Goal: Task Accomplishment & Management: Manage account settings

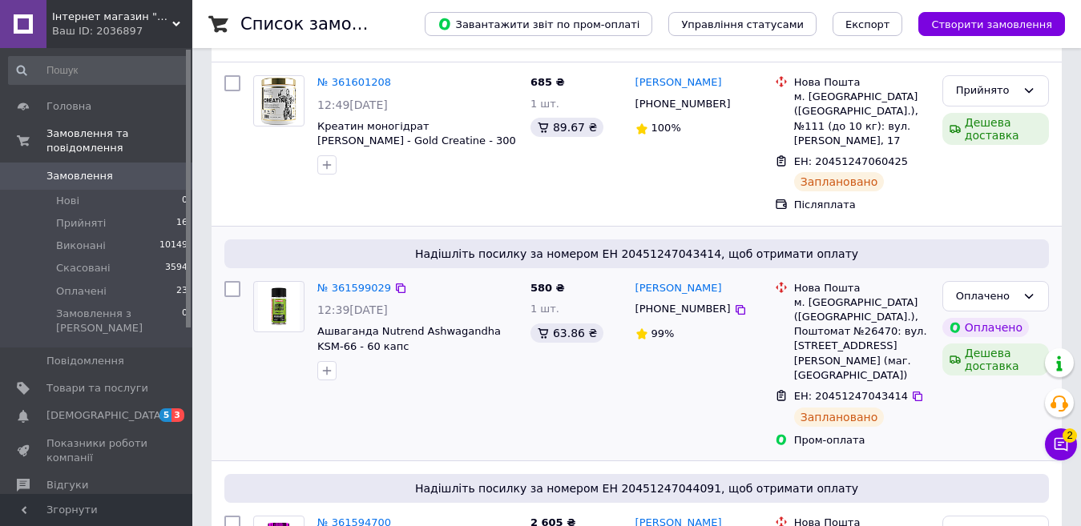
scroll to position [240, 0]
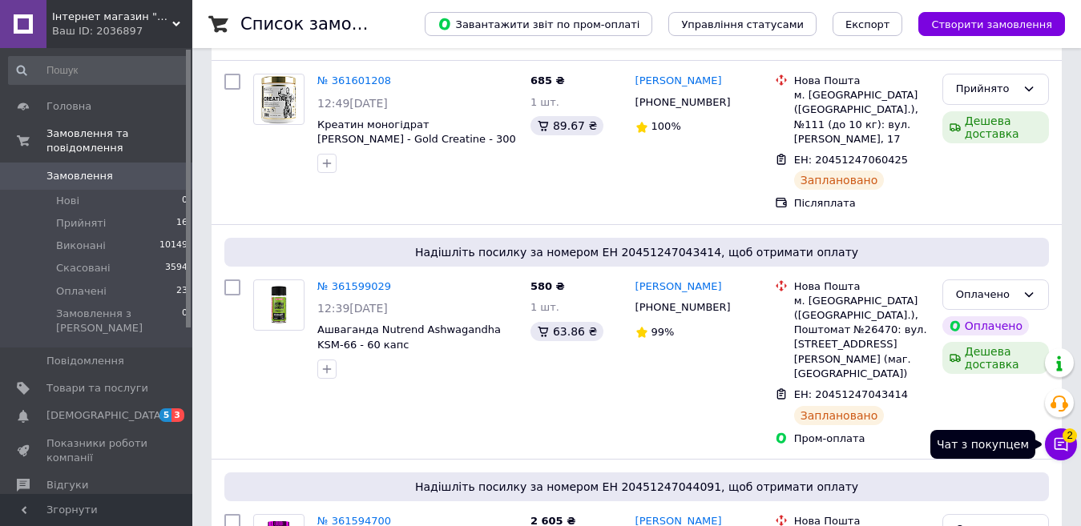
click at [1055, 444] on icon at bounding box center [1061, 445] width 14 height 14
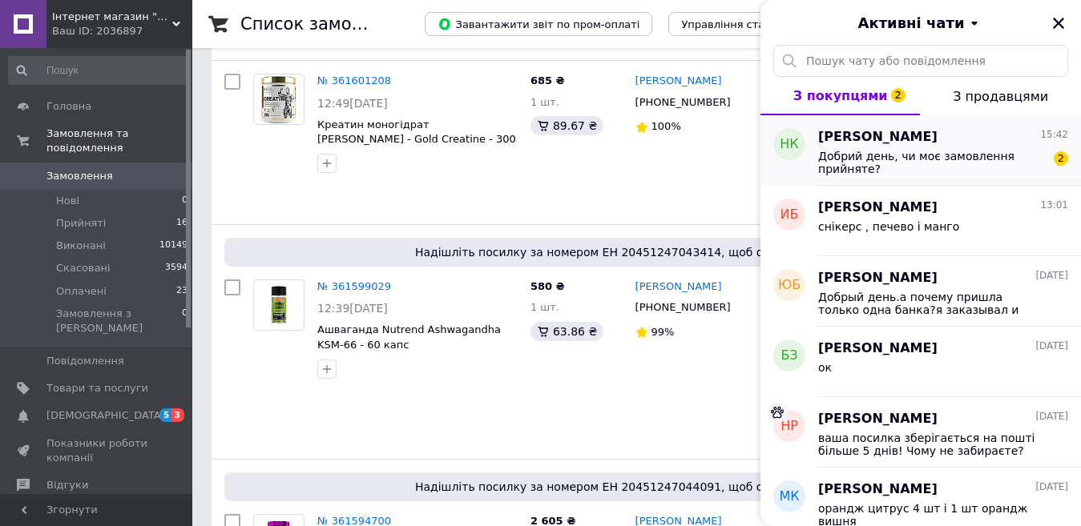
click at [945, 151] on span "Добрий день, чи моє замовлення прийняте?" at bounding box center [931, 163] width 227 height 26
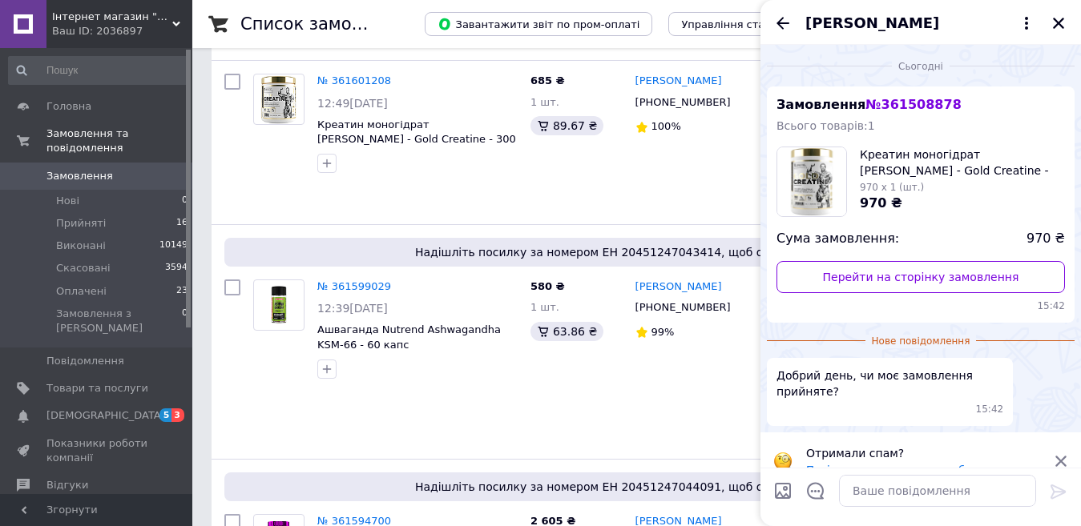
scroll to position [23, 0]
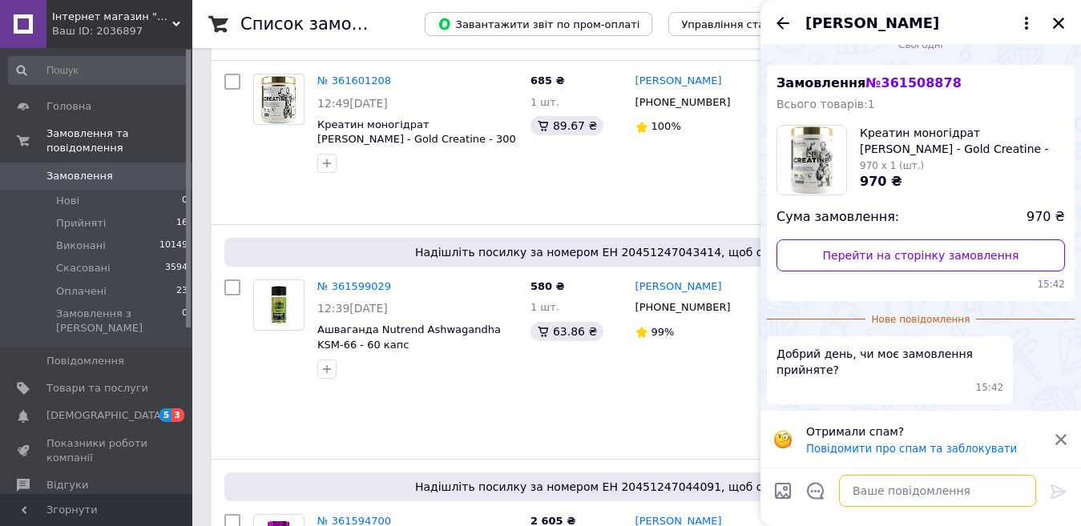
click at [890, 493] on textarea at bounding box center [937, 491] width 197 height 32
type textarea "Добрий день"
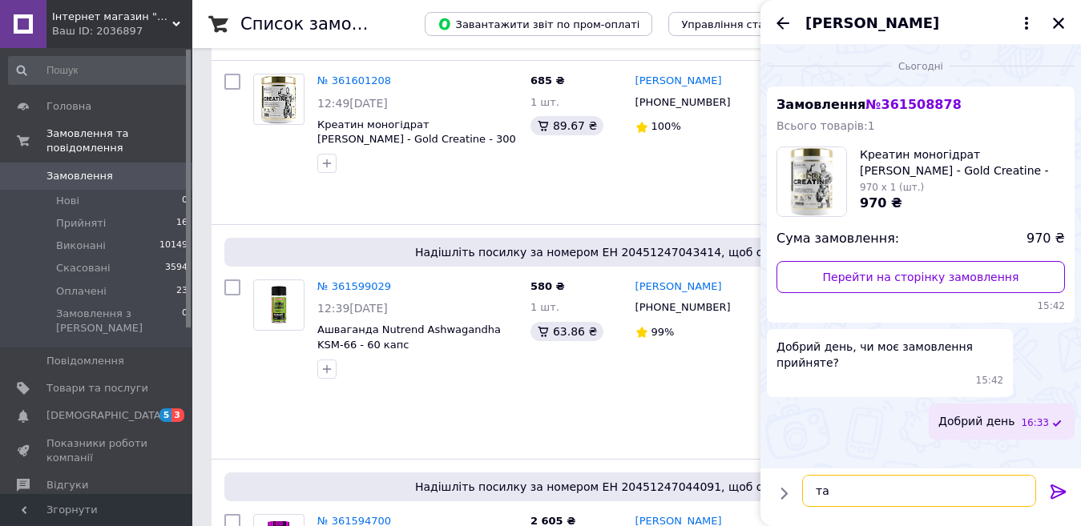
type textarea "так"
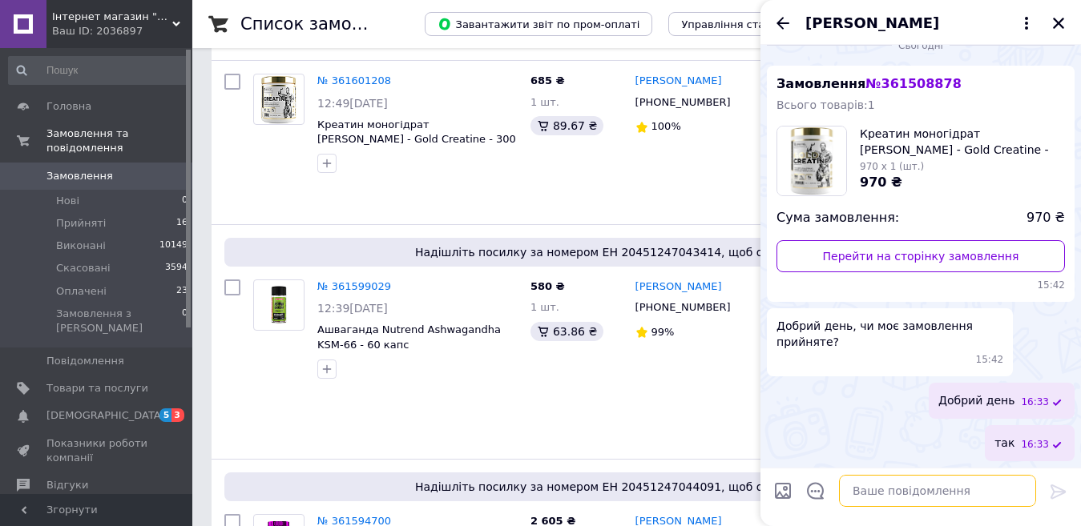
paste textarea "Номер накладної 20451247059289"
type textarea "Номер накладної 20451247059289"
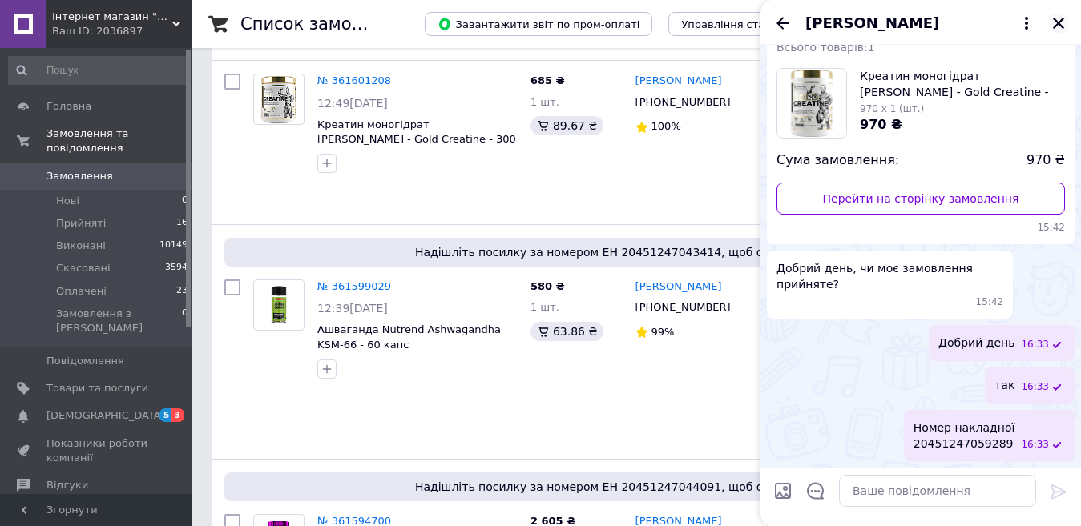
click at [1057, 22] on icon "Закрити" at bounding box center [1058, 23] width 11 height 11
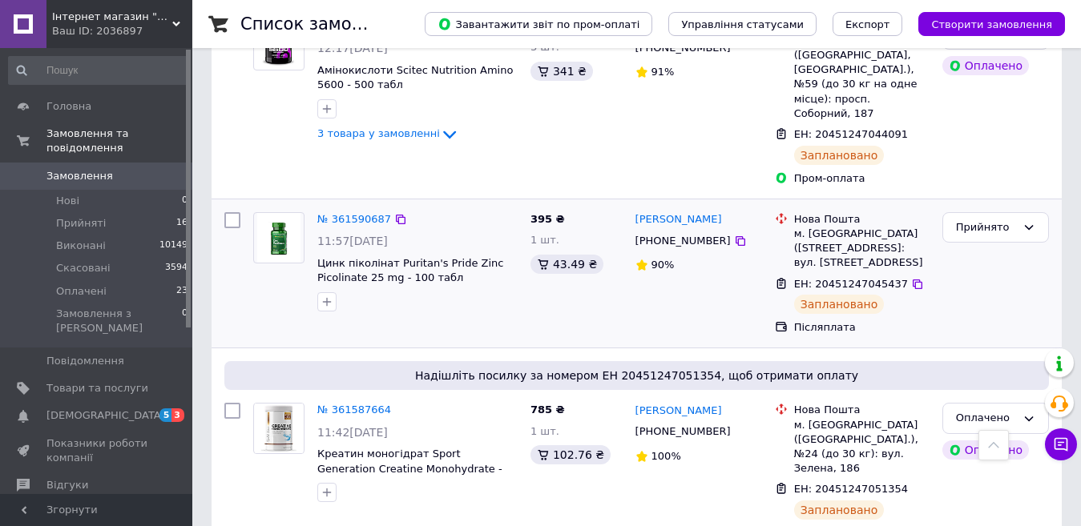
scroll to position [641, 0]
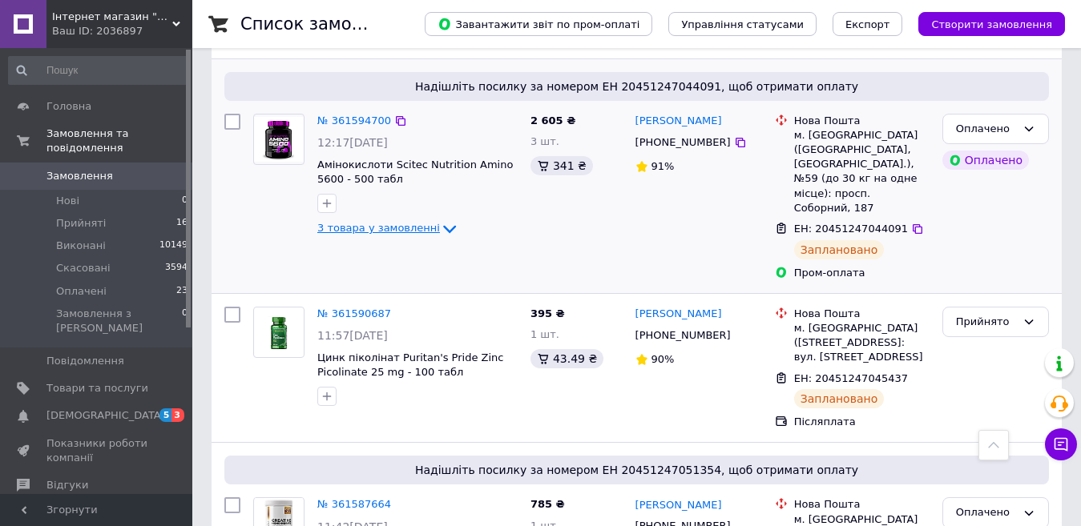
click at [440, 219] on icon at bounding box center [449, 228] width 19 height 19
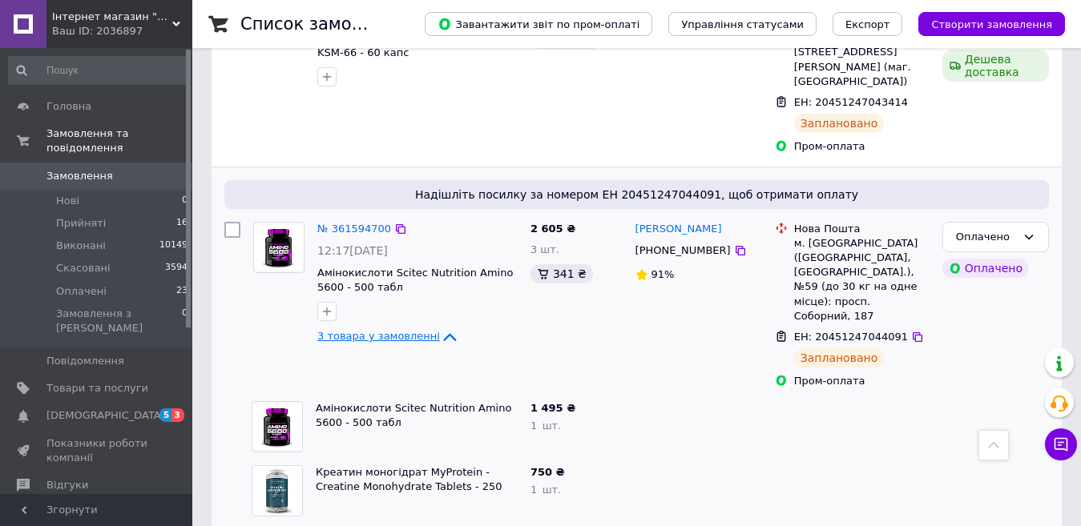
scroll to position [561, 0]
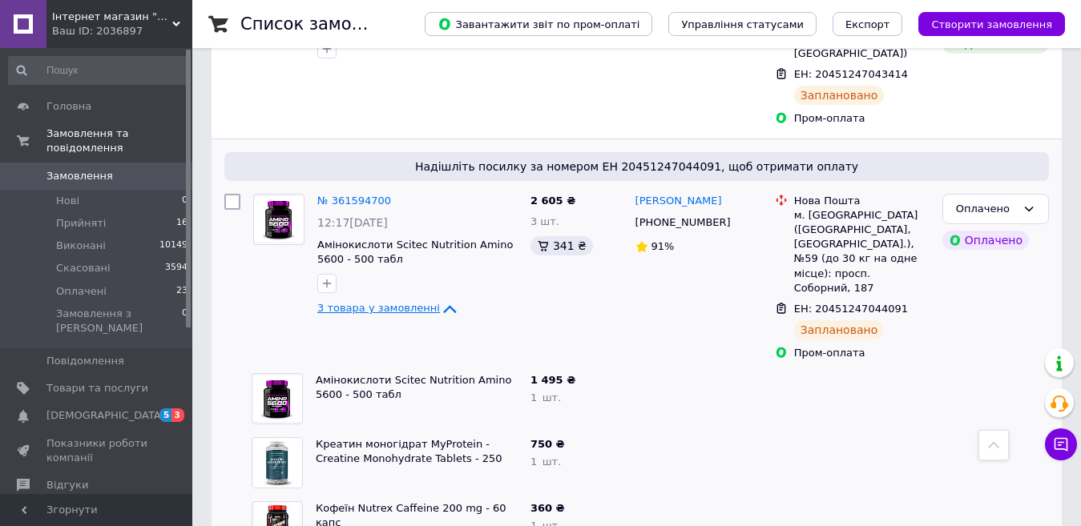
click at [443, 305] on icon at bounding box center [449, 309] width 13 height 8
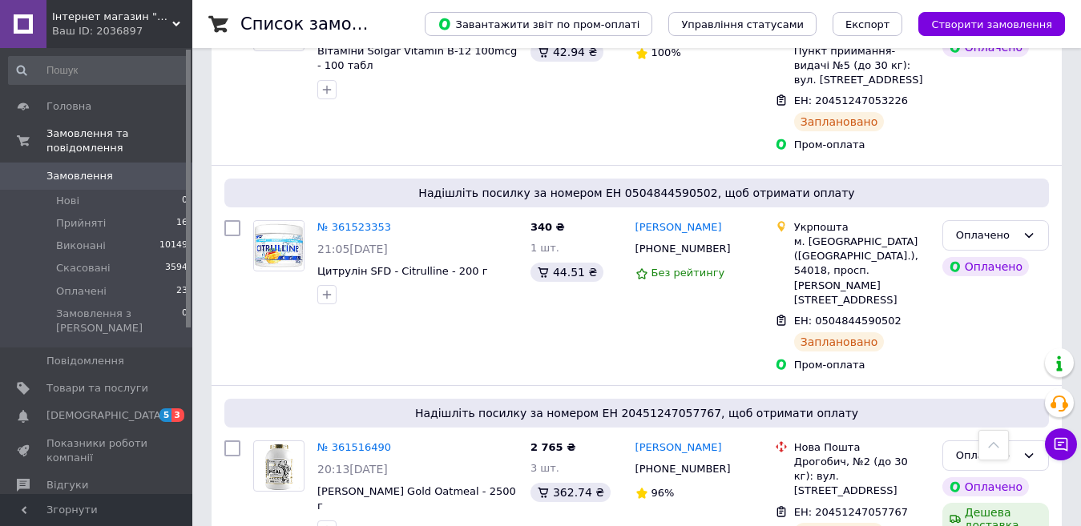
scroll to position [2804, 0]
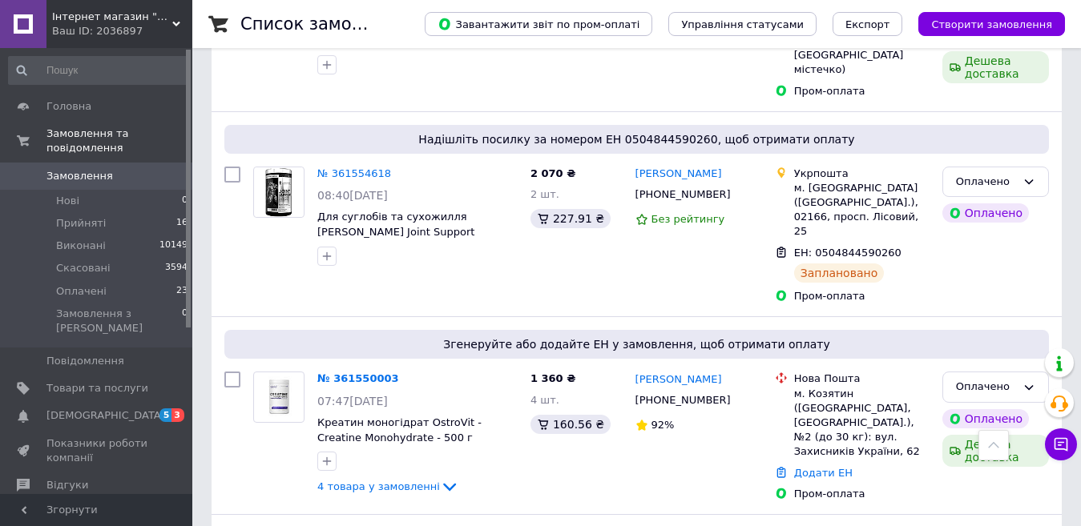
scroll to position [1758, 0]
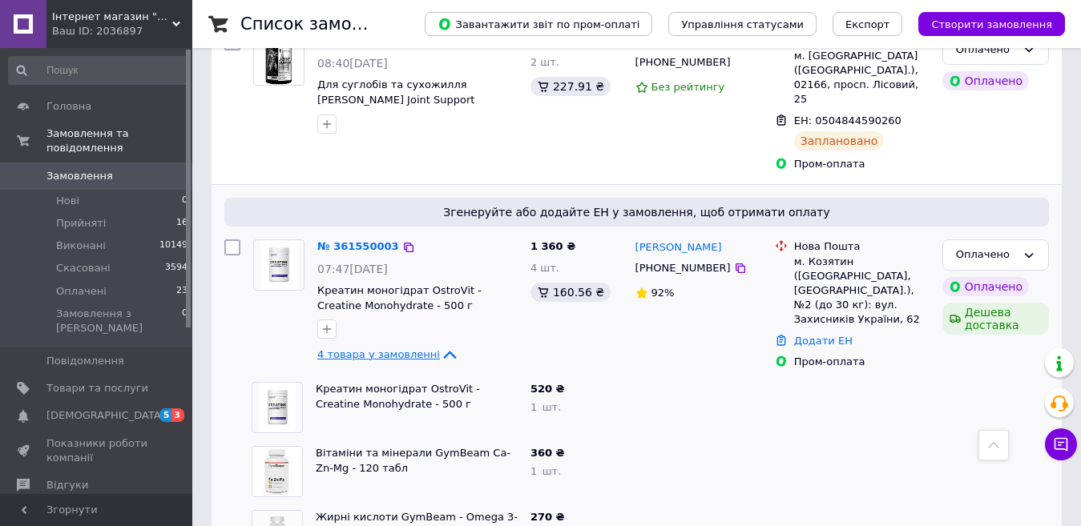
scroll to position [1999, 0]
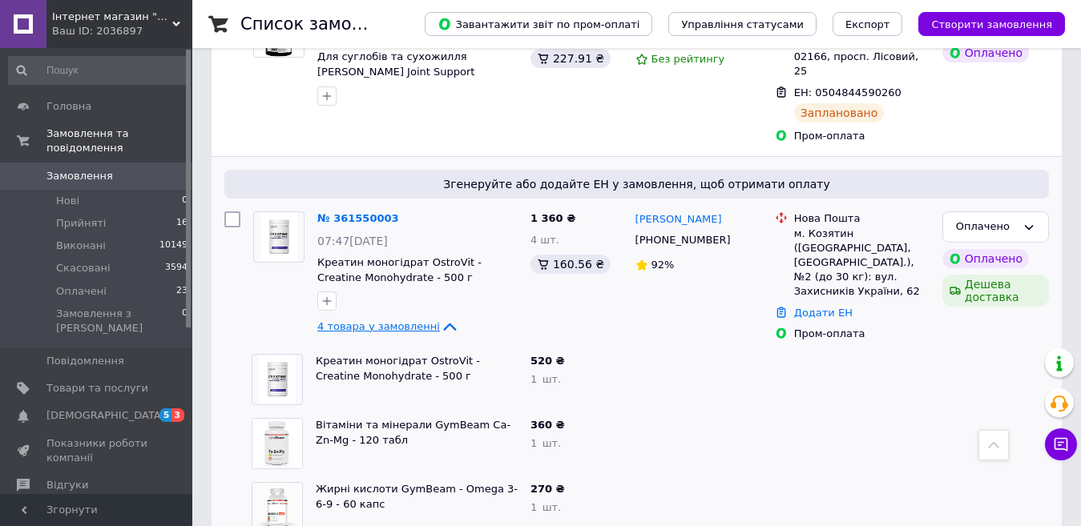
click at [443, 323] on icon at bounding box center [449, 327] width 13 height 8
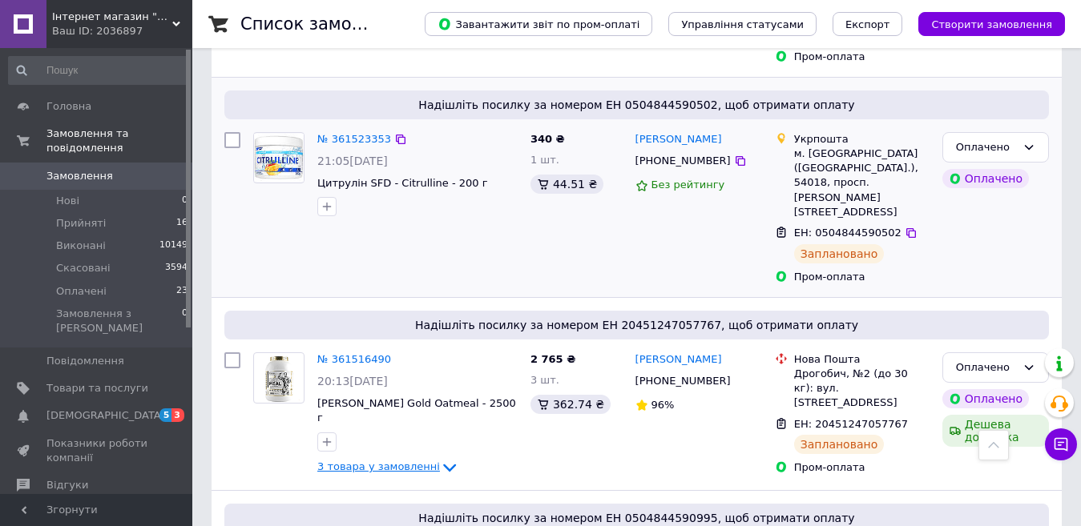
scroll to position [2960, 0]
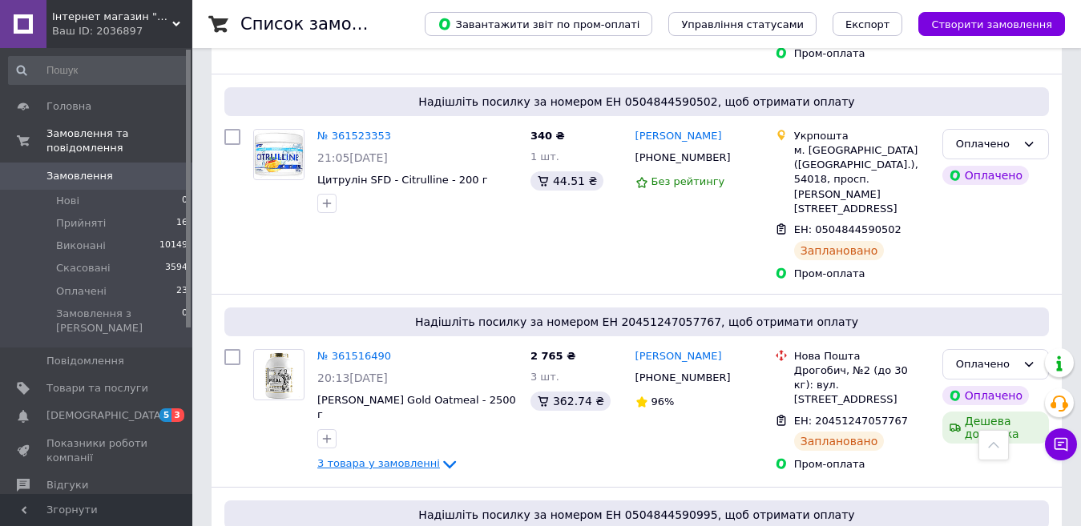
click at [440, 455] on icon at bounding box center [449, 464] width 19 height 19
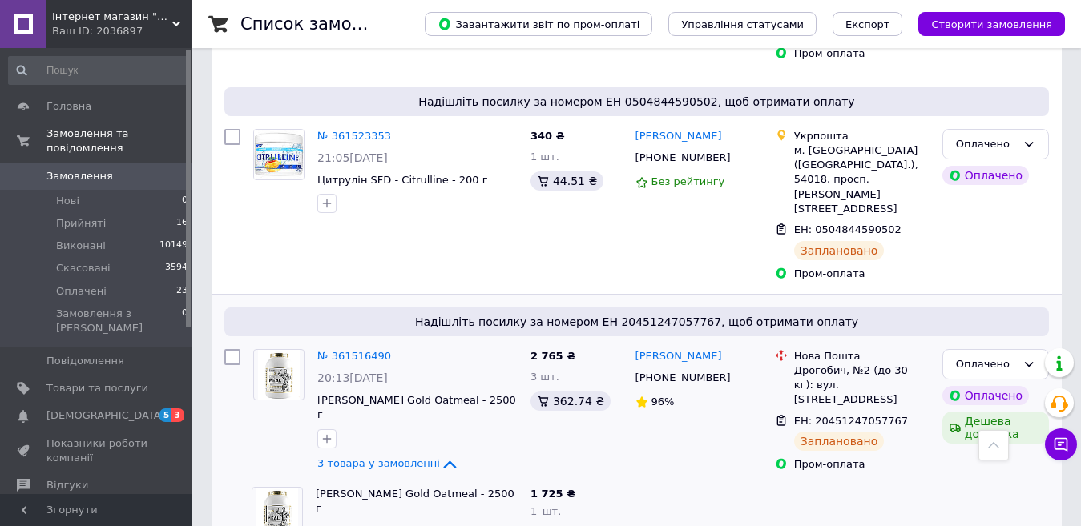
click at [440, 455] on icon at bounding box center [449, 464] width 19 height 19
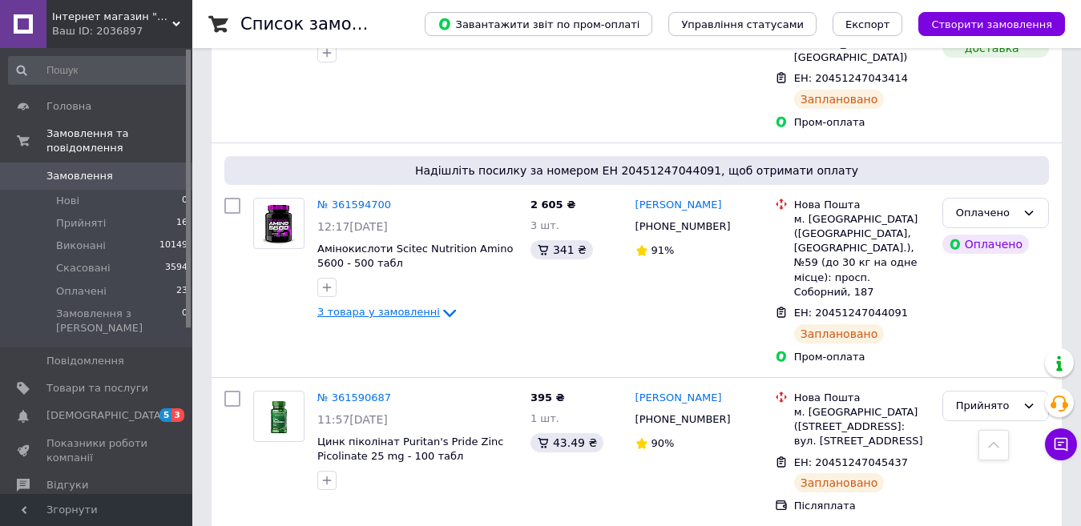
scroll to position [477, 0]
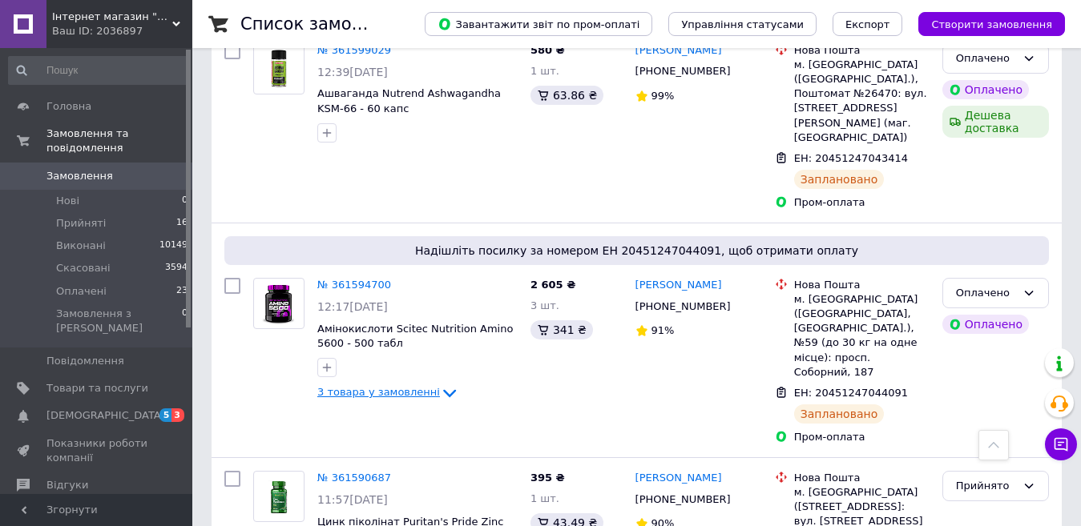
click at [440, 384] on icon at bounding box center [449, 393] width 19 height 19
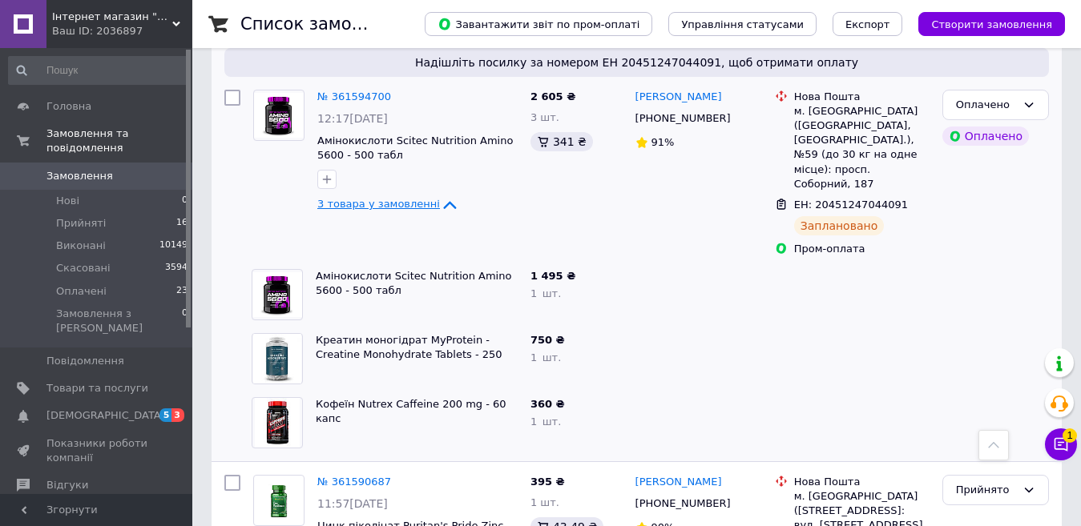
scroll to position [637, 0]
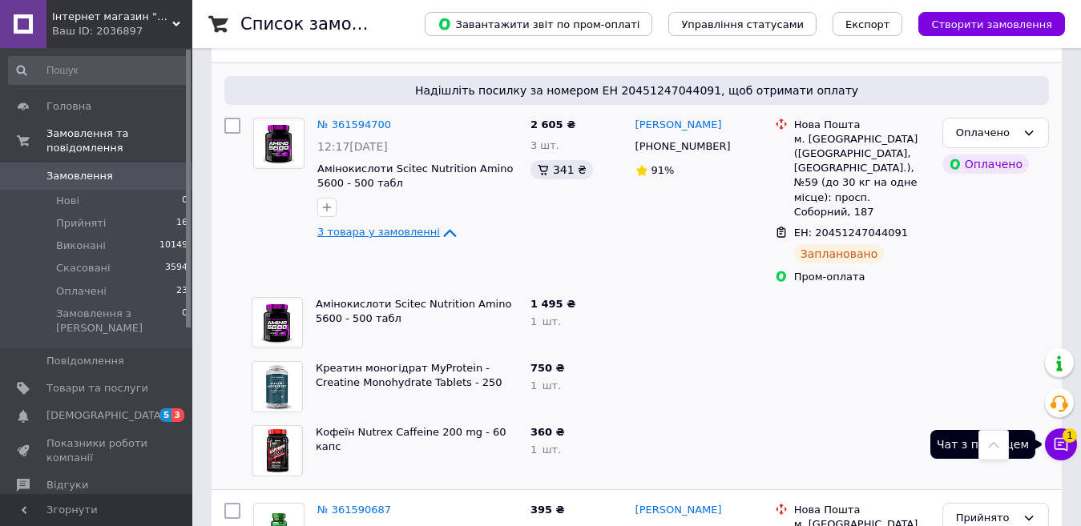
click at [1065, 442] on icon at bounding box center [1061, 445] width 16 height 16
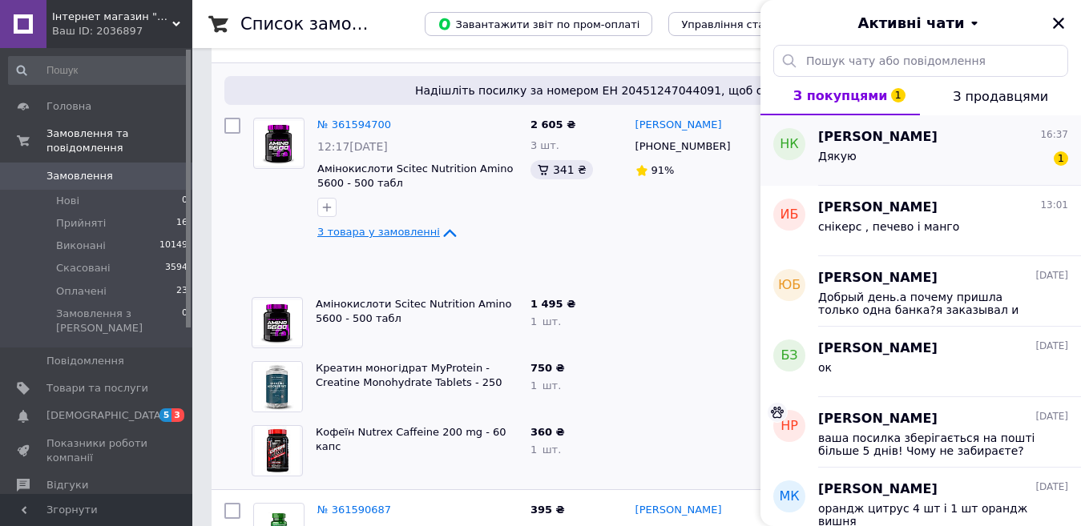
click at [975, 154] on div "Дякую 1" at bounding box center [943, 160] width 250 height 26
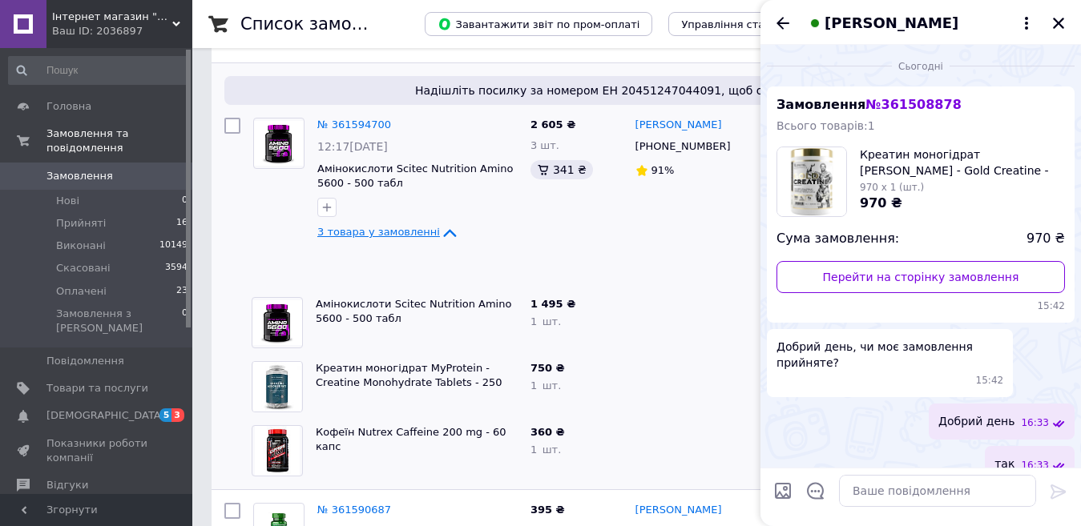
scroll to position [150, 0]
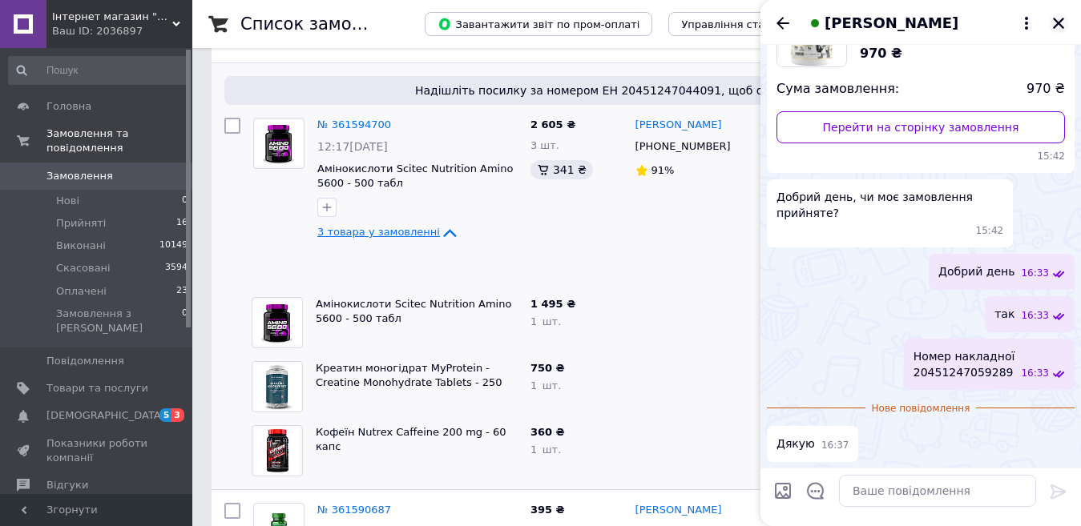
click at [1056, 24] on icon "Закрити" at bounding box center [1058, 23] width 14 height 14
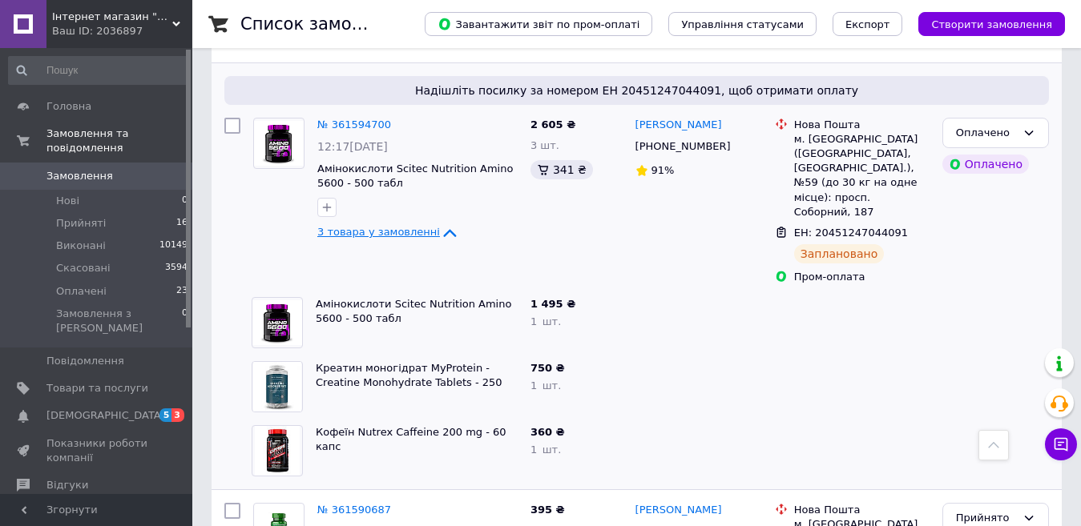
click at [422, 226] on span "3 товара у замовленні" at bounding box center [378, 232] width 123 height 12
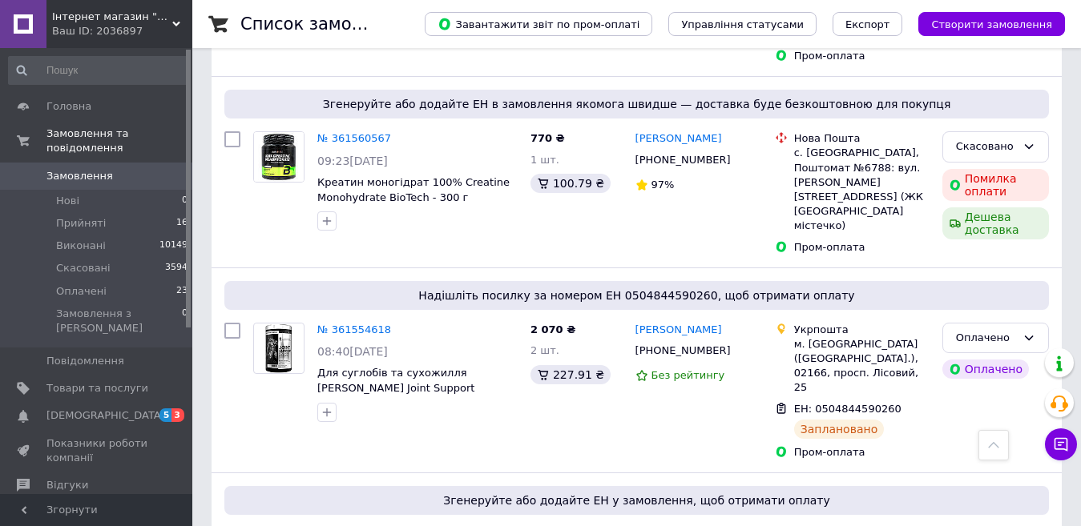
scroll to position [1842, 0]
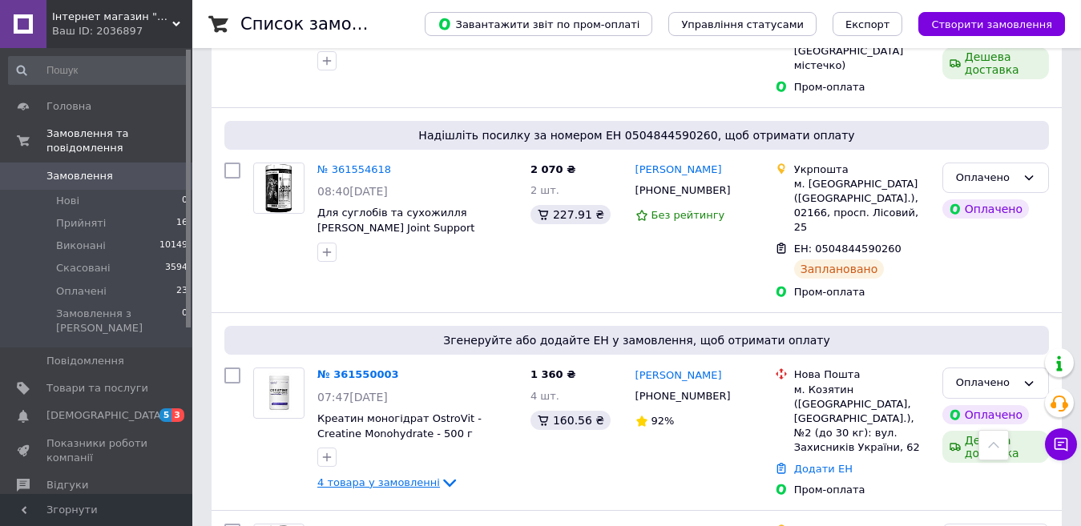
click at [443, 480] on icon at bounding box center [449, 484] width 13 height 8
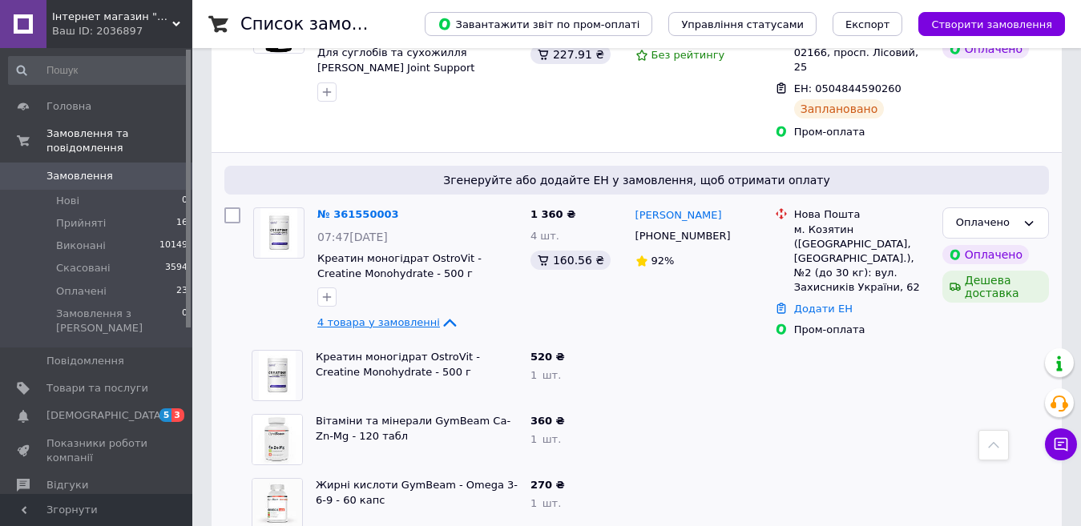
scroll to position [1922, 0]
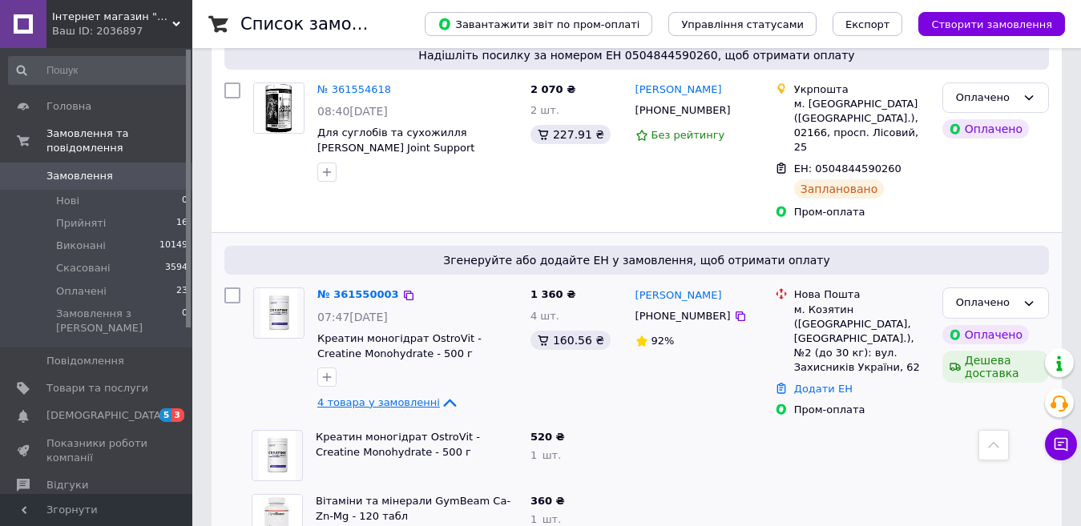
click at [520, 364] on div at bounding box center [417, 377] width 207 height 26
click at [440, 393] on icon at bounding box center [449, 402] width 19 height 19
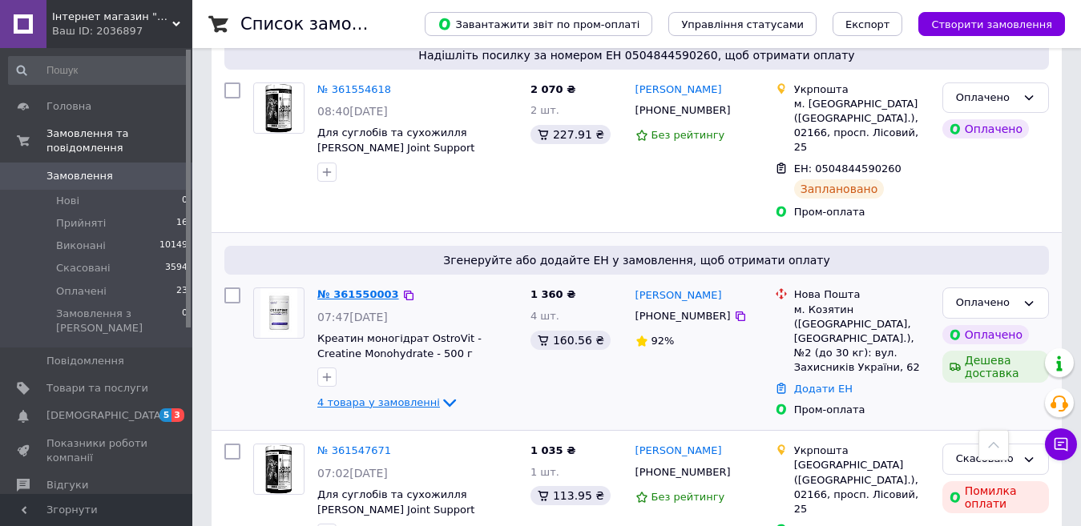
click at [340, 288] on link "№ 361550003" at bounding box center [358, 294] width 82 height 12
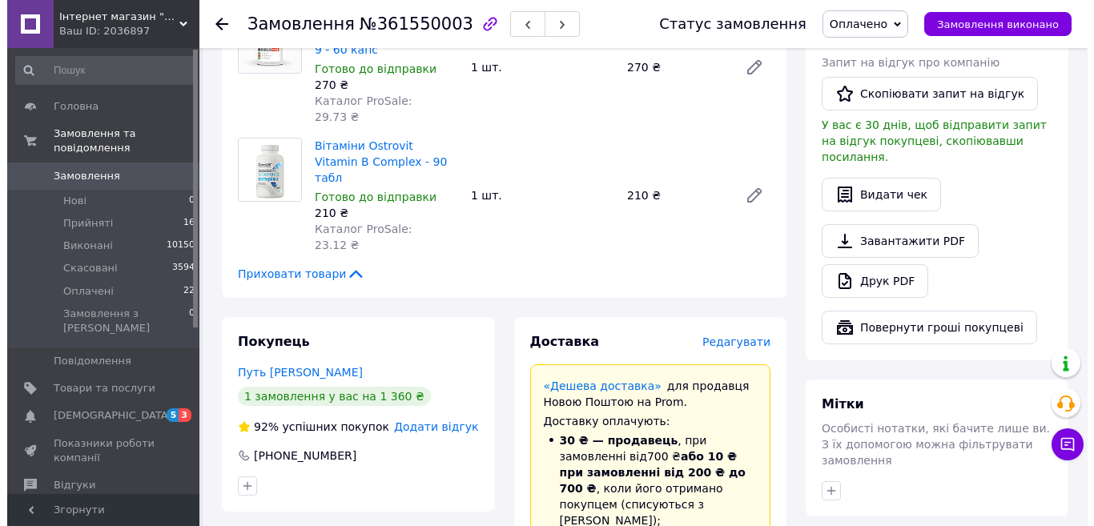
scroll to position [481, 0]
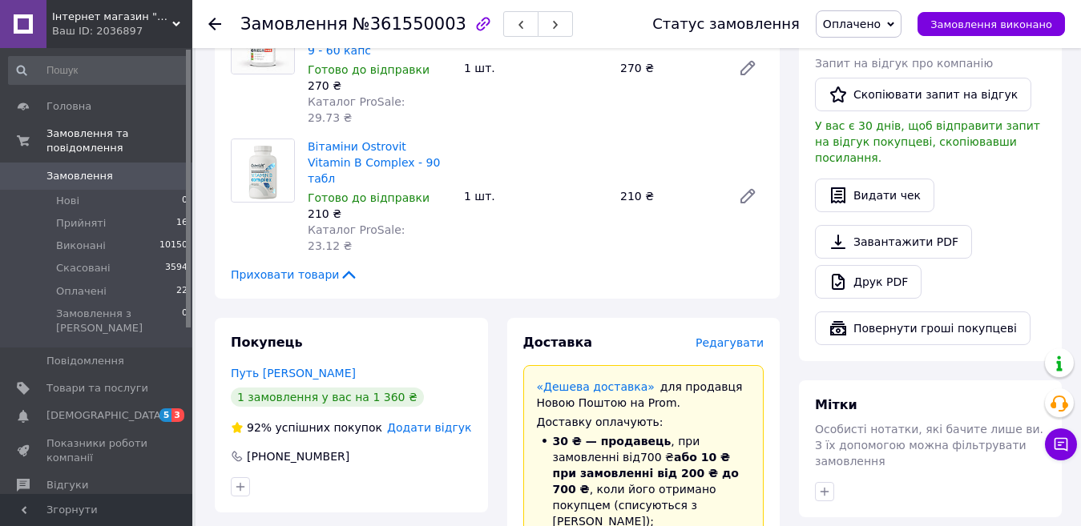
click at [743, 336] on span "Редагувати" at bounding box center [729, 342] width 68 height 13
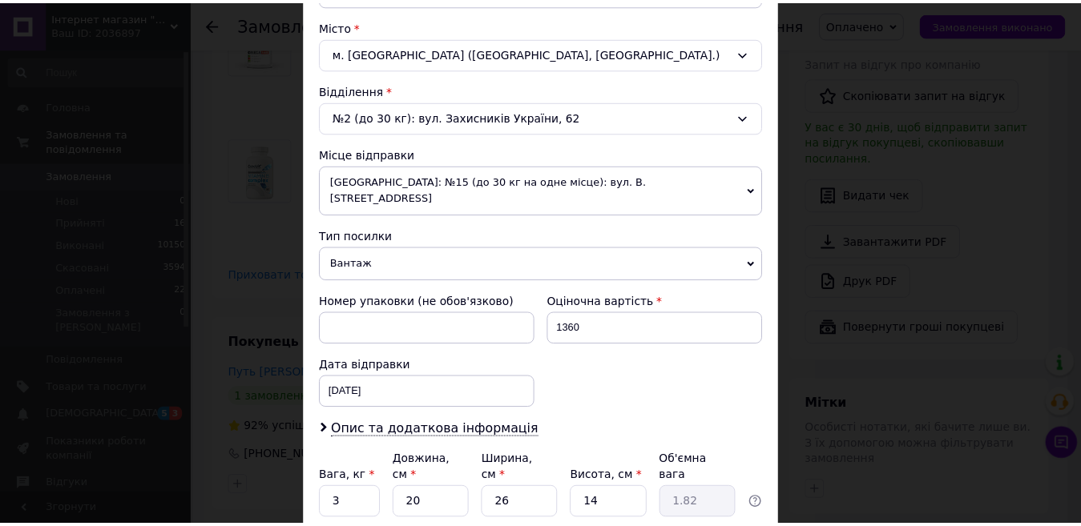
scroll to position [537, 0]
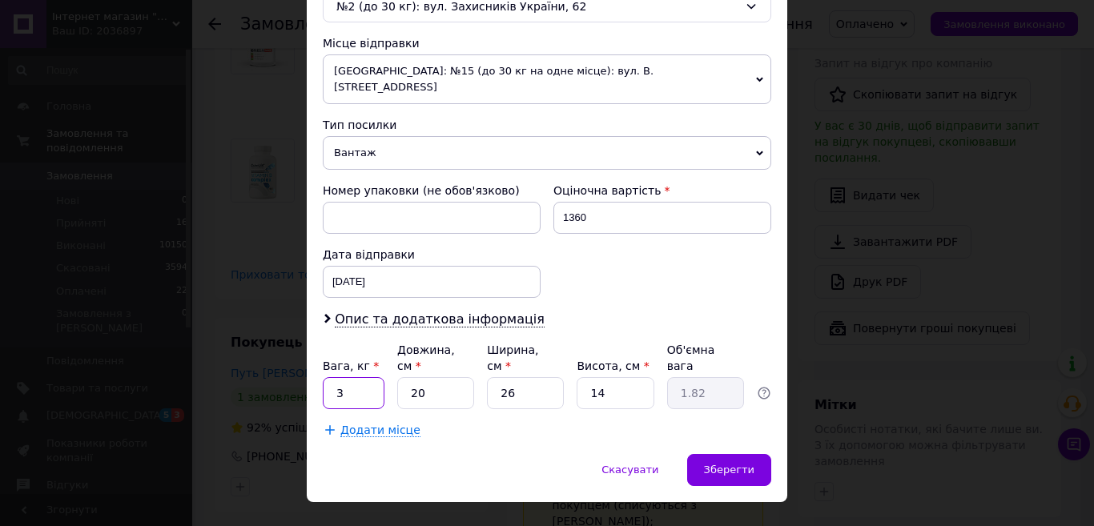
click at [366, 377] on input "3" at bounding box center [354, 393] width 62 height 32
type input "2"
click at [530, 377] on input "26" at bounding box center [525, 393] width 77 height 32
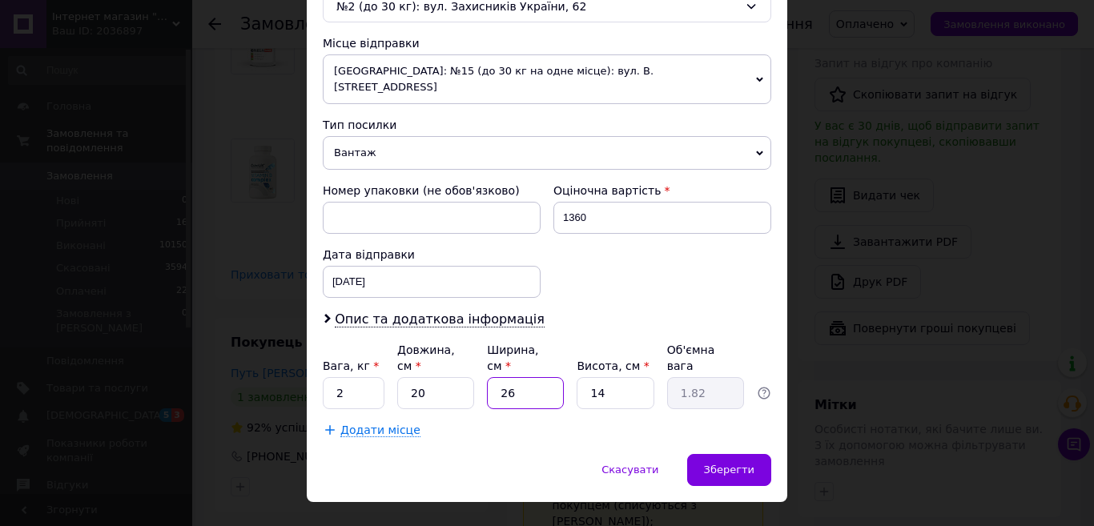
type input "2"
type input "0.14"
type input "20"
type input "1.4"
type input "20"
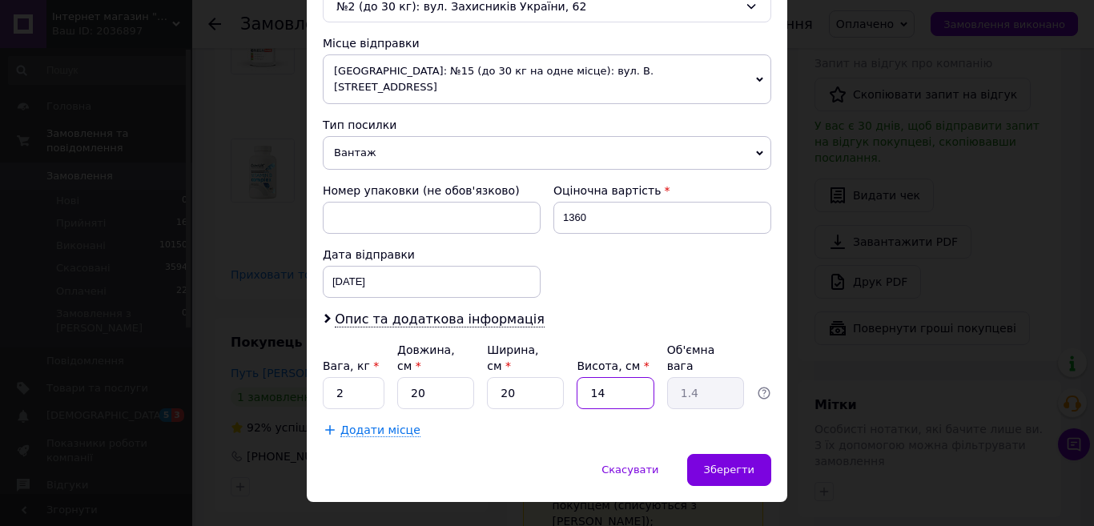
click at [612, 377] on input "14" at bounding box center [615, 393] width 77 height 32
click at [611, 377] on input "14" at bounding box center [615, 393] width 77 height 32
type input "2"
type input "0.2"
type input "20"
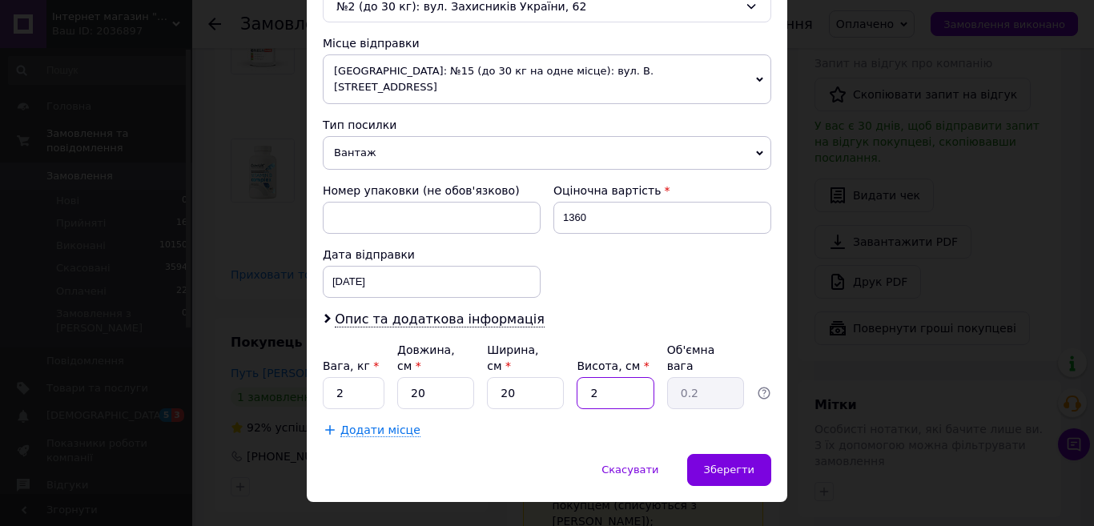
type input "2"
type input "20"
click at [710, 464] on span "Зберегти" at bounding box center [729, 470] width 50 height 12
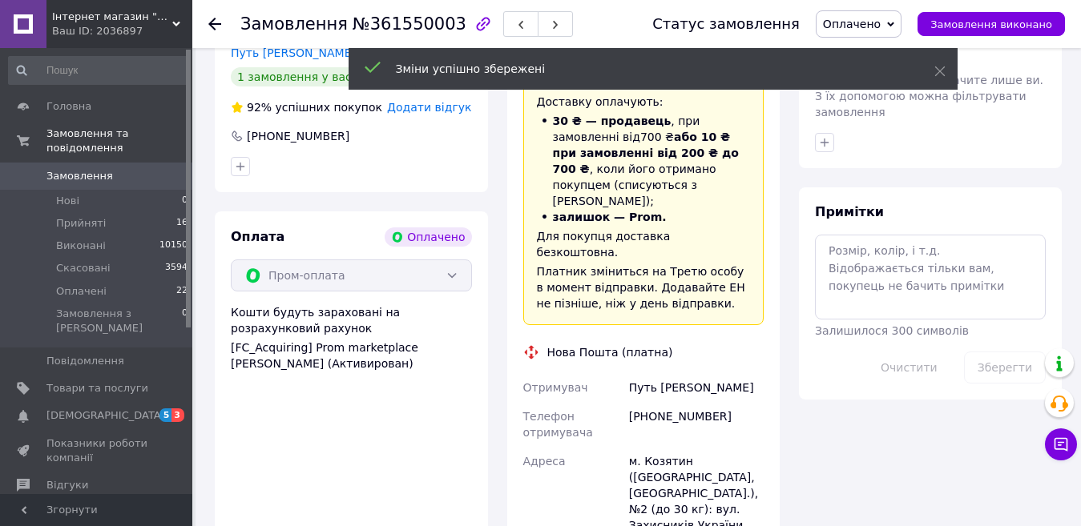
scroll to position [1041, 0]
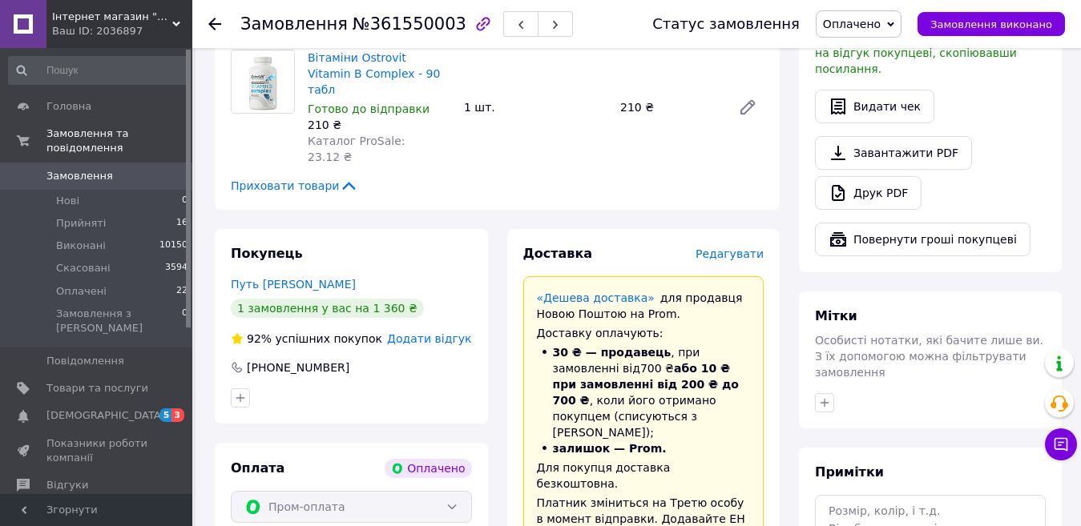
scroll to position [721, 0]
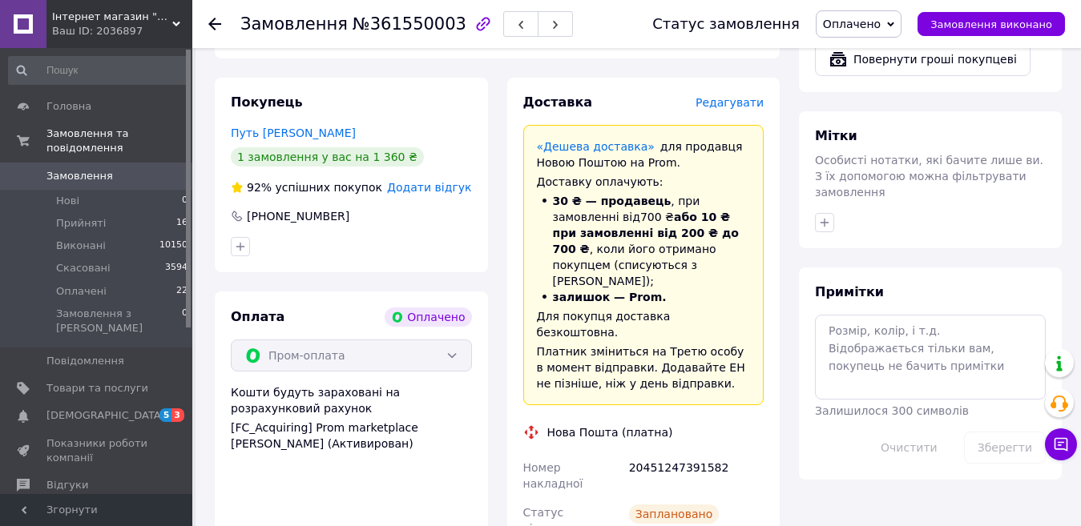
click at [83, 169] on span "Замовлення" at bounding box center [79, 176] width 66 height 14
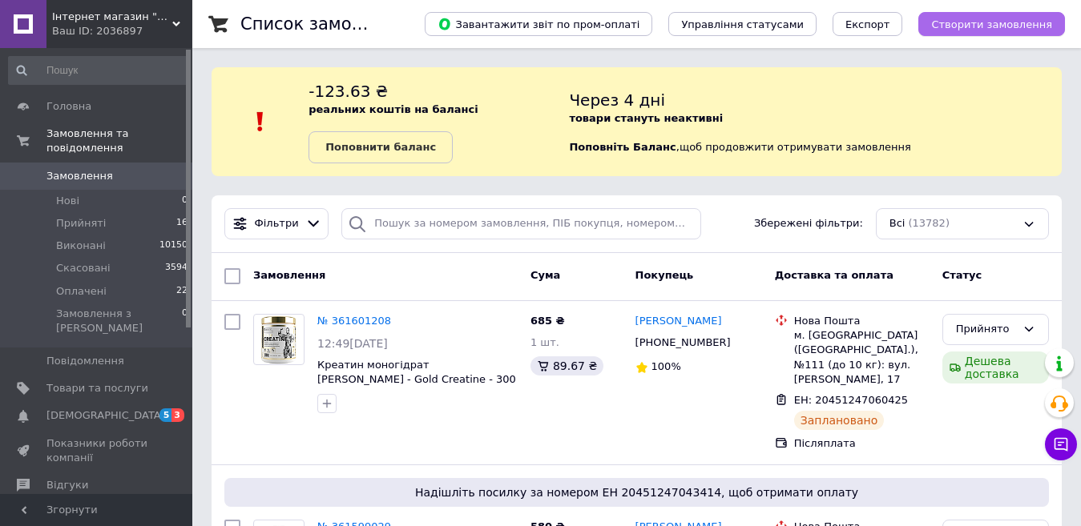
click at [999, 24] on span "Створити замовлення" at bounding box center [991, 24] width 121 height 12
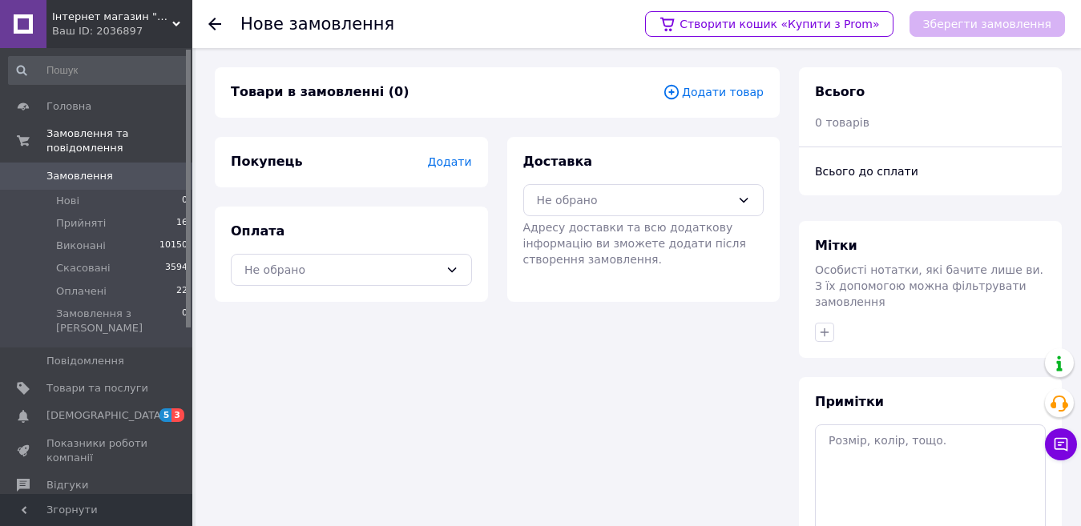
click at [715, 91] on span "Додати товар" at bounding box center [712, 92] width 101 height 18
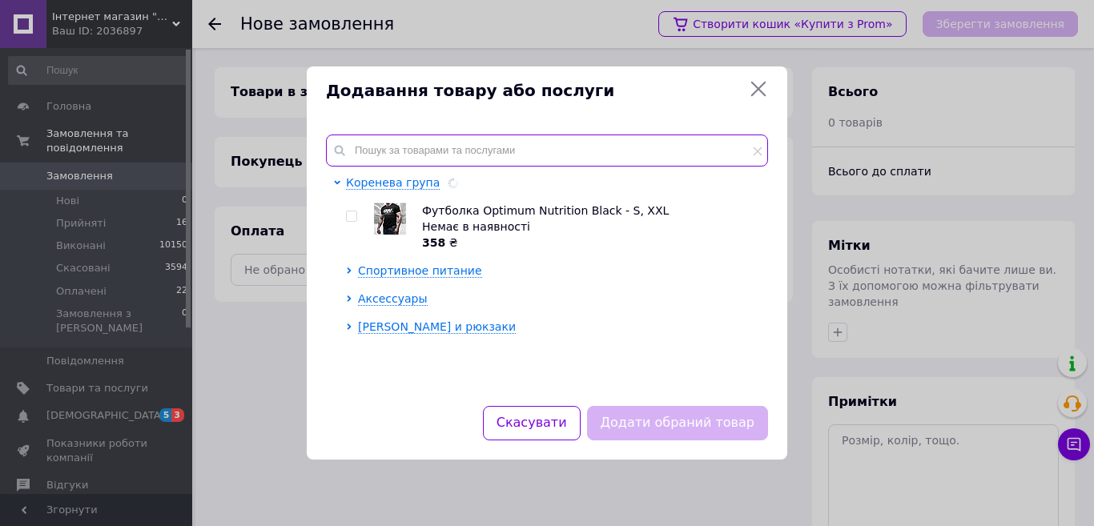
click at [475, 135] on input "text" at bounding box center [547, 151] width 442 height 32
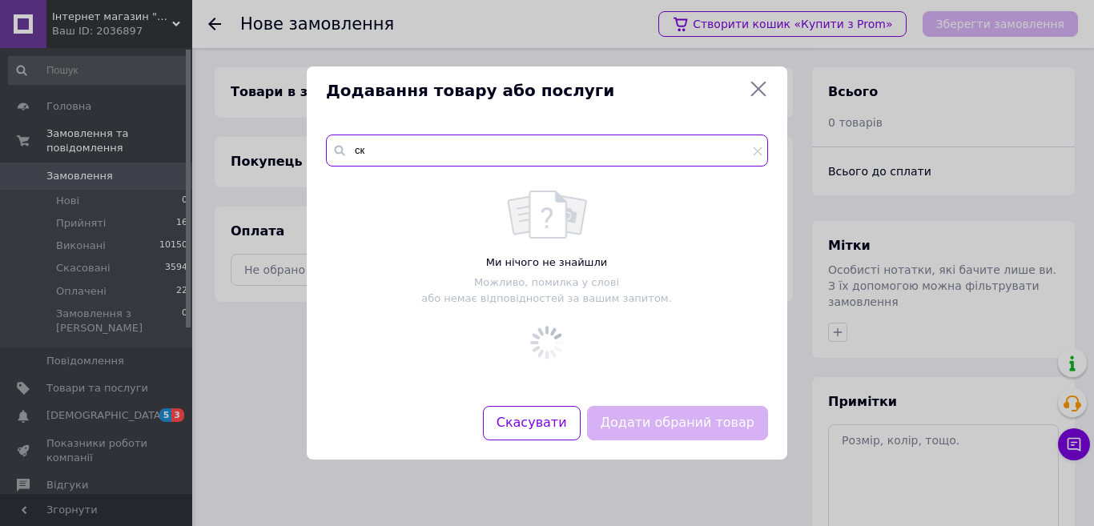
type input "с"
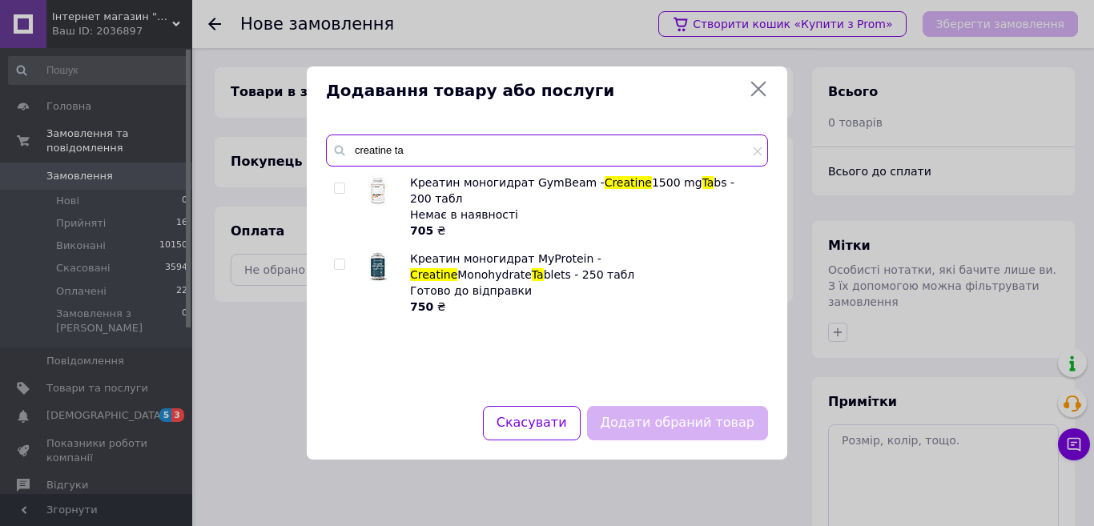
type input "creatine ta"
click at [340, 260] on input "checkbox" at bounding box center [339, 265] width 10 height 10
checkbox input "true"
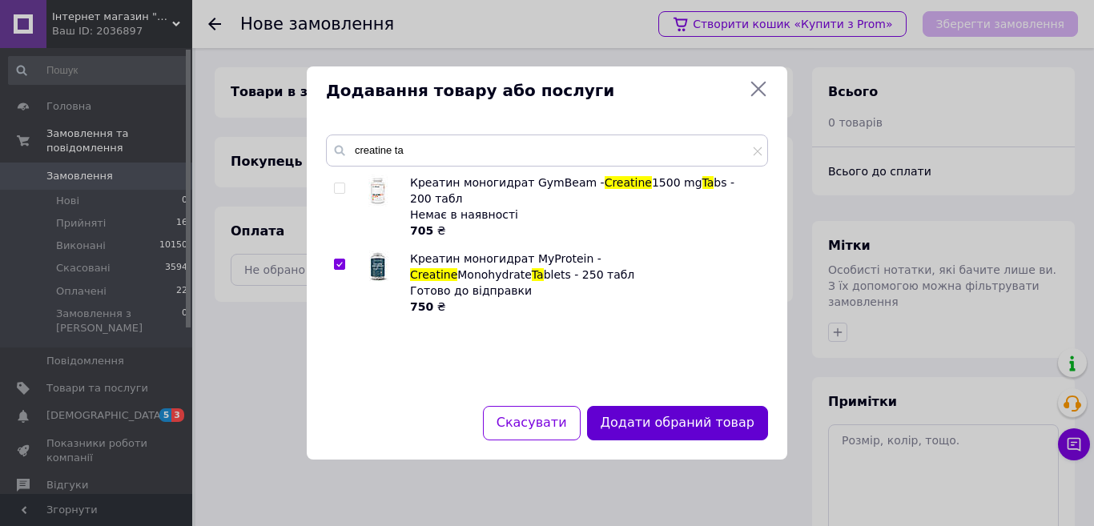
click at [685, 428] on button "Додати обраний товар" at bounding box center [677, 423] width 181 height 34
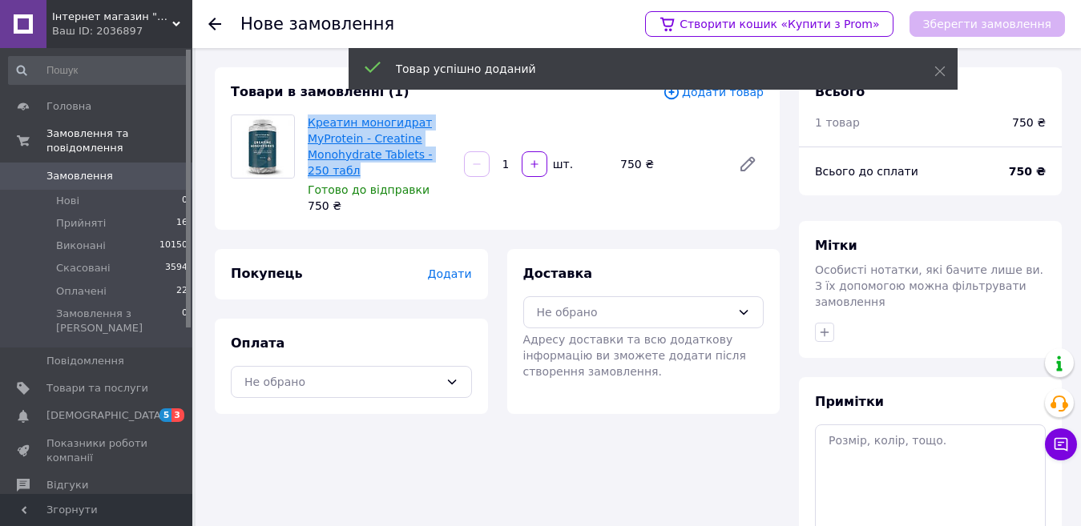
drag, startPoint x: 338, startPoint y: 168, endPoint x: 308, endPoint y: 123, distance: 53.8
click at [308, 123] on span "Креатин моногидрат MyProtein - Creatine Monohydrate Tablets - 250 табл" at bounding box center [379, 147] width 143 height 64
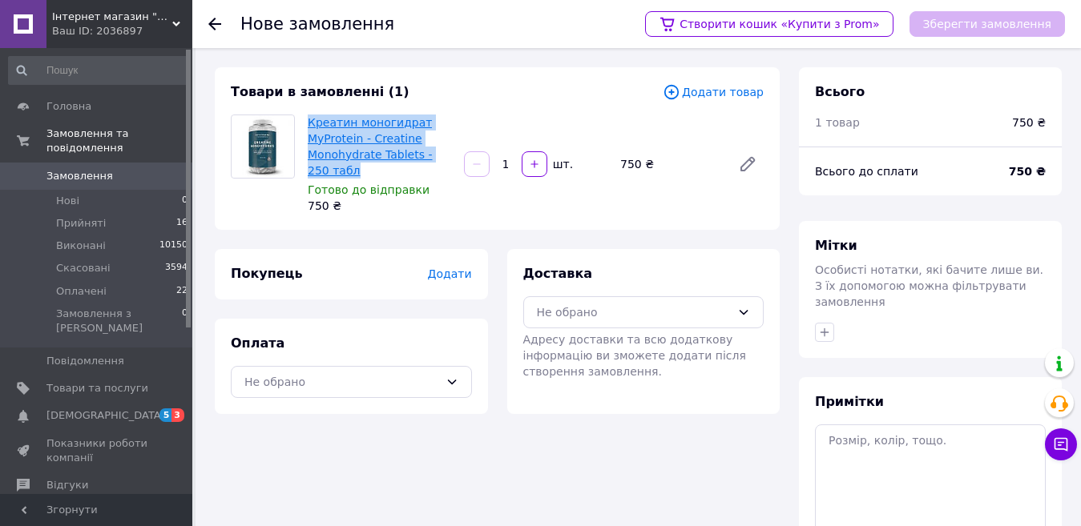
copy link "Креатин моногидрат MyProtein - Creatine Monohydrate Tablets - 250 табл"
click at [453, 388] on div "Не обрано" at bounding box center [351, 382] width 241 height 32
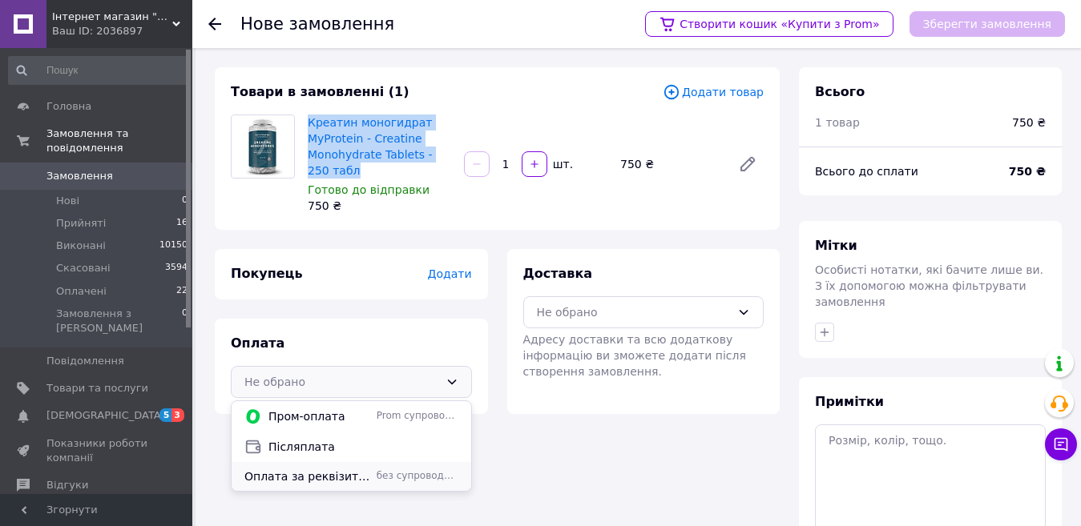
click at [345, 480] on span "Оплата за реквізитами" at bounding box center [307, 477] width 126 height 16
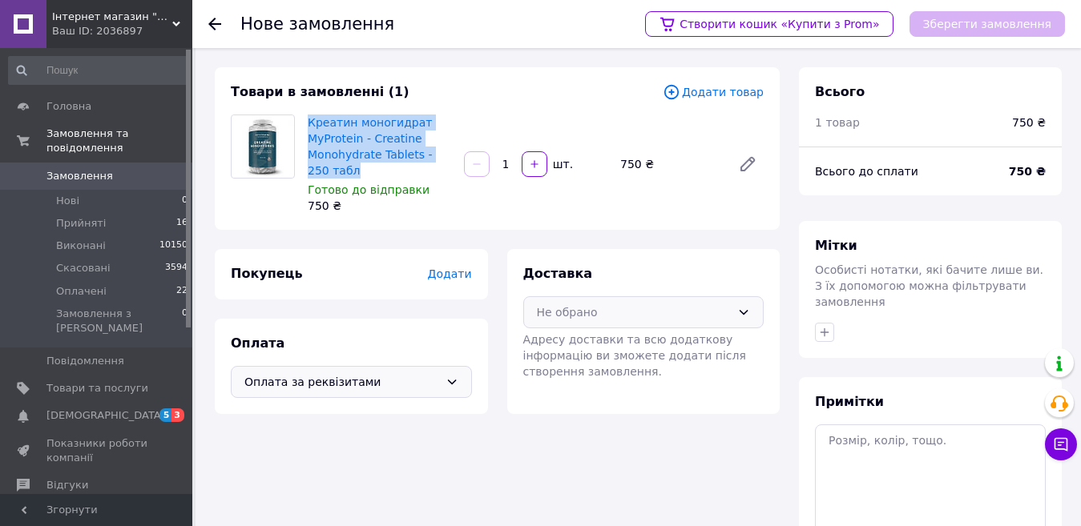
click at [735, 306] on div "Не обрано" at bounding box center [643, 312] width 241 height 32
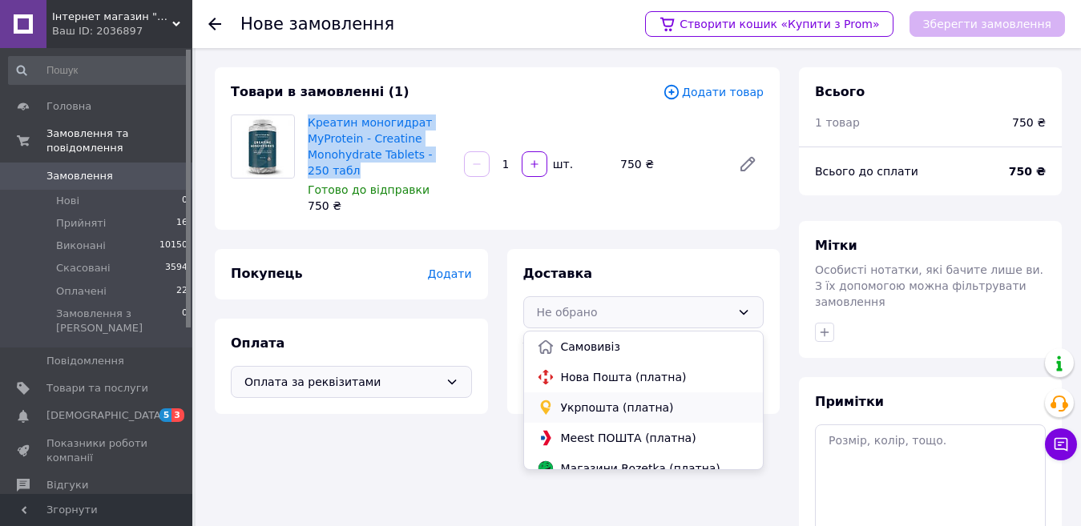
click at [587, 405] on span "Укрпошта (платна)" at bounding box center [656, 408] width 190 height 16
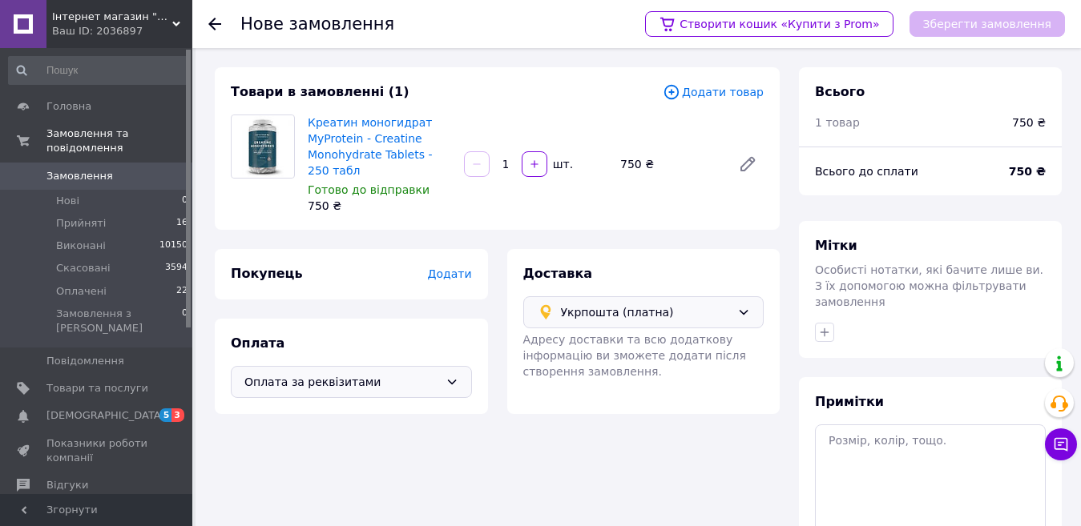
click at [642, 242] on div "Товари в замовленні (1) Додати товар Креатин моногидрат MyProtein - Creatine Mo…" at bounding box center [497, 362] width 584 height 590
click at [455, 273] on span "Додати" at bounding box center [449, 274] width 44 height 13
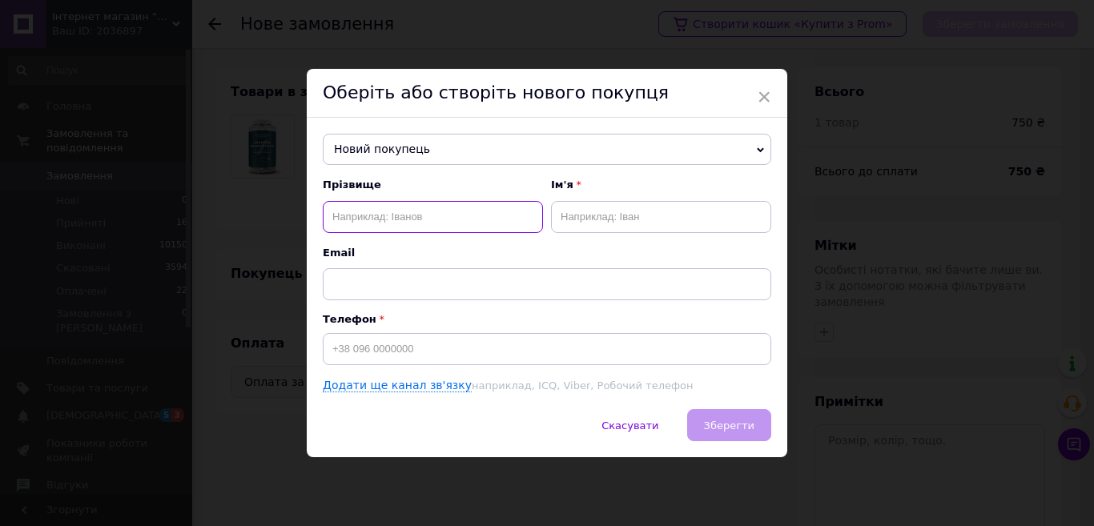
click at [434, 211] on input "text" at bounding box center [433, 217] width 220 height 32
type input "N"
type input "Трач"
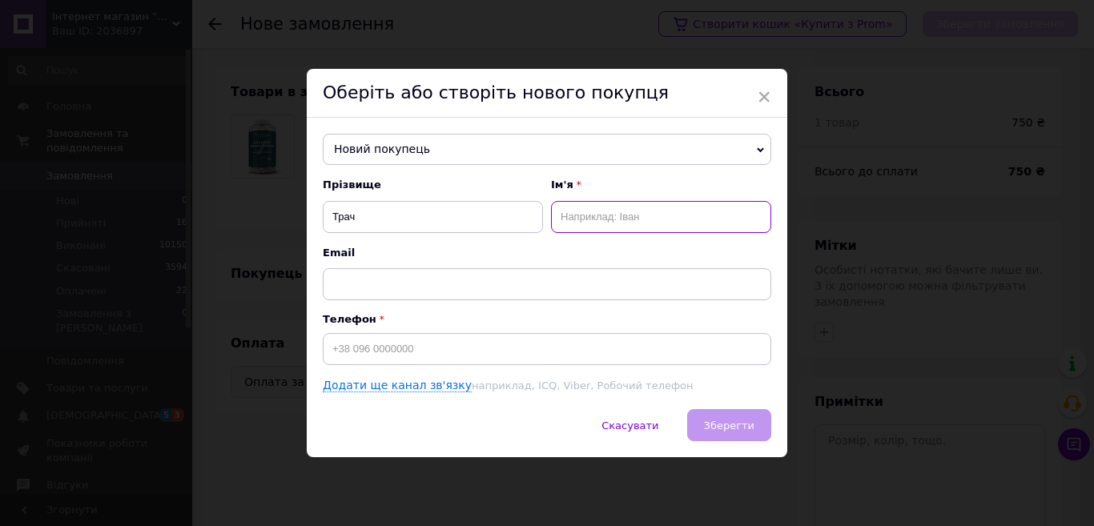
click at [639, 207] on input "text" at bounding box center [661, 217] width 220 height 32
type input "Олександр"
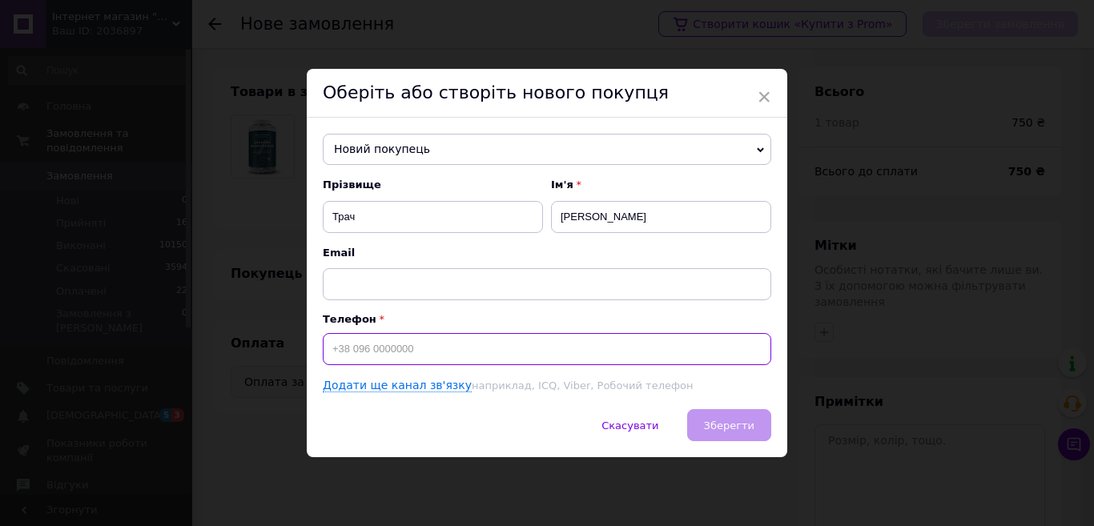
click at [437, 358] on input at bounding box center [547, 349] width 449 height 32
type input "[PHONE_NUMBER]"
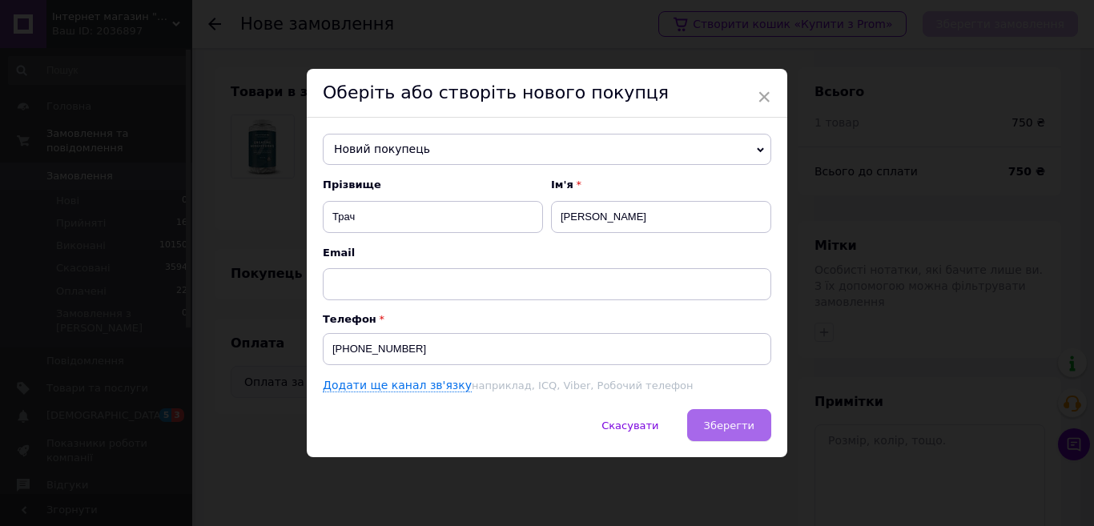
click at [734, 429] on span "Зберегти" at bounding box center [729, 426] width 50 height 12
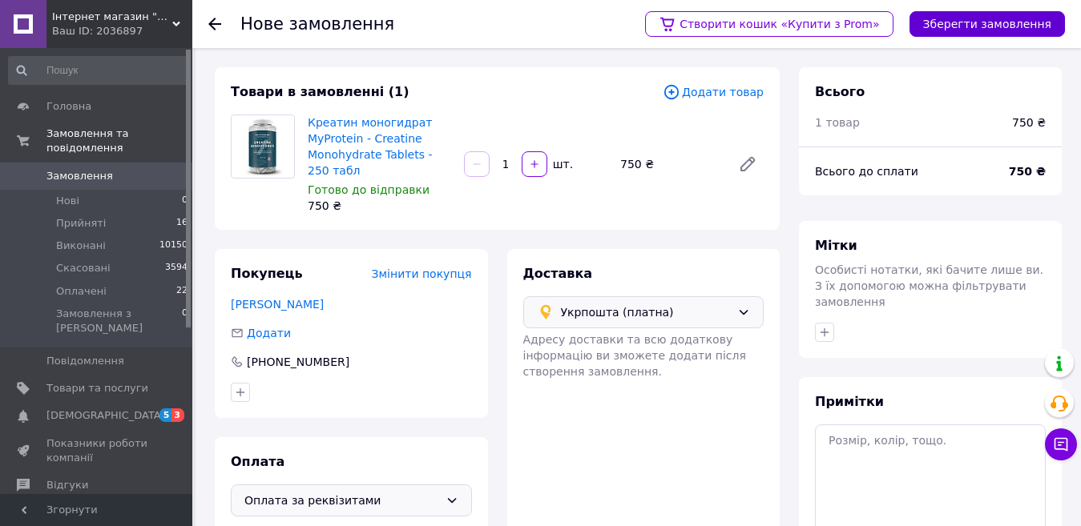
click at [982, 29] on button "Зберегти замовлення" at bounding box center [986, 24] width 155 height 26
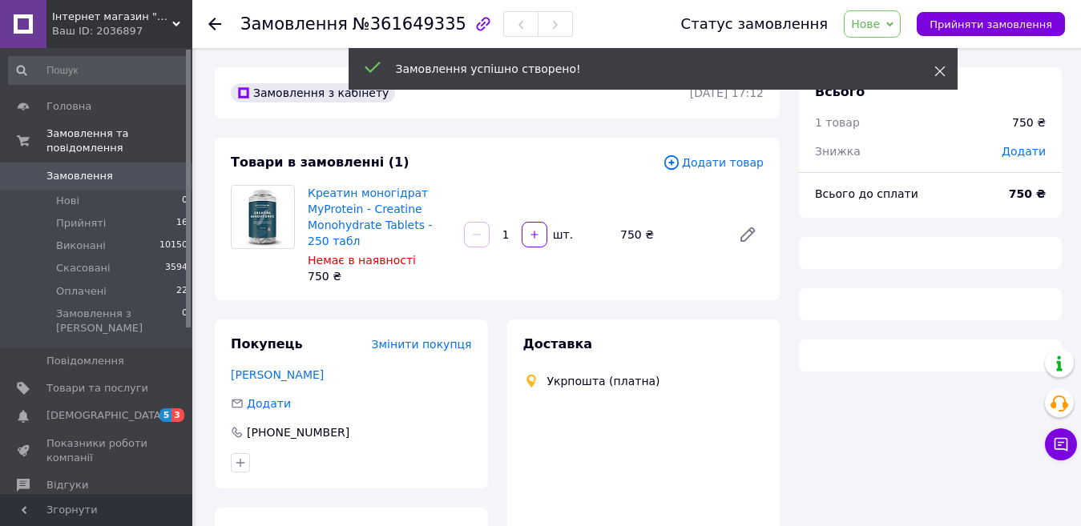
click at [941, 67] on icon at bounding box center [939, 71] width 11 height 11
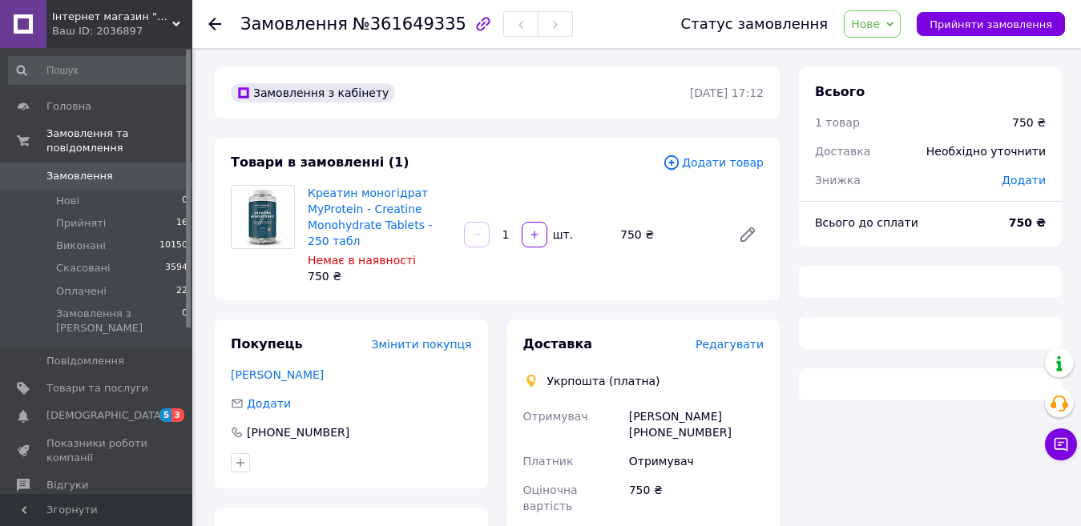
click at [893, 26] on icon at bounding box center [889, 24] width 7 height 5
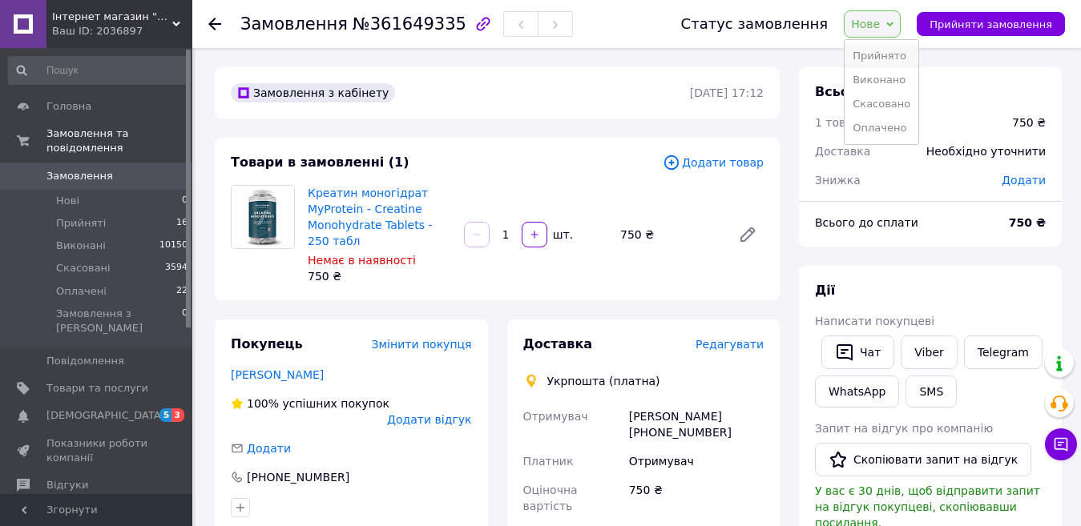
click at [892, 58] on li "Прийнято" at bounding box center [881, 56] width 74 height 24
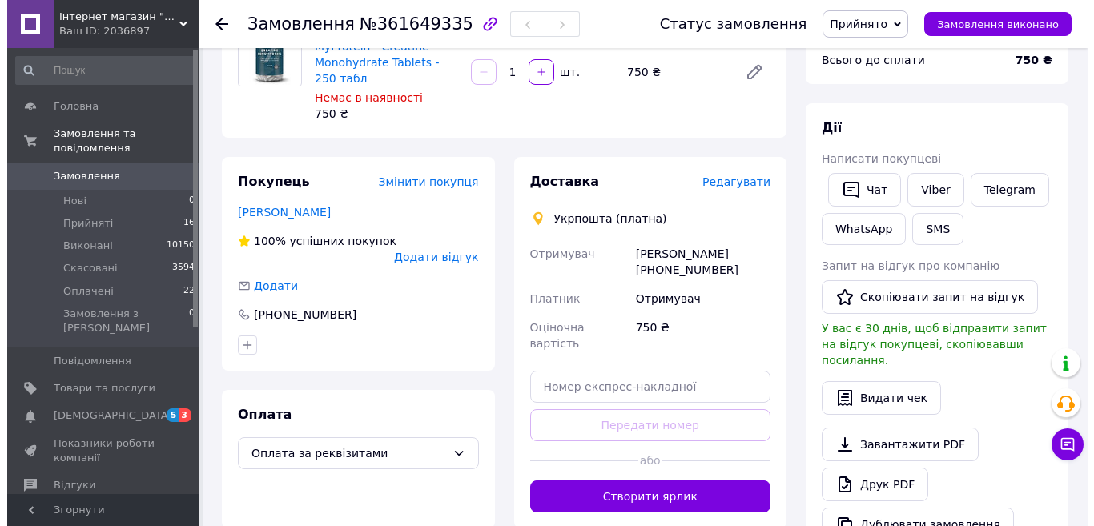
scroll to position [160, 0]
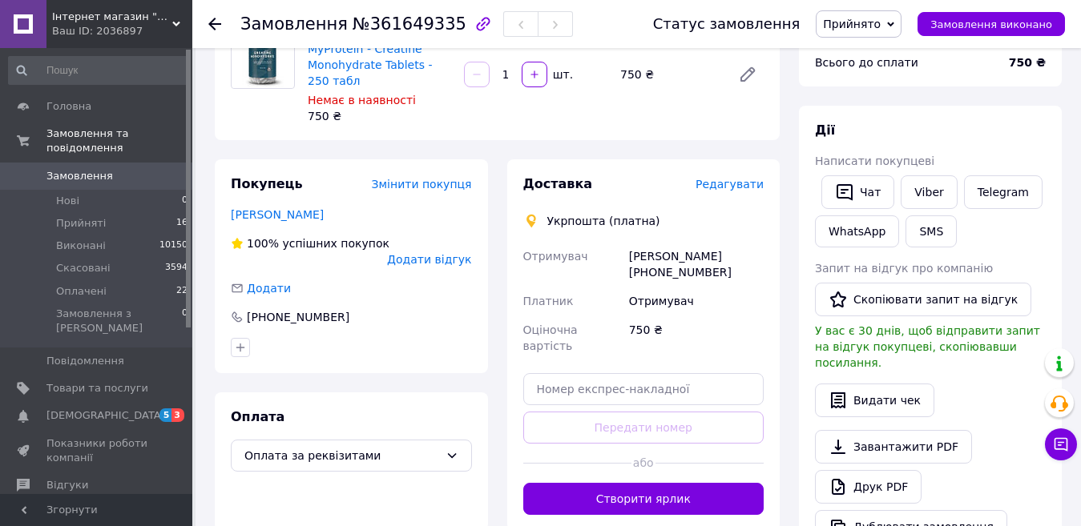
click at [743, 183] on span "Редагувати" at bounding box center [729, 184] width 68 height 13
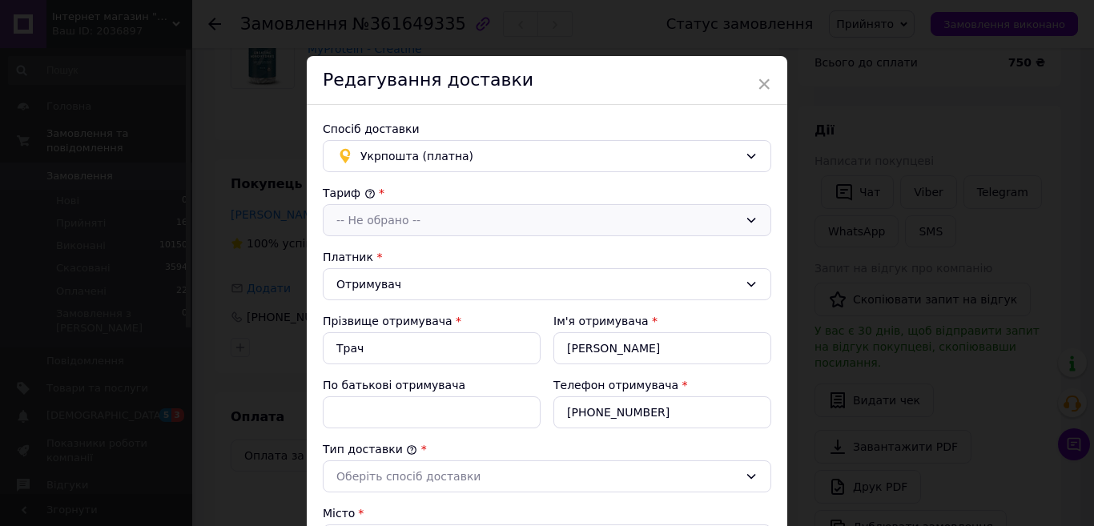
scroll to position [80, 0]
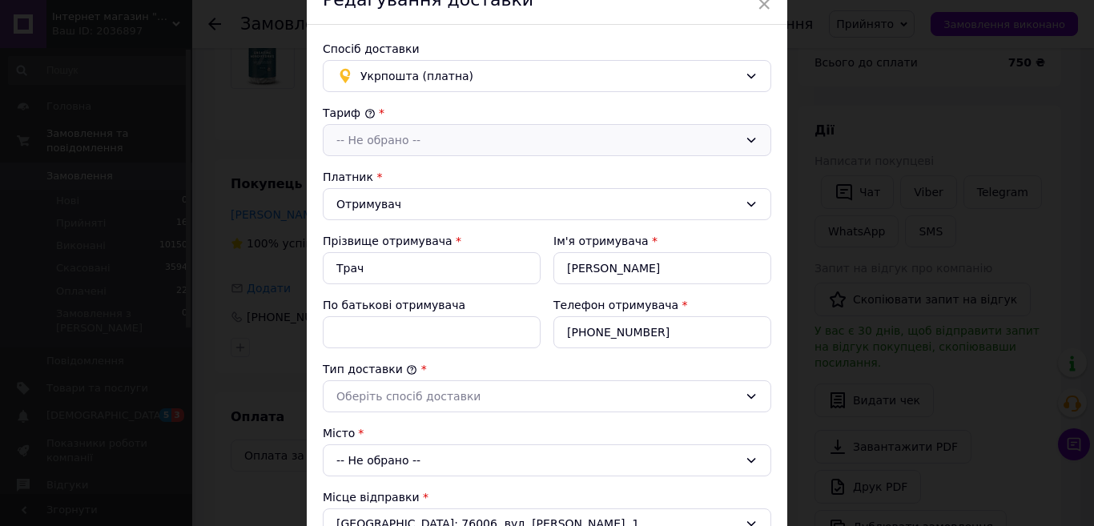
click at [497, 148] on div "-- Не обрано --" at bounding box center [537, 140] width 402 height 18
click at [473, 171] on li "Стандарт" at bounding box center [547, 174] width 447 height 30
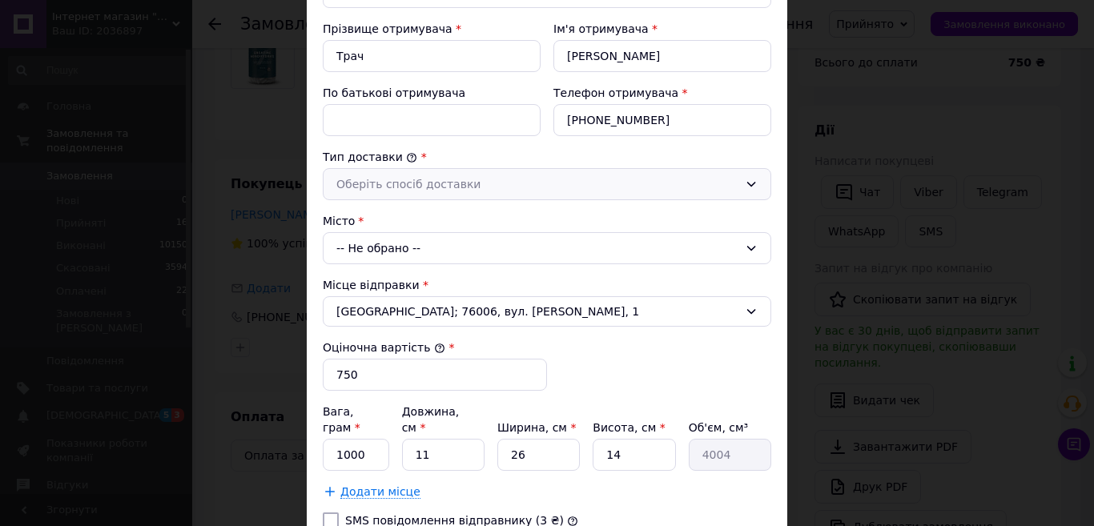
scroll to position [320, 0]
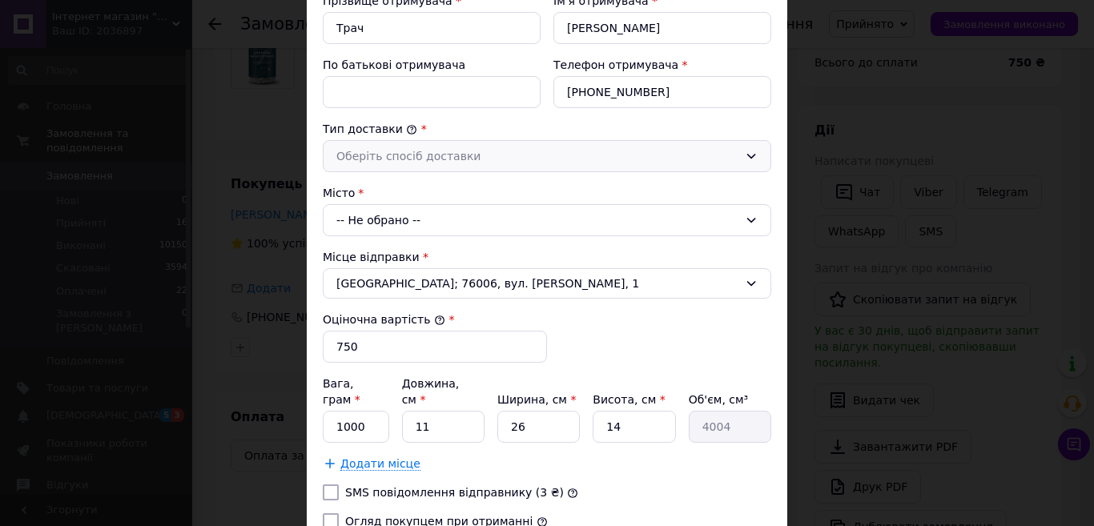
click at [451, 153] on div "Оберіть спосіб доставки" at bounding box center [537, 156] width 402 height 18
click at [382, 186] on li "Склад - склад" at bounding box center [547, 190] width 447 height 30
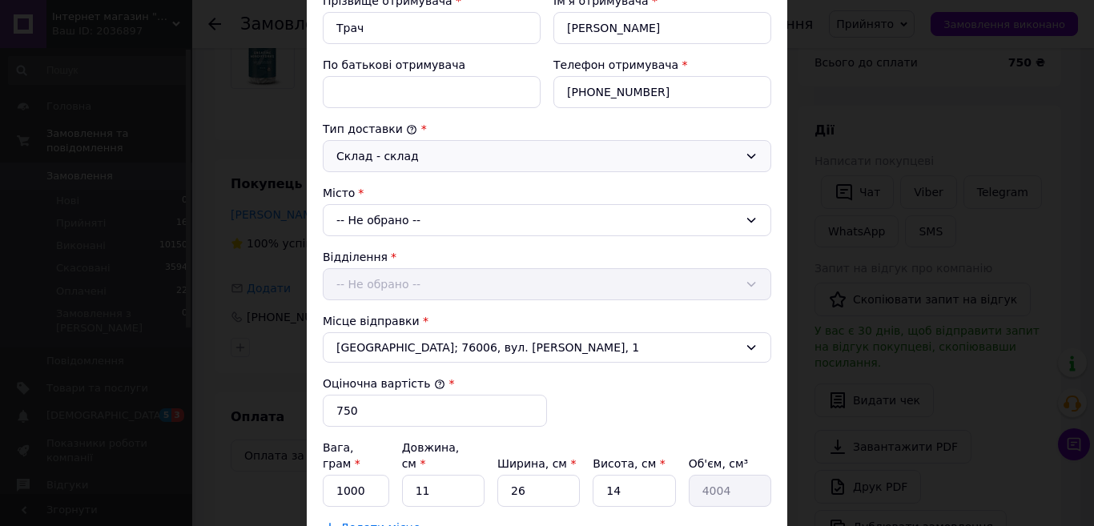
click at [505, 223] on div "-- Не обрано --" at bounding box center [547, 220] width 449 height 32
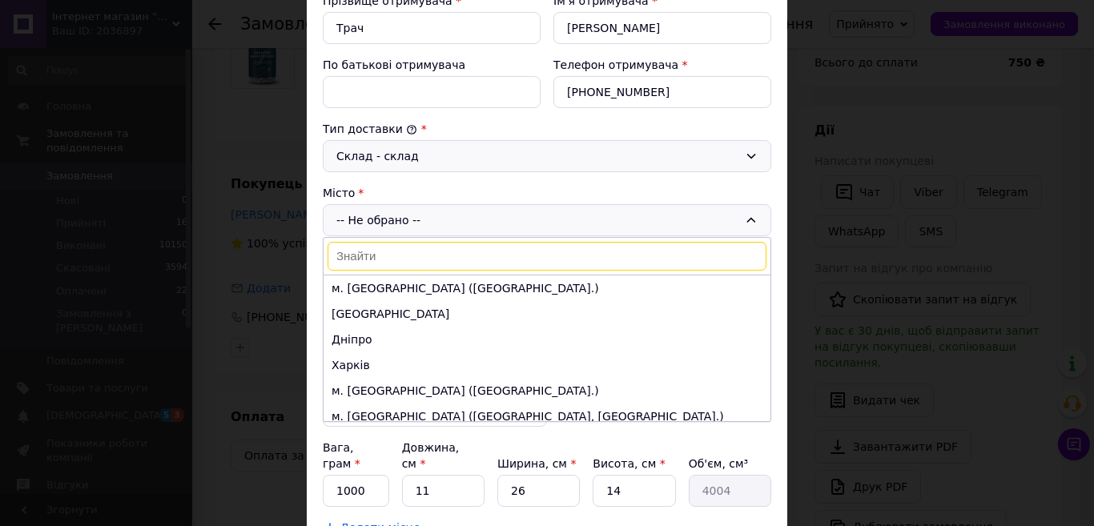
click at [474, 252] on input at bounding box center [547, 256] width 439 height 29
click at [353, 317] on li "Одеса" at bounding box center [547, 314] width 447 height 26
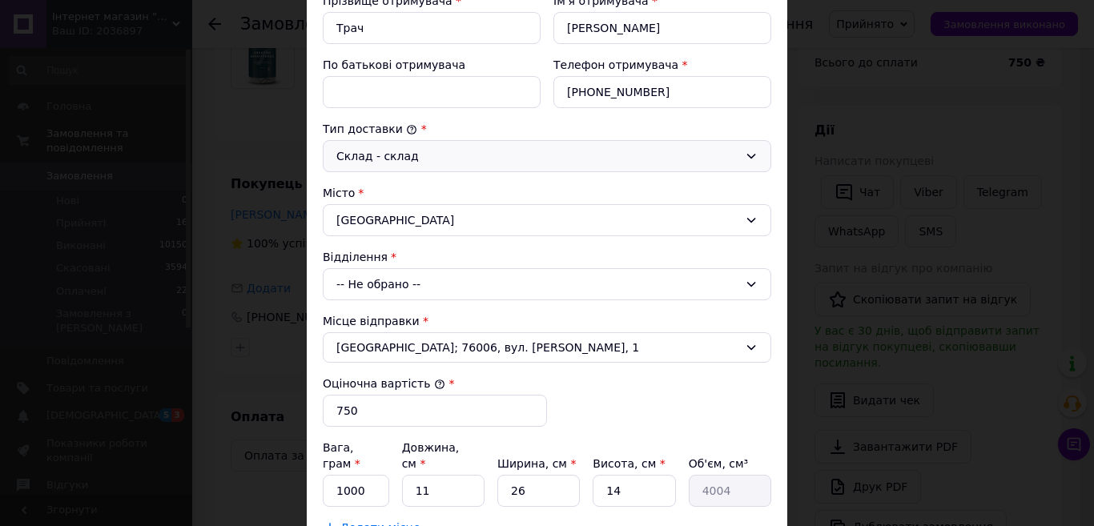
click at [503, 193] on div "Місто" at bounding box center [547, 193] width 449 height 16
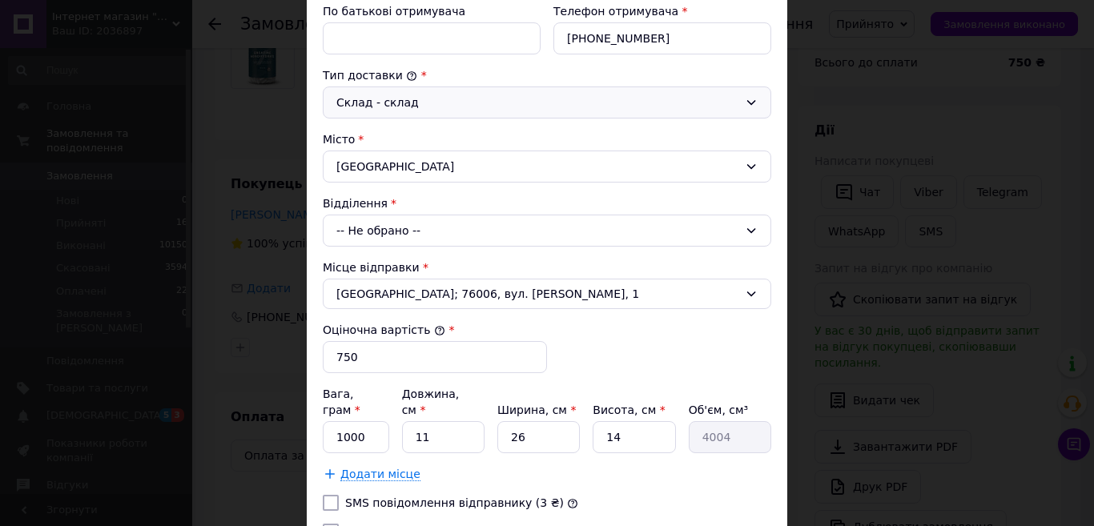
scroll to position [401, 0]
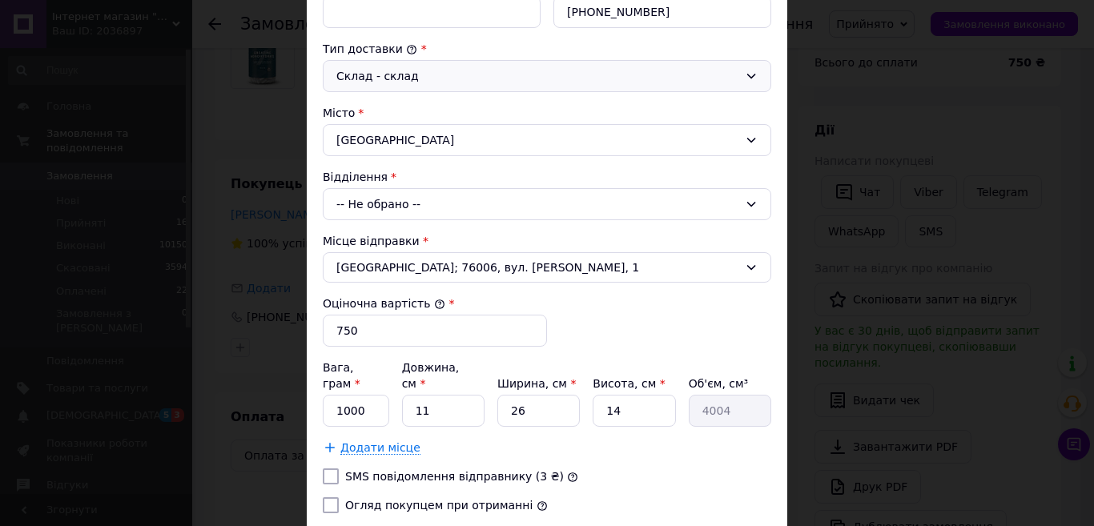
click at [465, 202] on div "-- Не обрано --" at bounding box center [547, 204] width 449 height 32
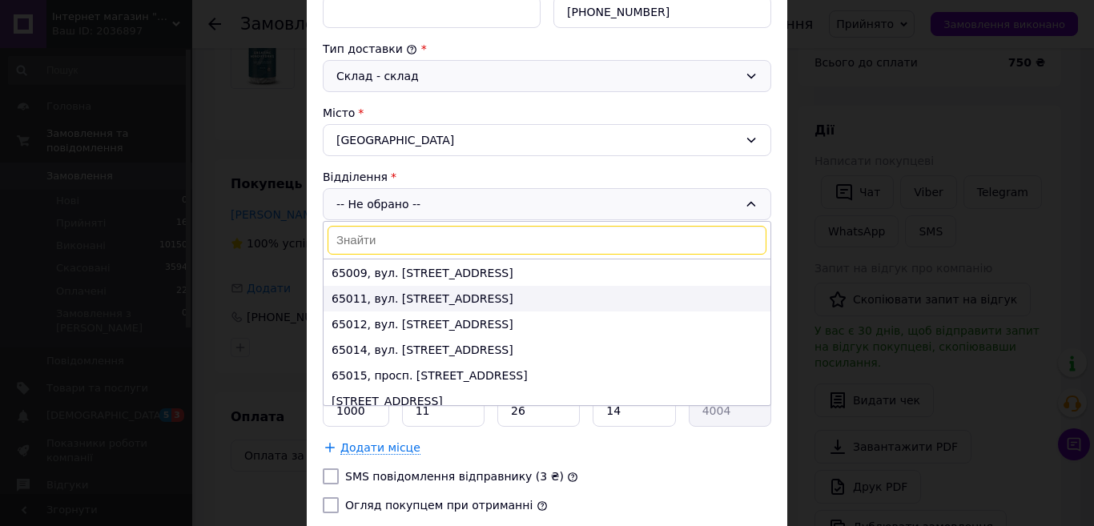
scroll to position [160, 0]
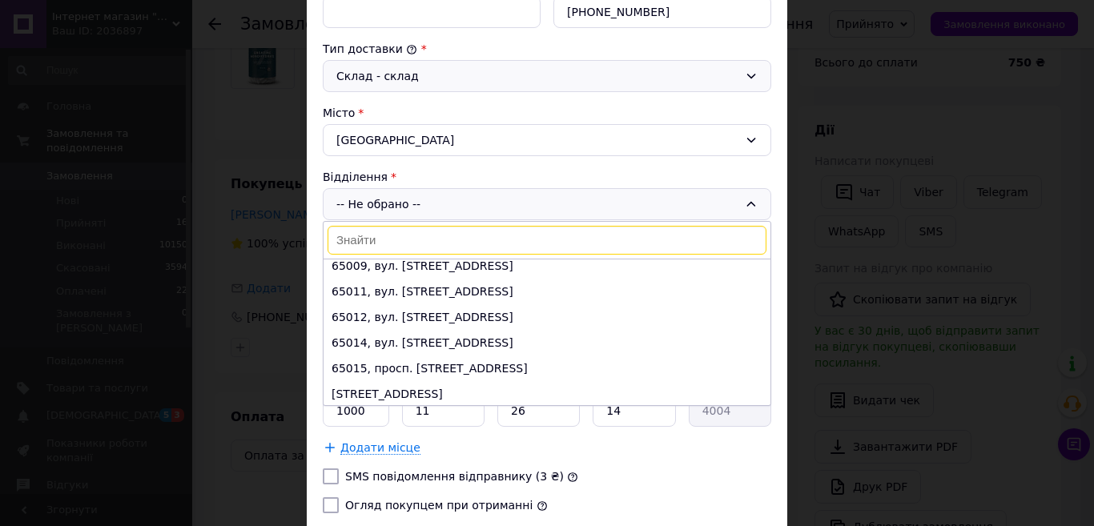
click at [457, 237] on input at bounding box center [547, 240] width 439 height 29
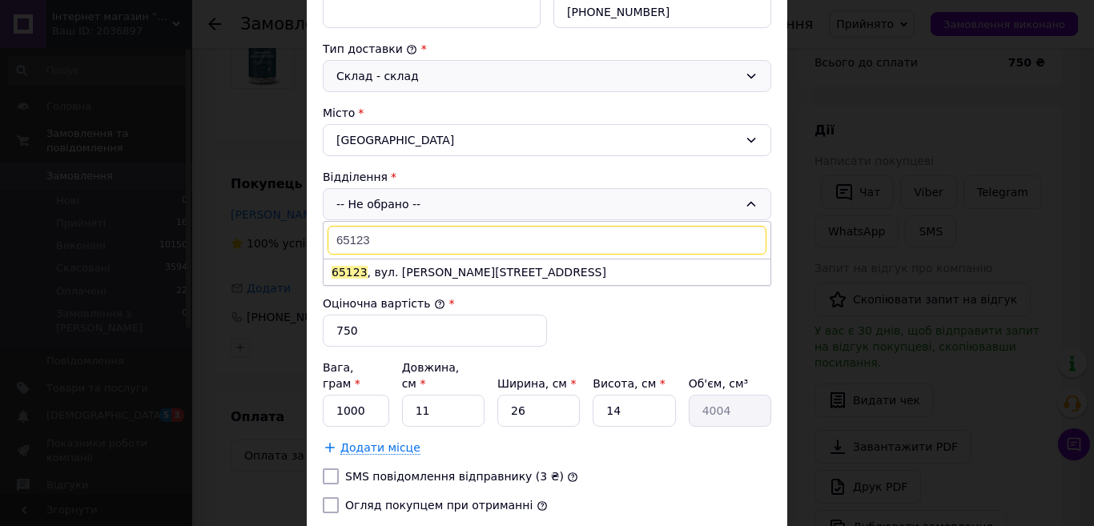
scroll to position [0, 0]
type input "65123"
click at [452, 268] on li "65123 , вул. Сахарова академіка, 16" at bounding box center [547, 273] width 447 height 26
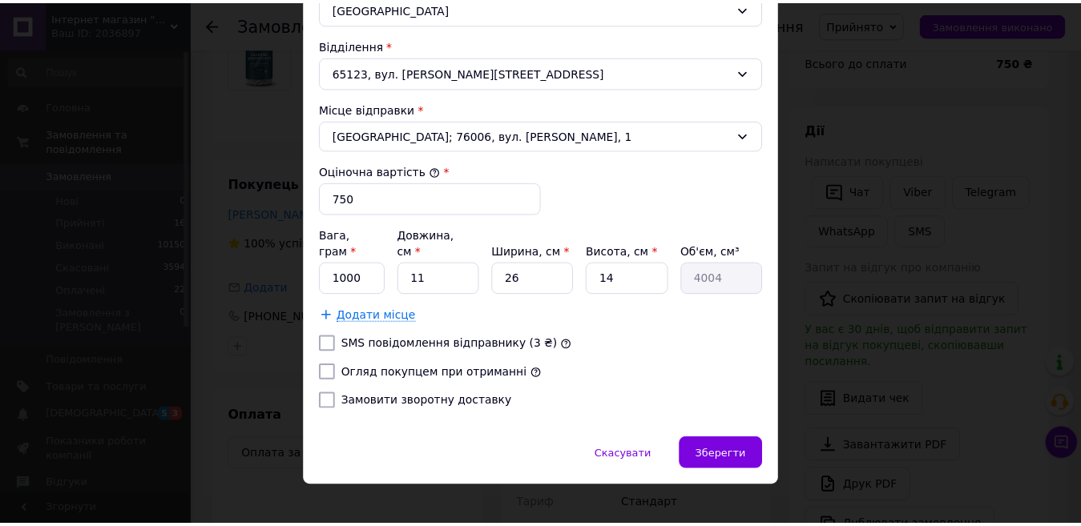
scroll to position [533, 0]
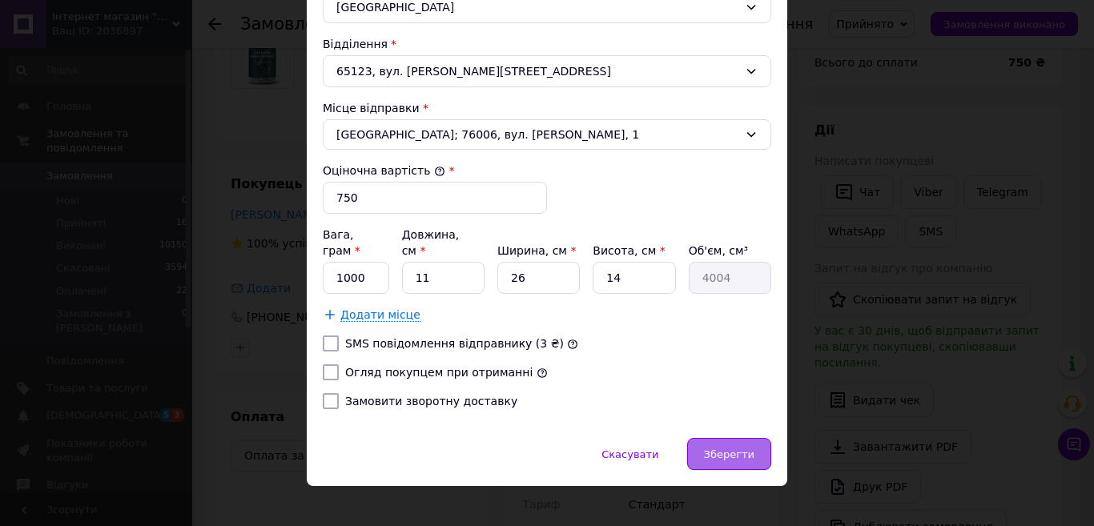
click at [723, 449] on span "Зберегти" at bounding box center [729, 455] width 50 height 12
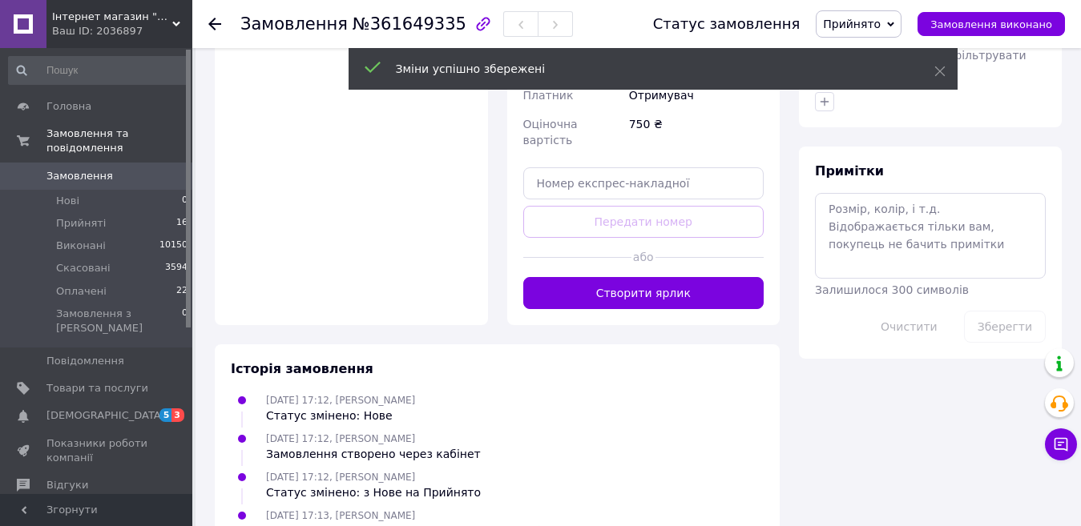
scroll to position [721, 0]
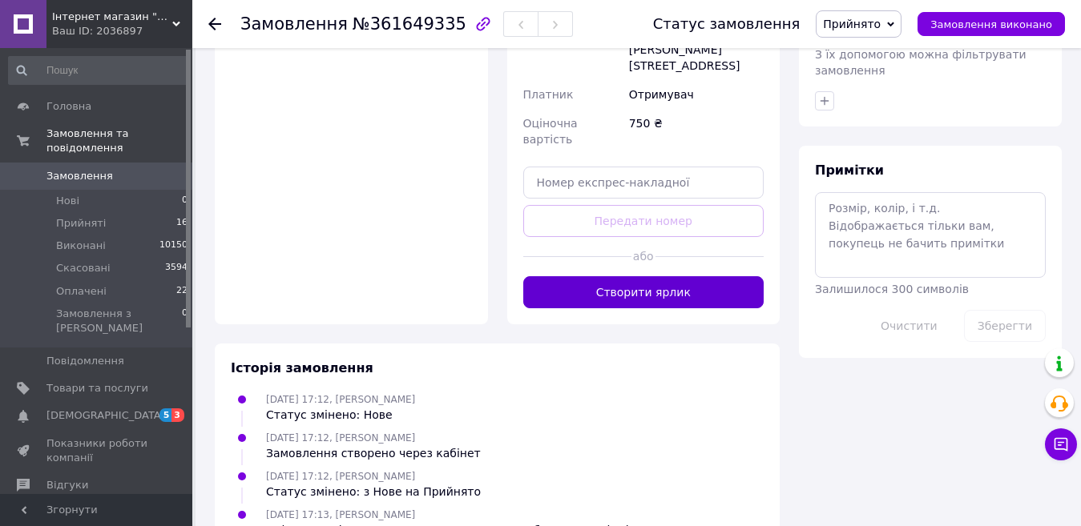
click at [690, 276] on button "Створити ярлик" at bounding box center [643, 292] width 241 height 32
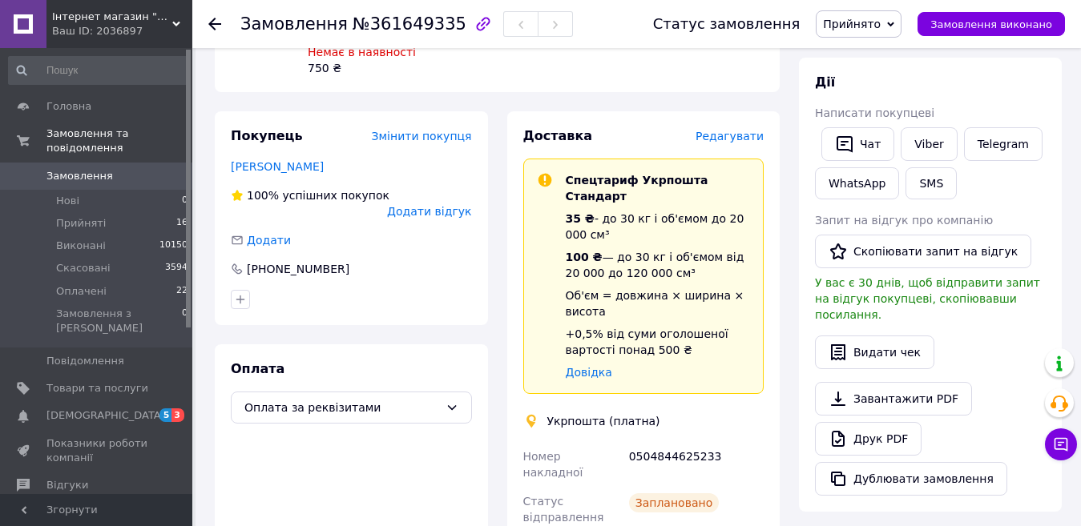
scroll to position [0, 0]
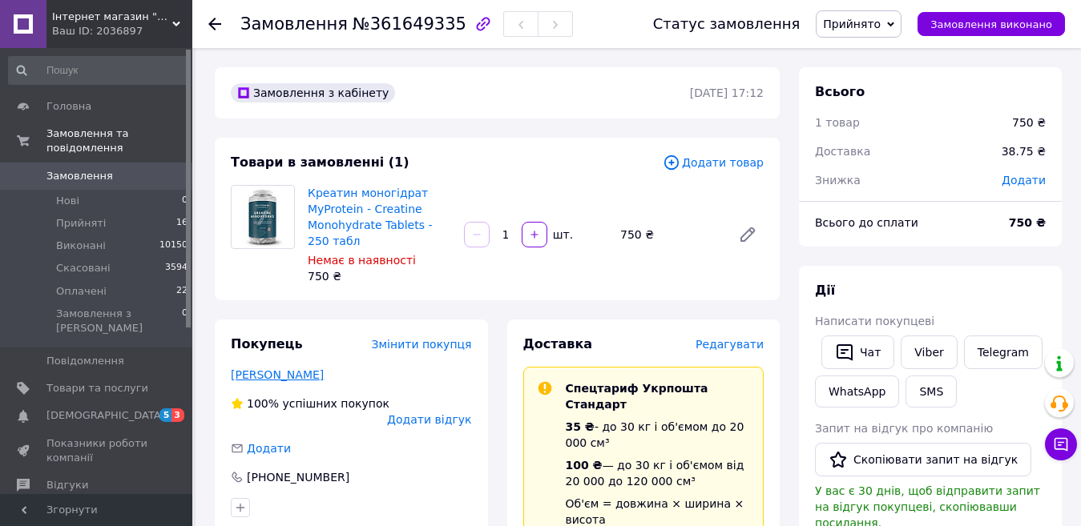
click at [287, 373] on link "Трач Олександр" at bounding box center [277, 374] width 93 height 13
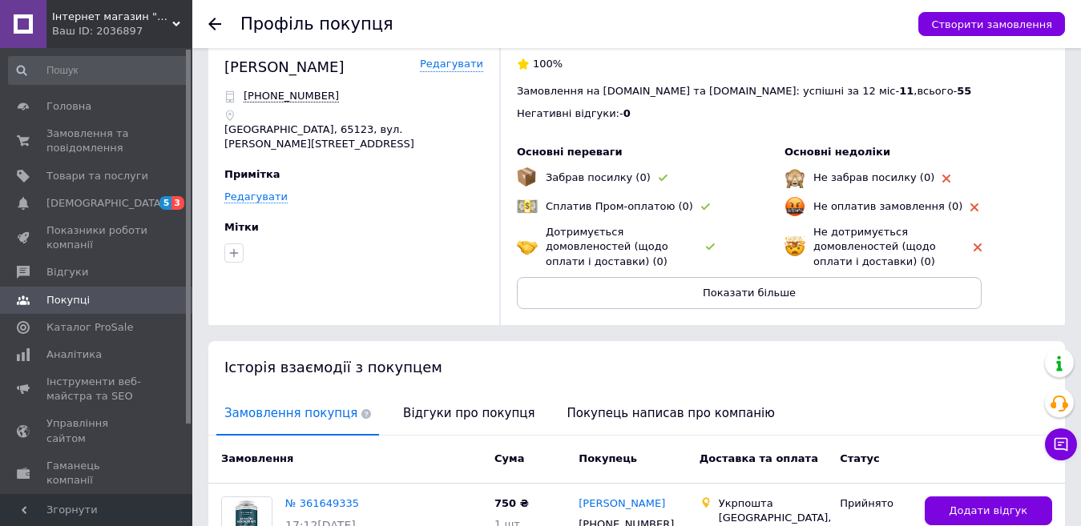
scroll to position [193, 0]
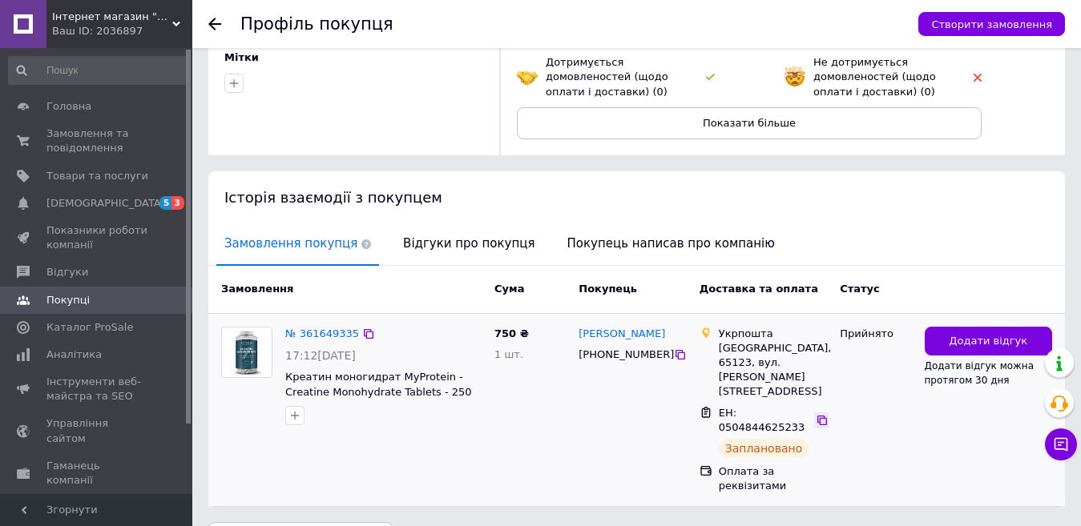
click at [816, 414] on icon at bounding box center [821, 420] width 13 height 13
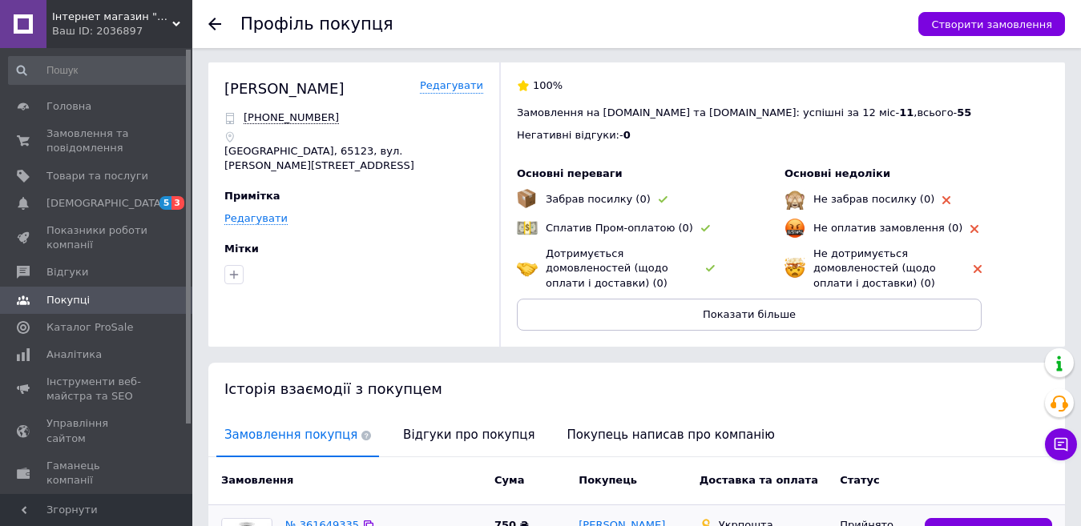
scroll to position [0, 0]
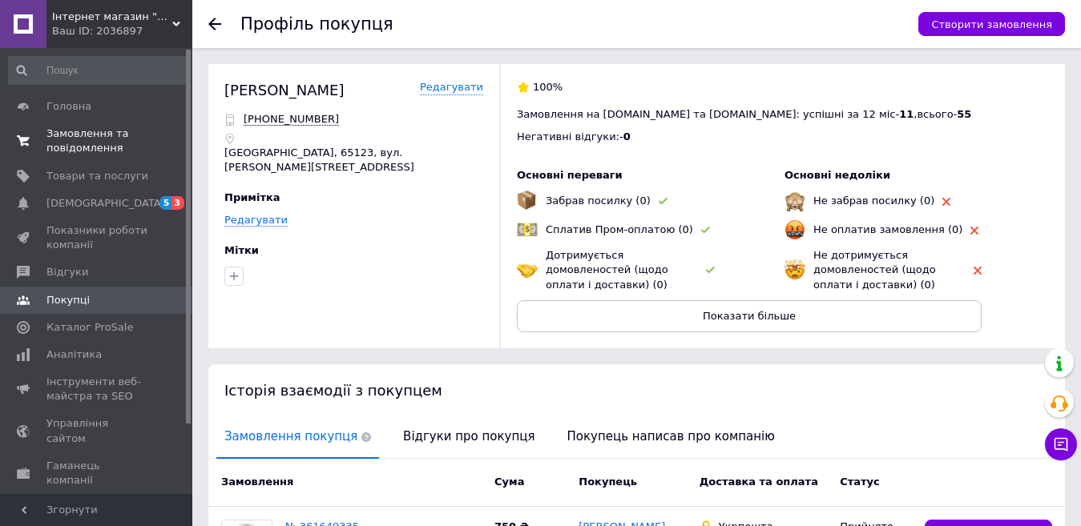
click at [77, 136] on span "Замовлення та повідомлення" at bounding box center [97, 141] width 102 height 29
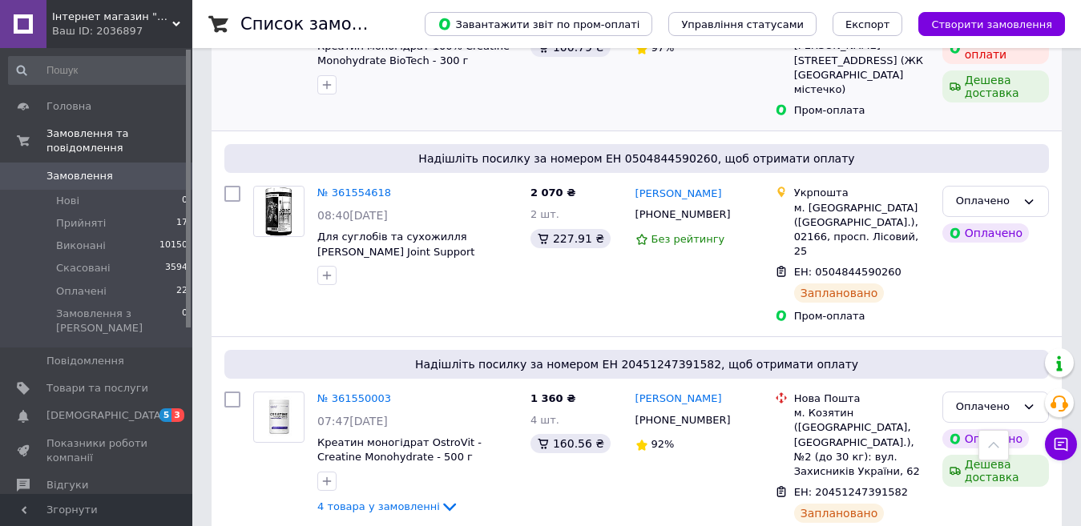
scroll to position [2003, 0]
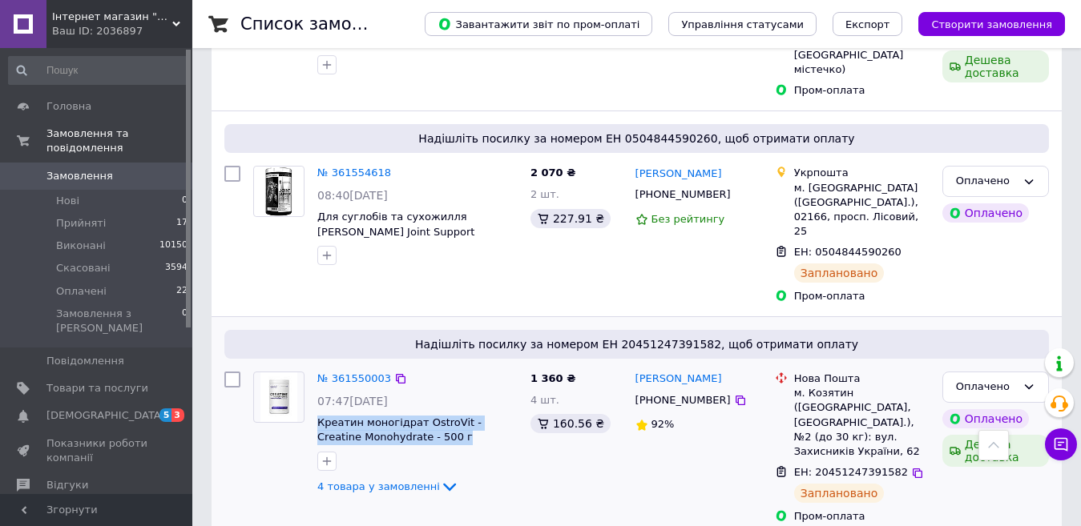
drag, startPoint x: 313, startPoint y: 215, endPoint x: 429, endPoint y: 232, distance: 117.5
click at [429, 365] on div "№ 361550003 07:47, 12.09.2025 Креатин моногідрат OstroVit - Creatine Monohydrat…" at bounding box center [417, 434] width 213 height 138
copy span "Креатин моногідрат OstroVit - Creatine Monohydrate - 500 г"
click at [494, 449] on div at bounding box center [417, 462] width 207 height 26
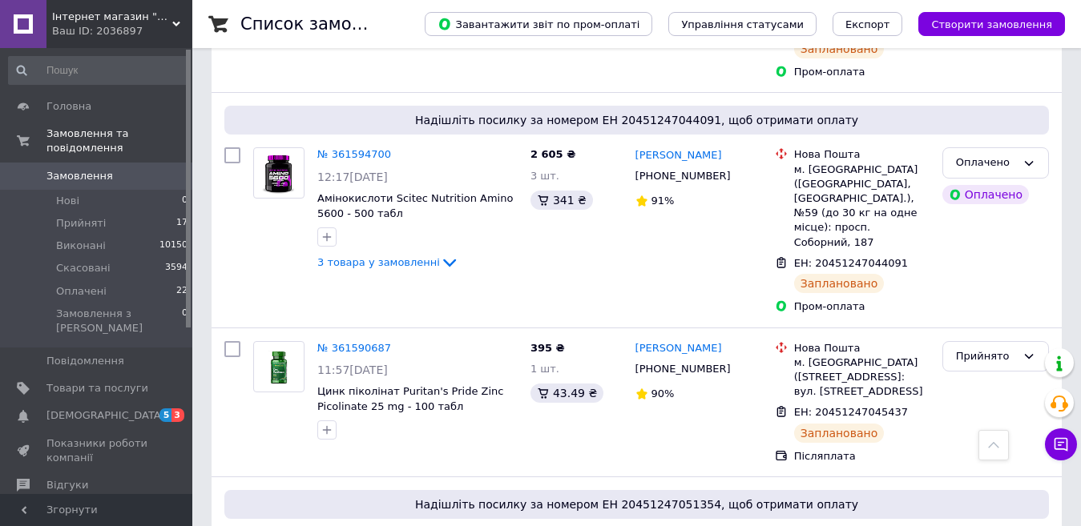
scroll to position [777, 0]
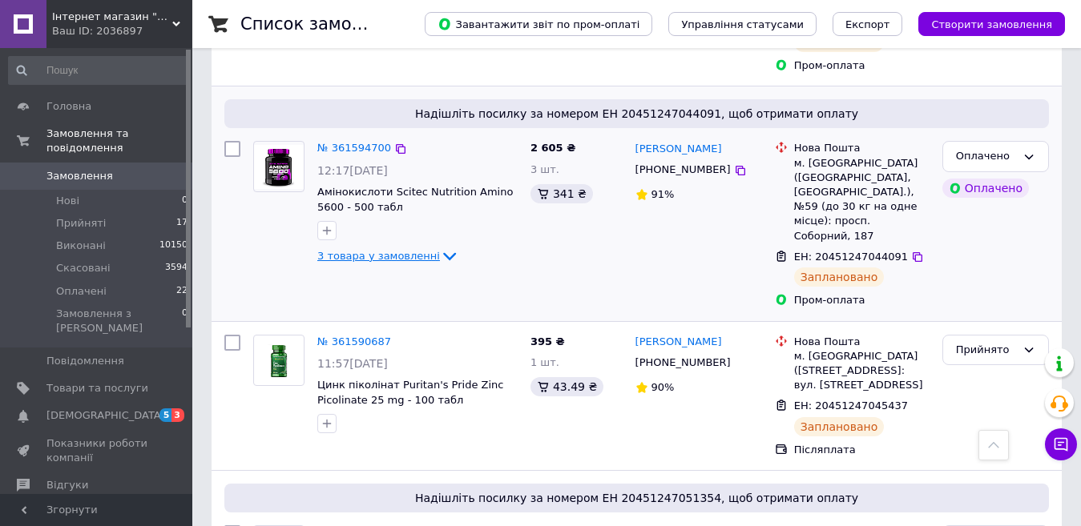
click at [422, 250] on span "3 товара у замовленні" at bounding box center [378, 256] width 123 height 12
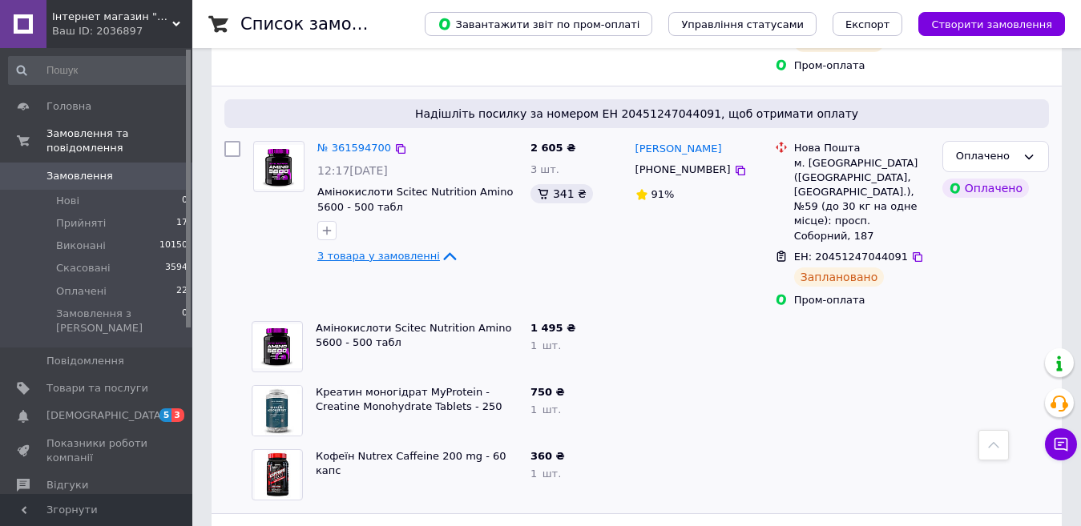
click at [440, 247] on icon at bounding box center [449, 256] width 19 height 19
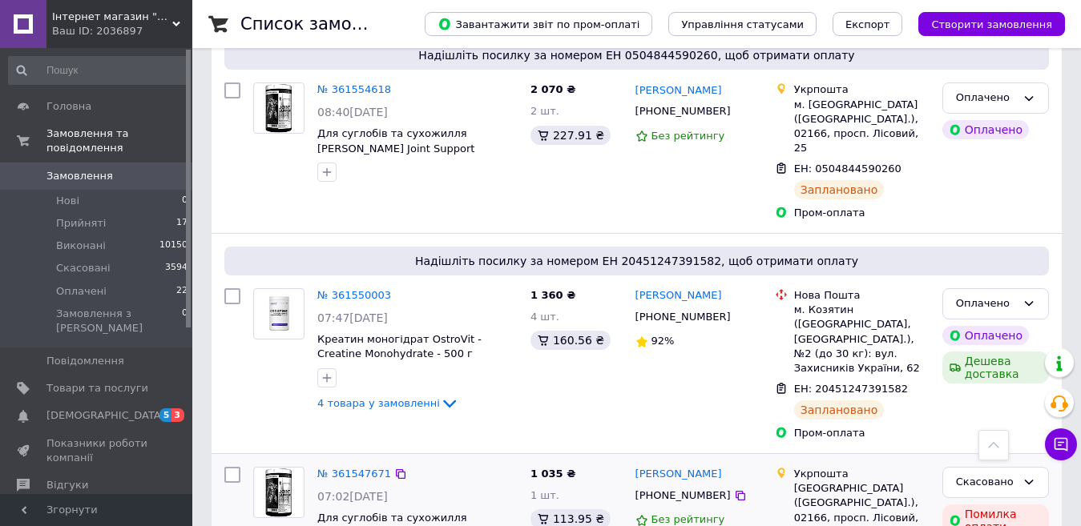
scroll to position [2059, 0]
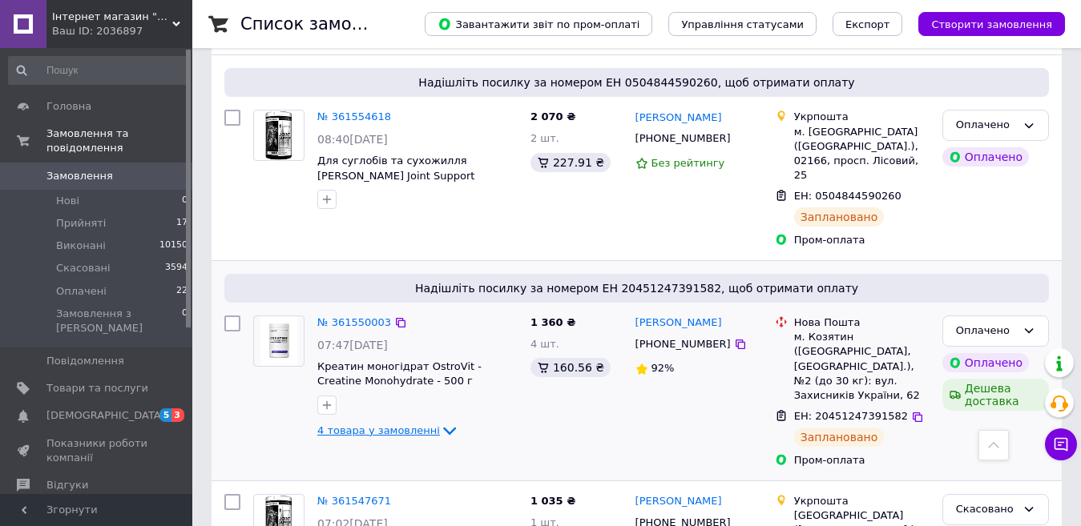
click at [440, 421] on icon at bounding box center [449, 430] width 19 height 19
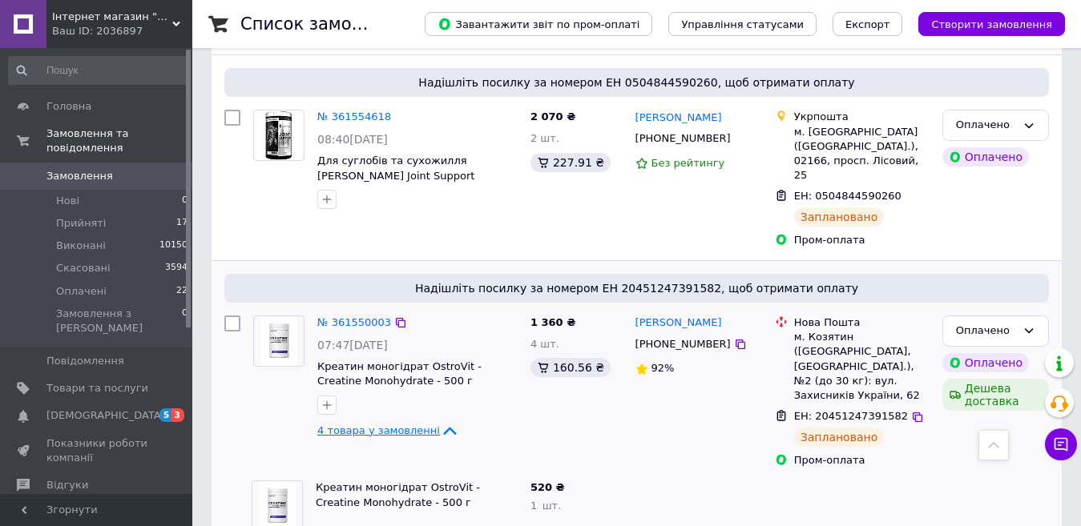
click at [443, 427] on icon at bounding box center [449, 431] width 13 height 8
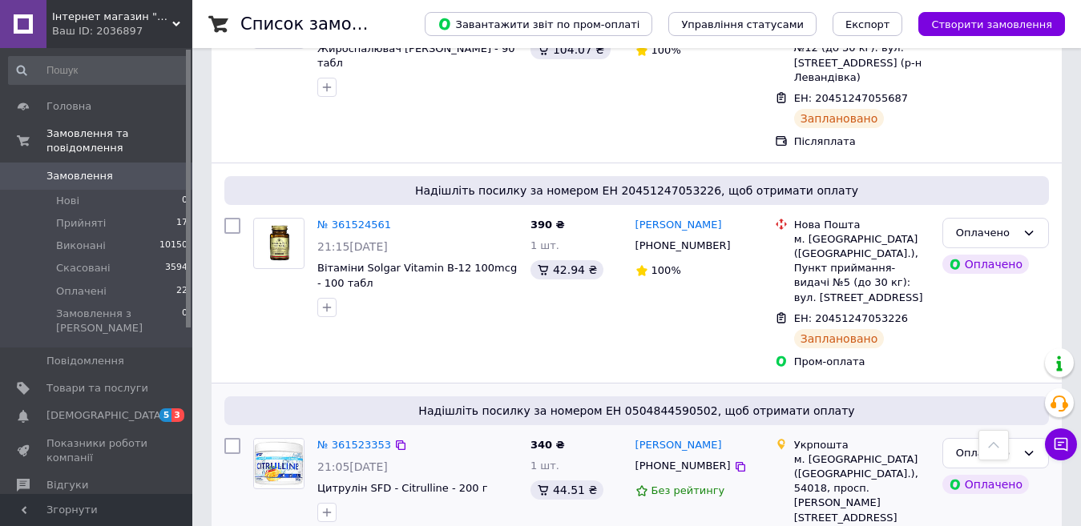
scroll to position [2940, 0]
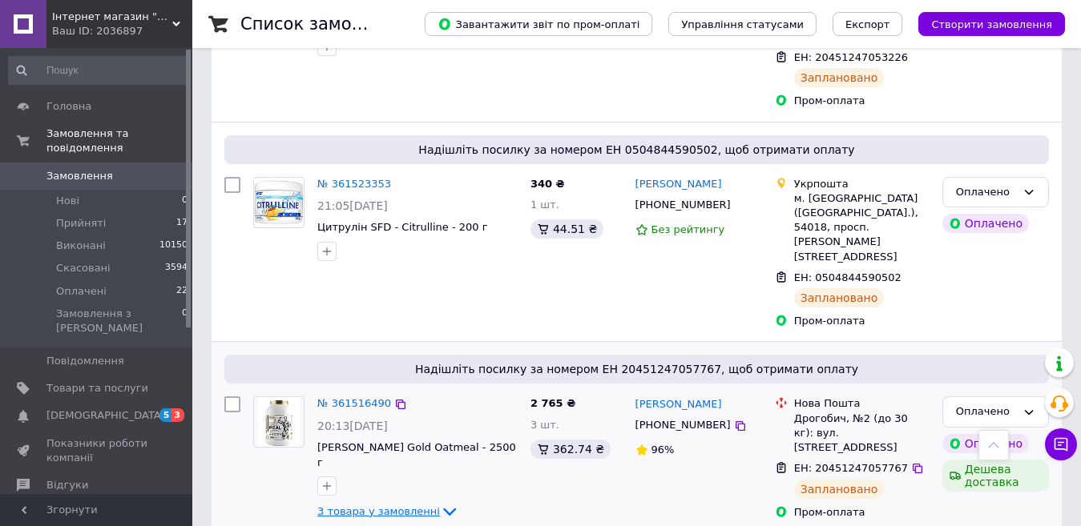
scroll to position [3130, 0]
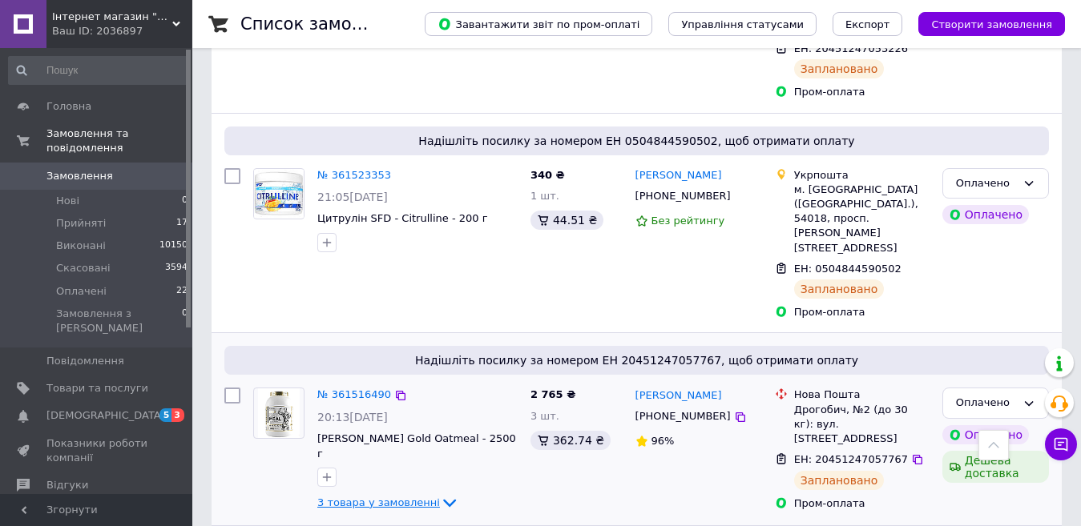
click at [440, 493] on icon at bounding box center [449, 502] width 19 height 19
click at [443, 500] on icon at bounding box center [449, 504] width 13 height 8
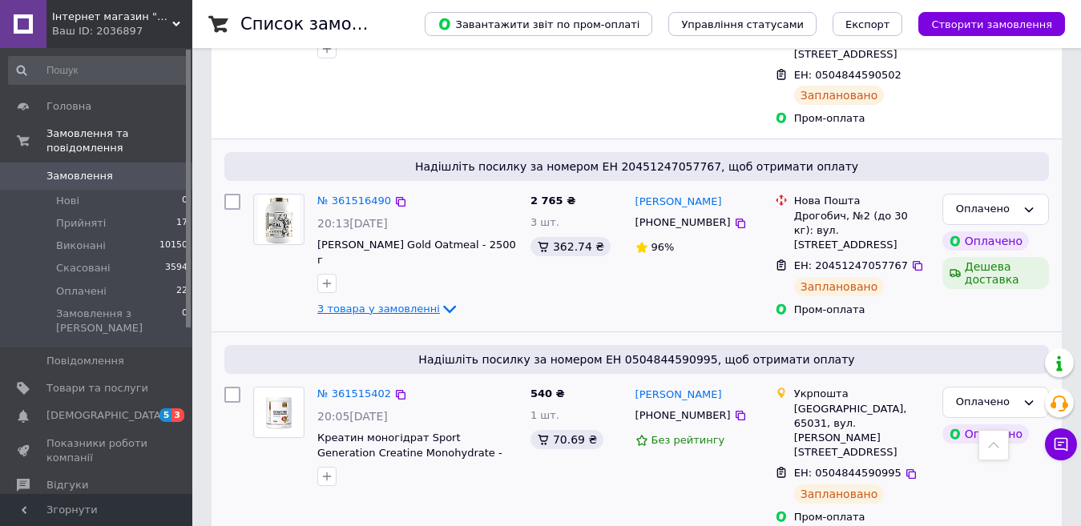
scroll to position [3370, 0]
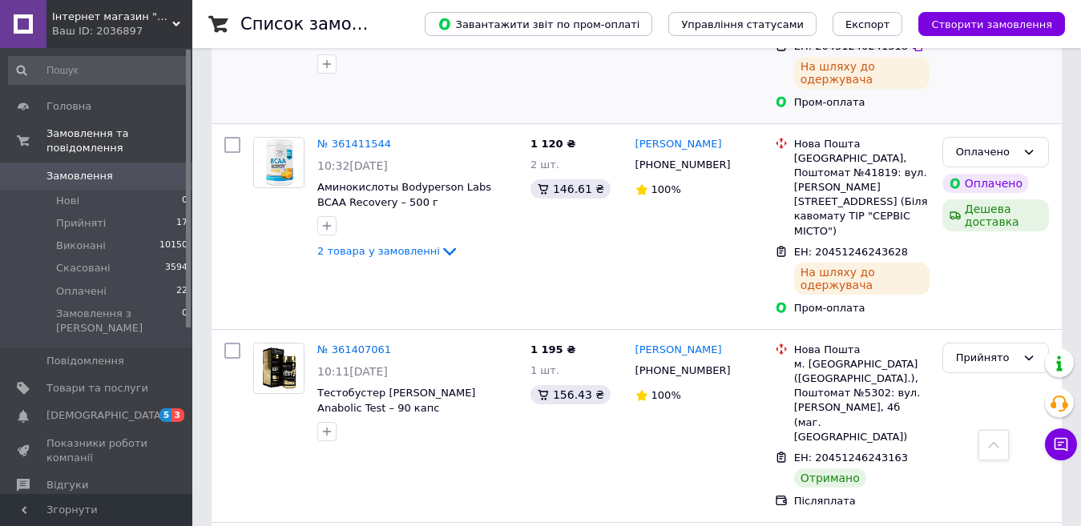
scroll to position [1442, 0]
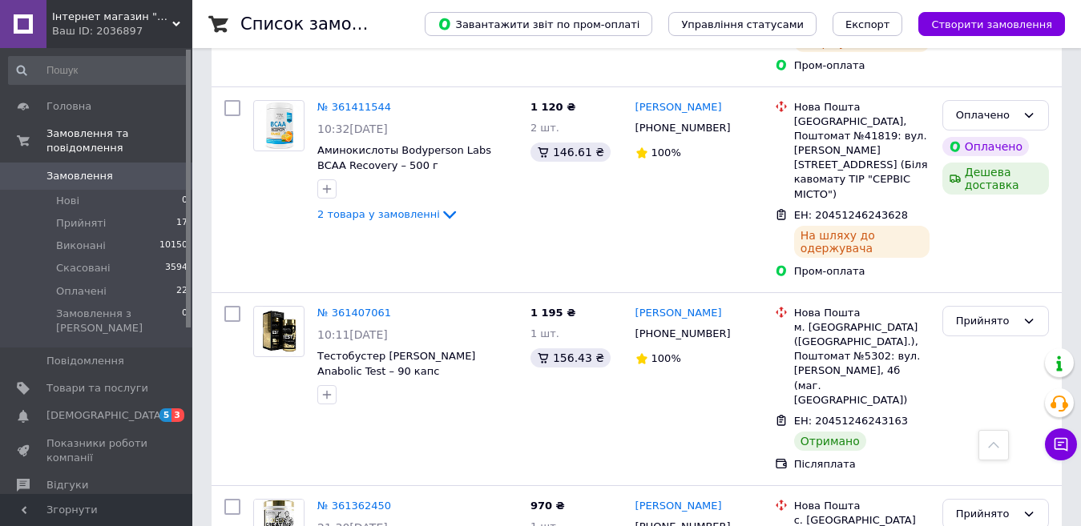
click at [102, 163] on link "Замовлення 0" at bounding box center [98, 176] width 197 height 27
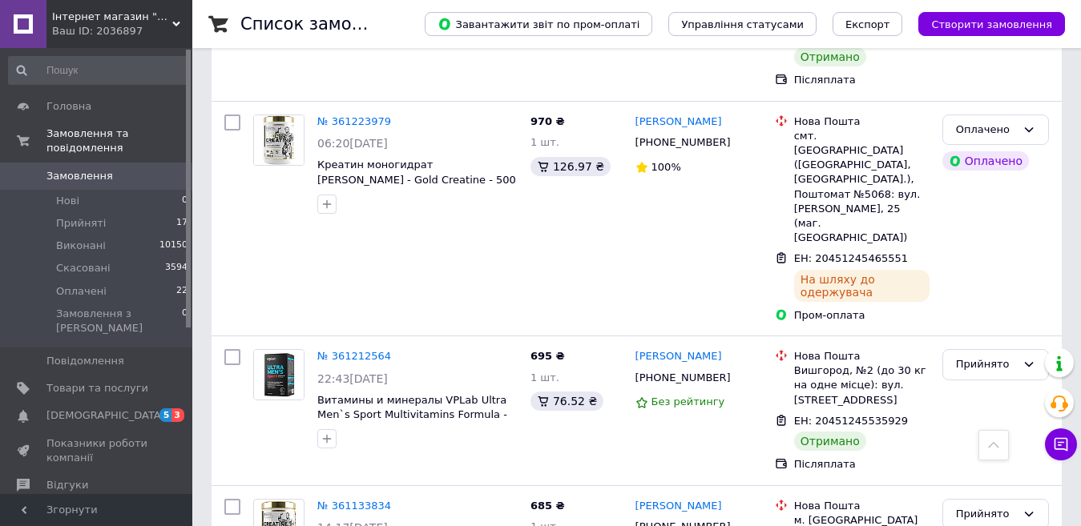
scroll to position [3134, 0]
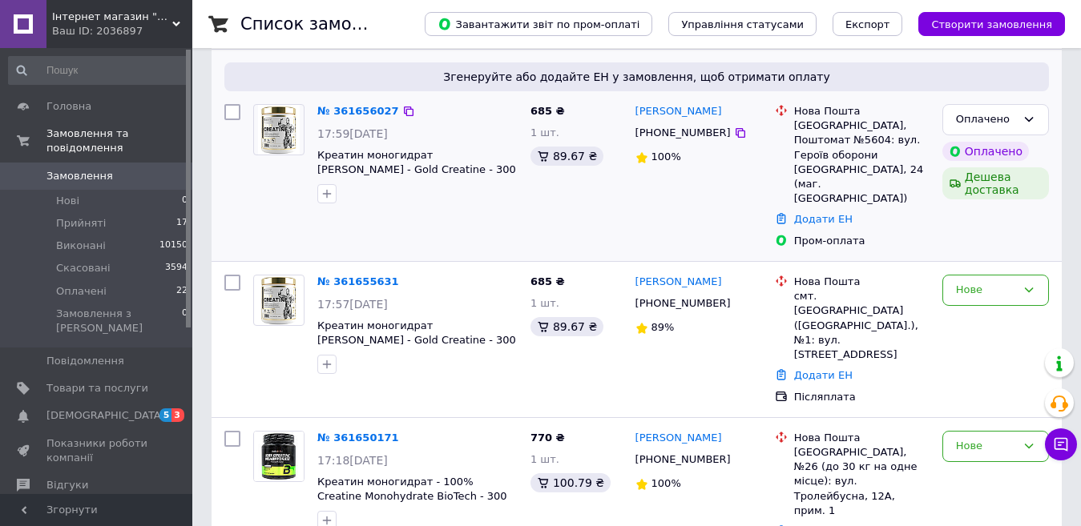
scroll to position [320, 0]
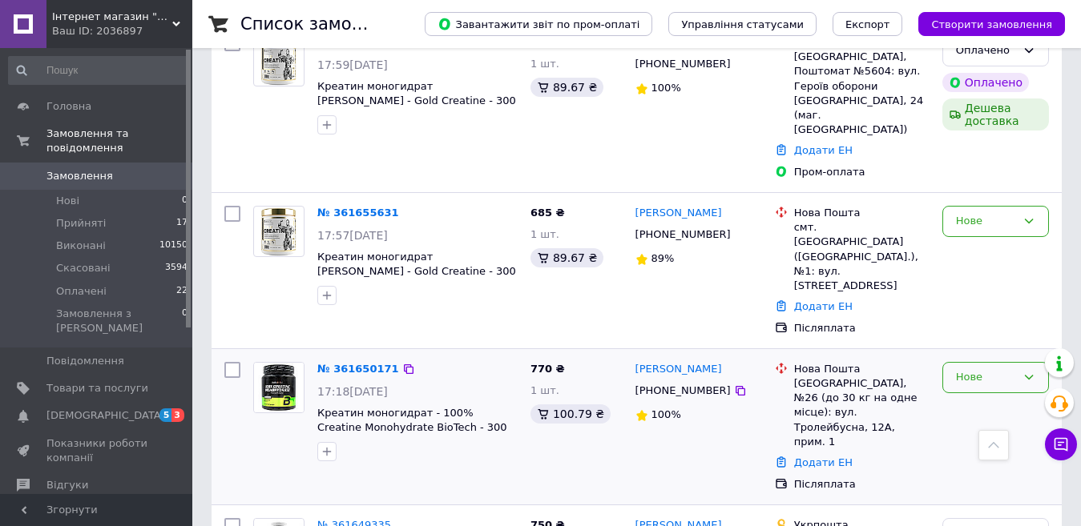
click at [988, 369] on div "Нове" at bounding box center [986, 377] width 60 height 17
click at [977, 396] on li "Прийнято" at bounding box center [995, 411] width 105 height 30
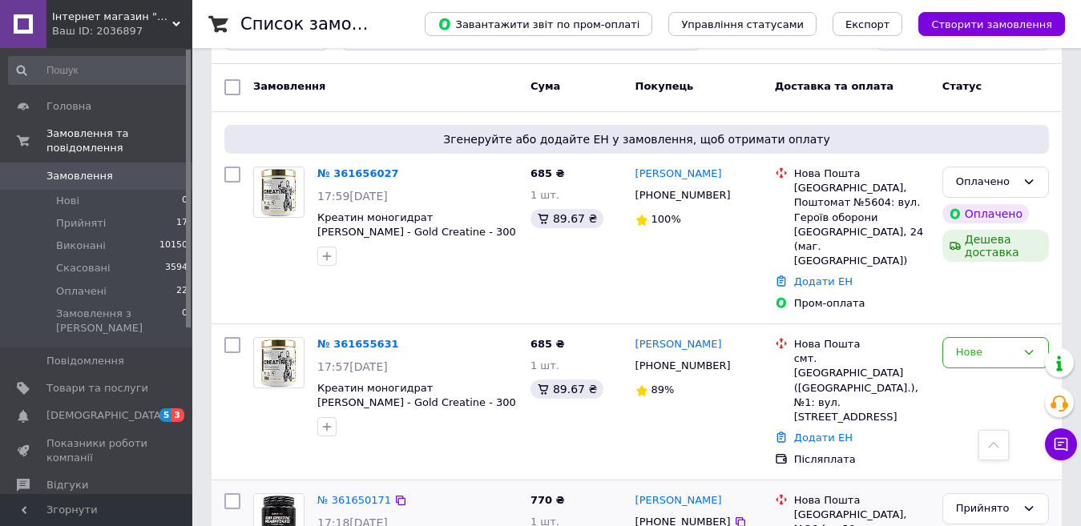
scroll to position [160, 0]
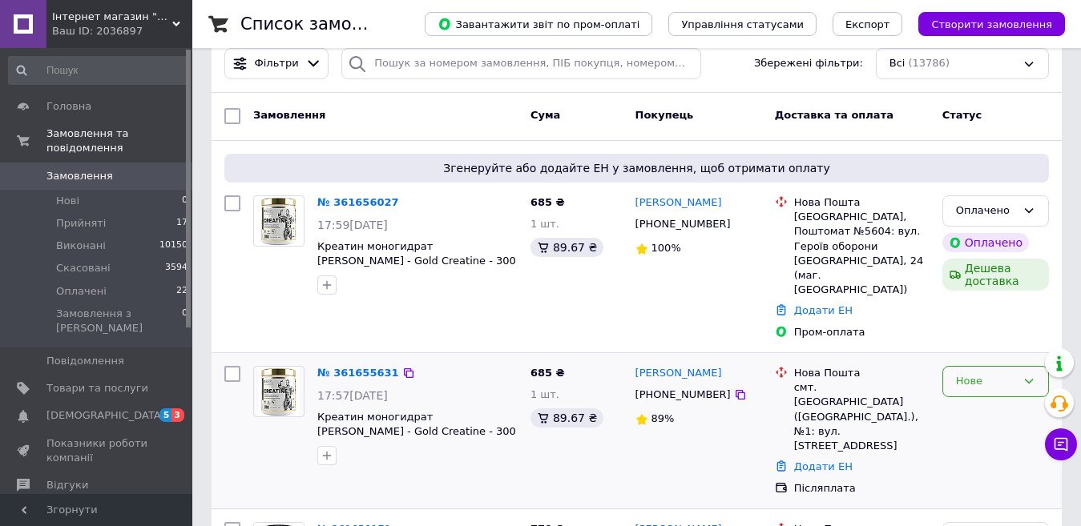
click at [986, 373] on div "Нове" at bounding box center [986, 381] width 60 height 17
click at [967, 401] on li "Прийнято" at bounding box center [995, 416] width 105 height 30
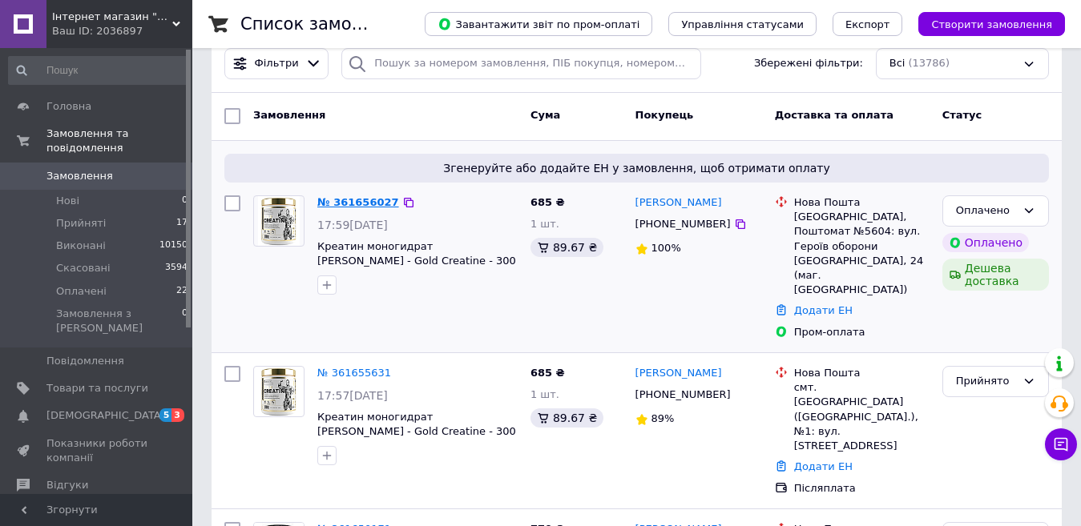
click at [368, 199] on link "№ 361656027" at bounding box center [358, 202] width 82 height 12
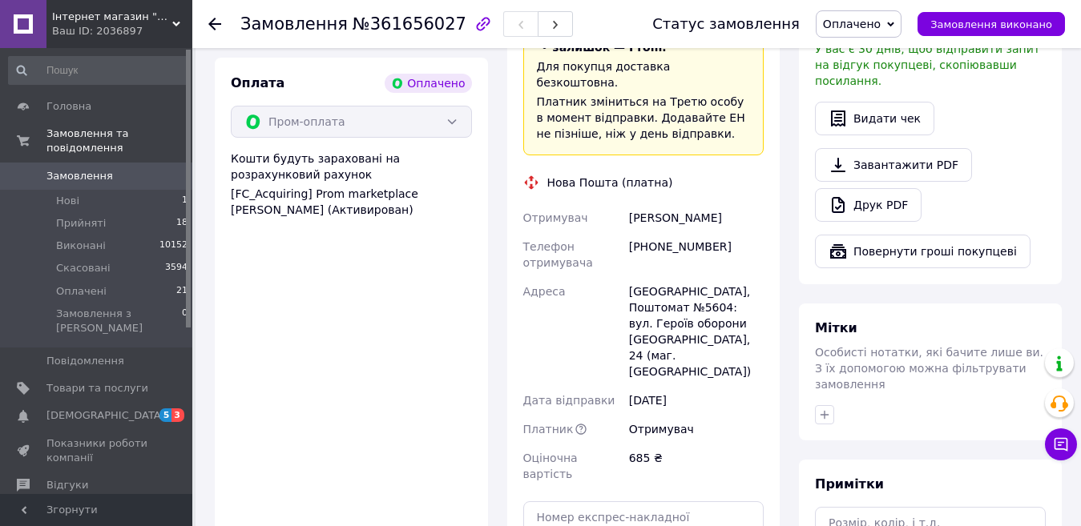
scroll to position [561, 0]
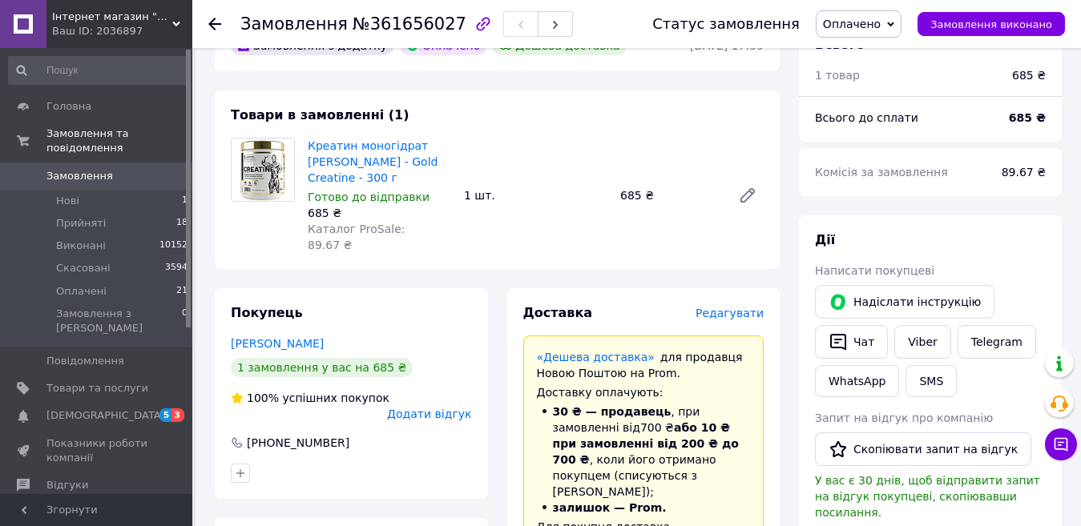
scroll to position [80, 0]
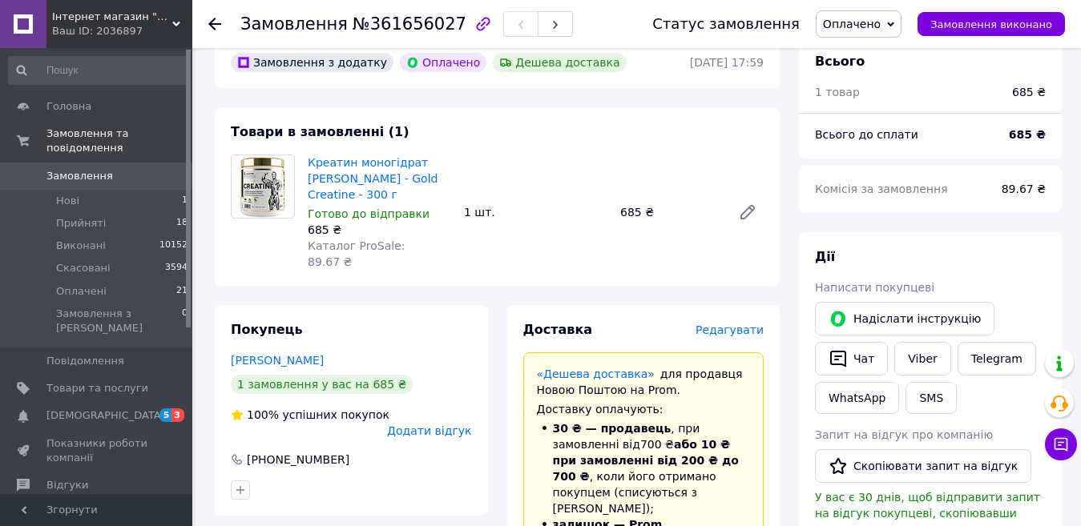
click at [66, 163] on link "Замовлення 0" at bounding box center [98, 176] width 197 height 27
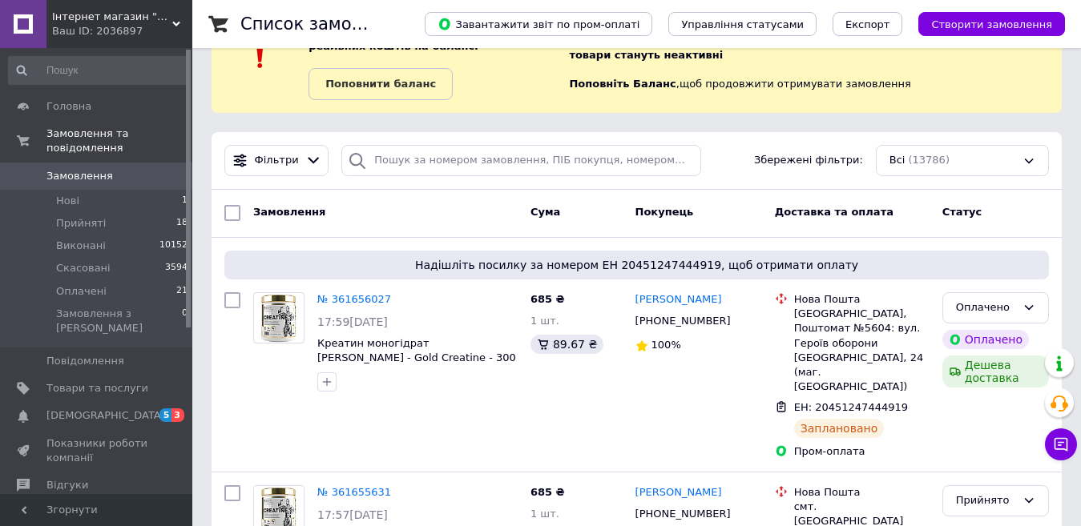
scroll to position [80, 0]
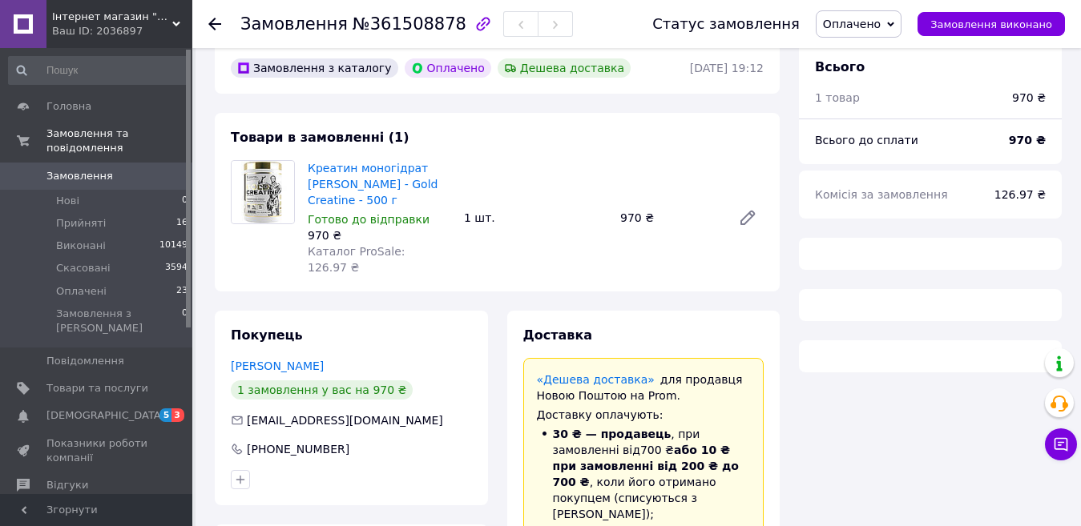
scroll to position [304, 0]
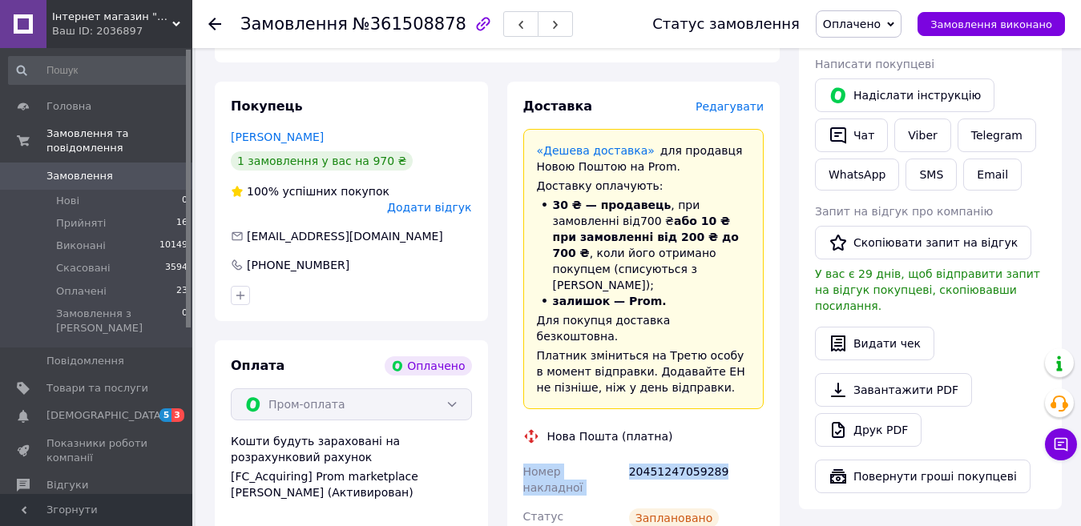
drag, startPoint x: 525, startPoint y: 425, endPoint x: 716, endPoint y: 416, distance: 190.9
copy div "Номер накладної 20451247059289"
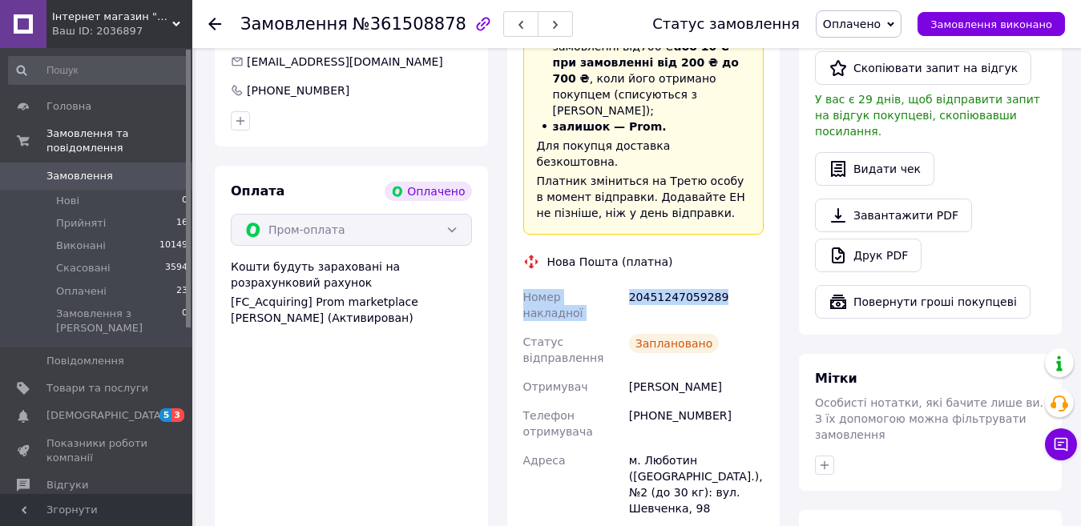
scroll to position [481, 0]
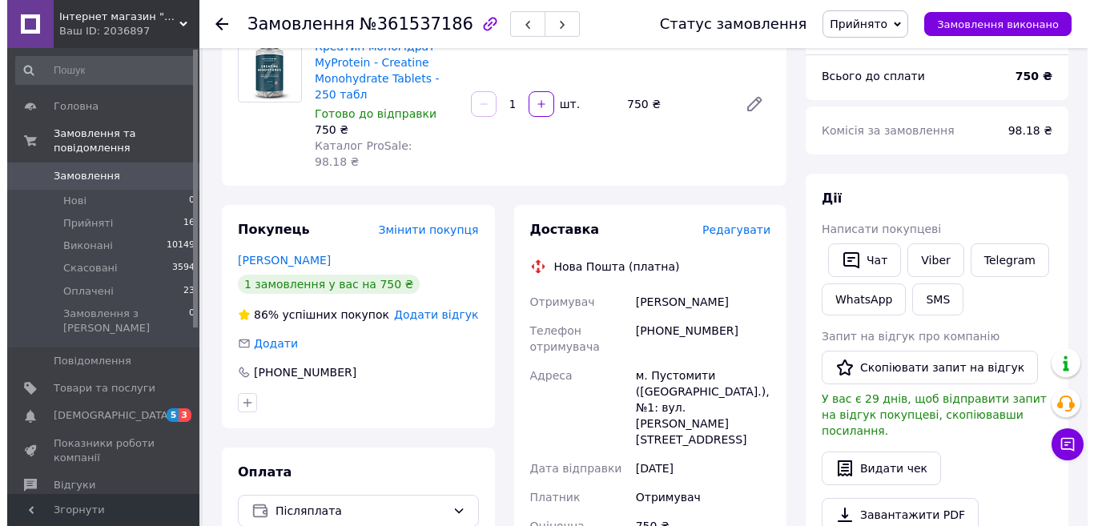
scroll to position [160, 0]
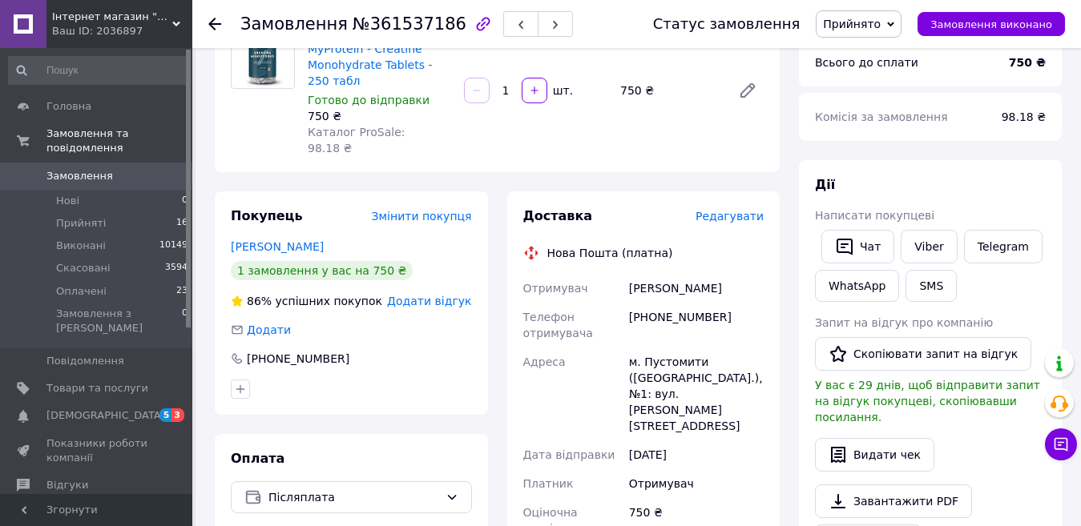
click at [736, 210] on span "Редагувати" at bounding box center [729, 216] width 68 height 13
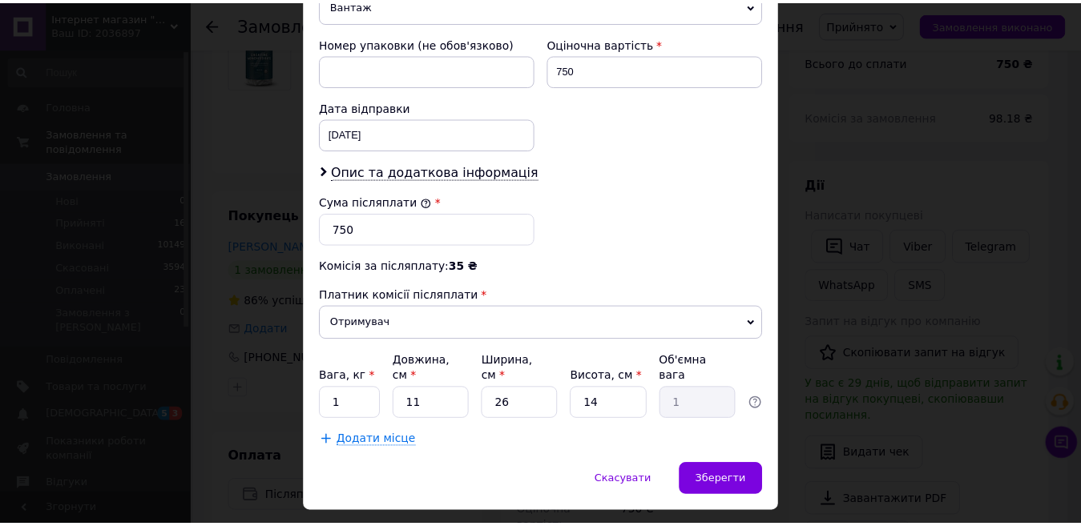
scroll to position [696, 0]
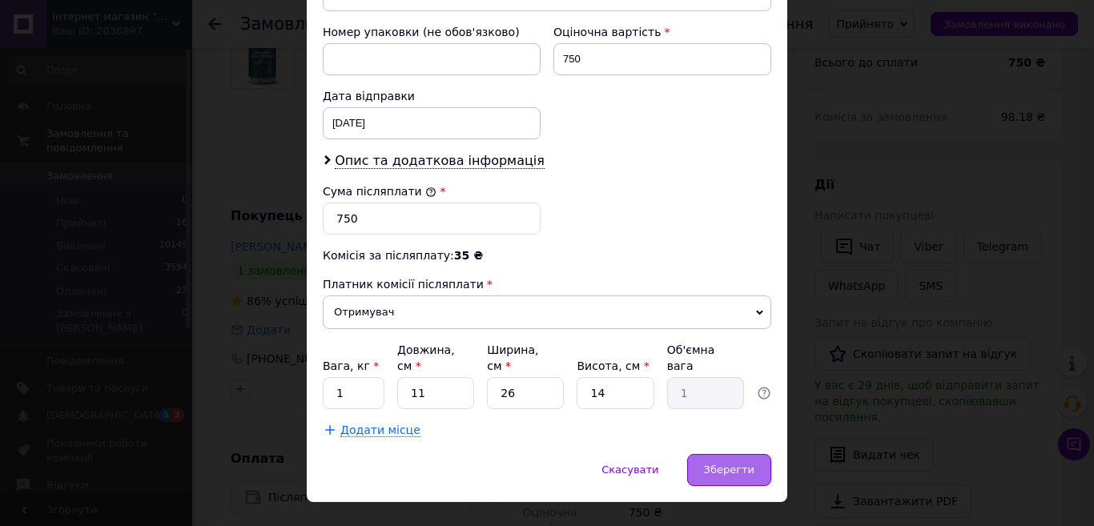
click at [719, 464] on span "Зберегти" at bounding box center [729, 470] width 50 height 12
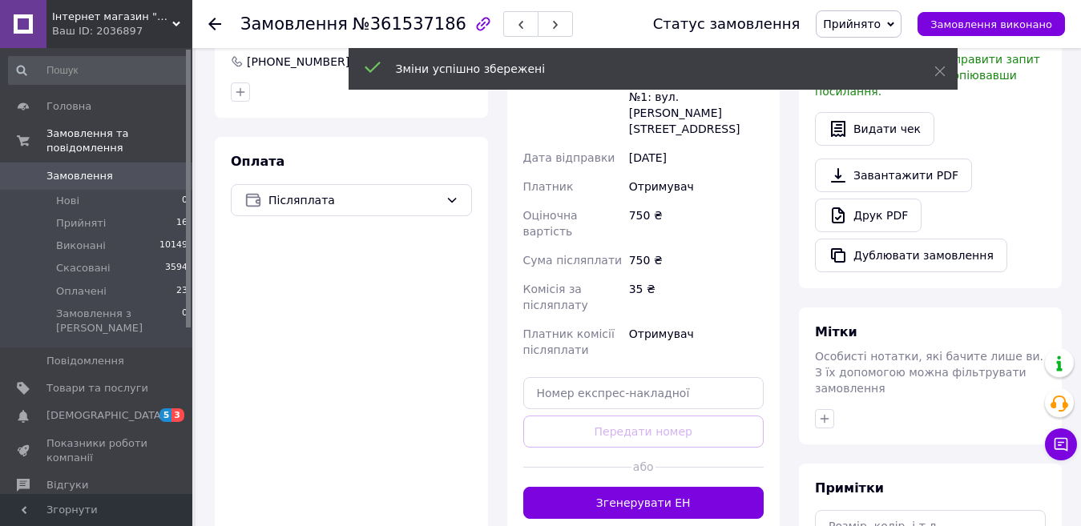
scroll to position [481, 0]
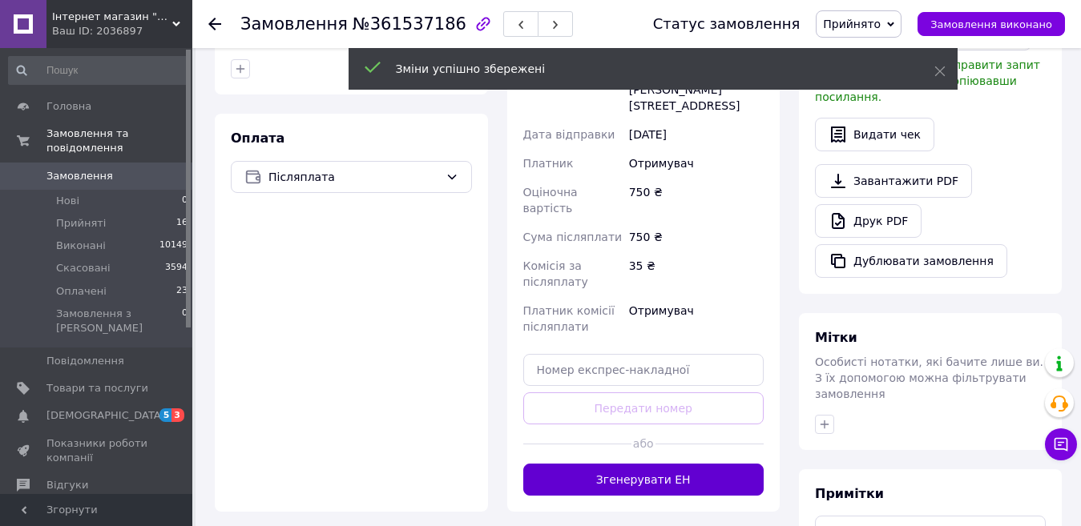
click at [663, 464] on button "Згенерувати ЕН" at bounding box center [643, 480] width 241 height 32
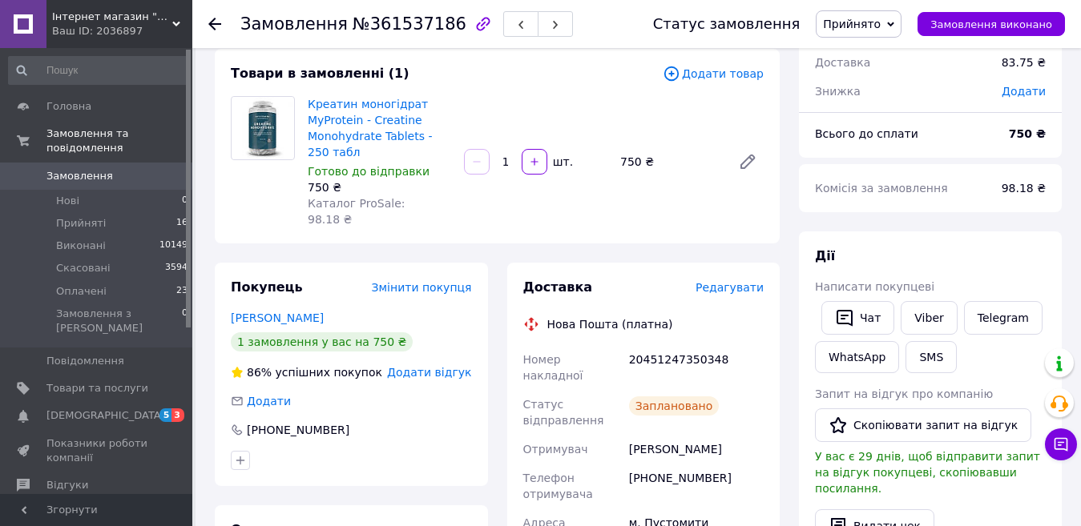
scroll to position [80, 0]
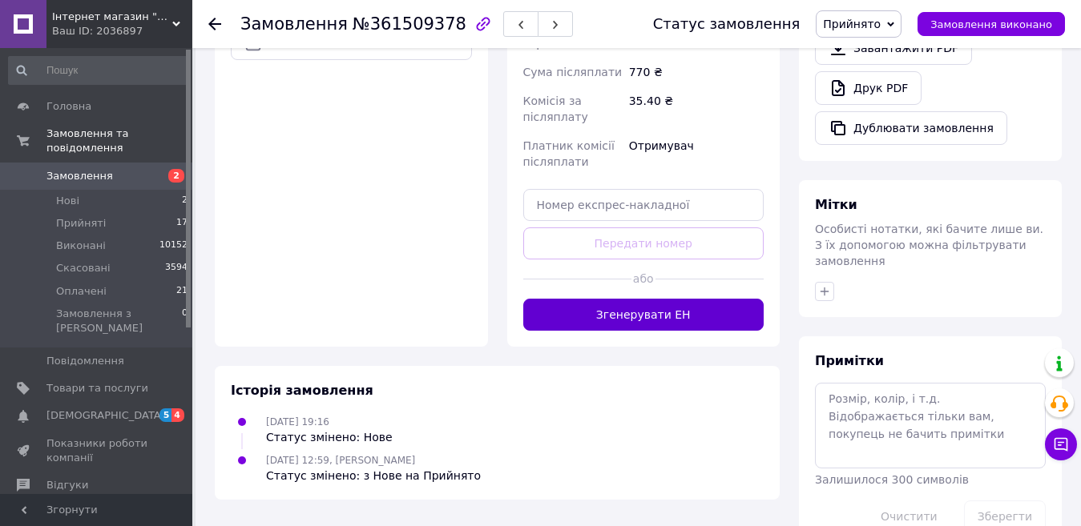
scroll to position [623, 0]
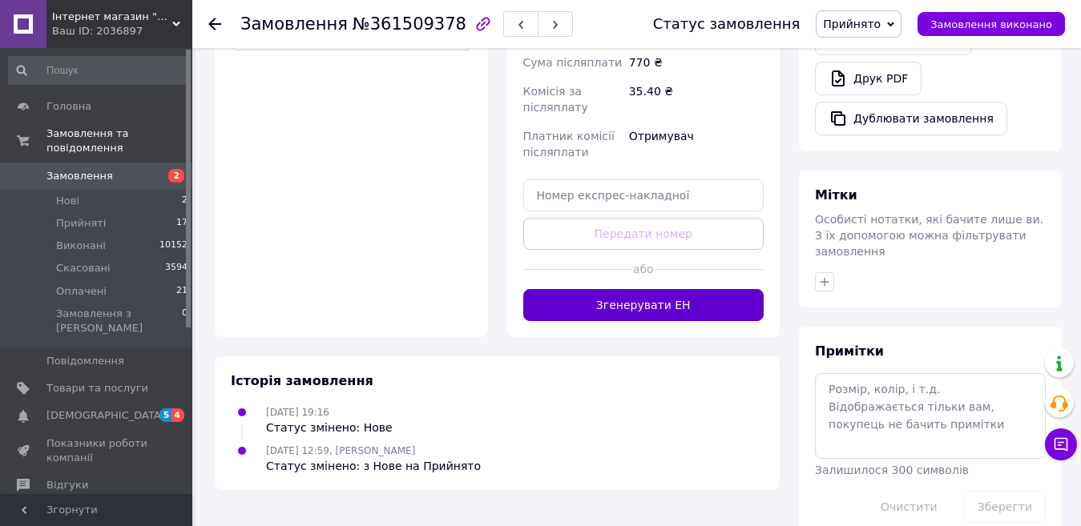
click at [673, 289] on button "Згенерувати ЕН" at bounding box center [643, 305] width 241 height 32
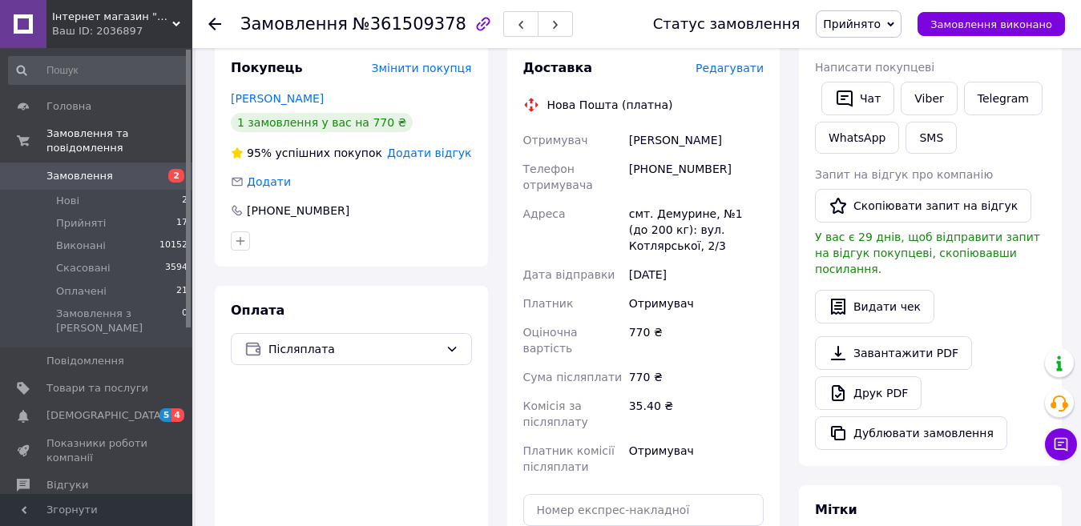
scroll to position [303, 0]
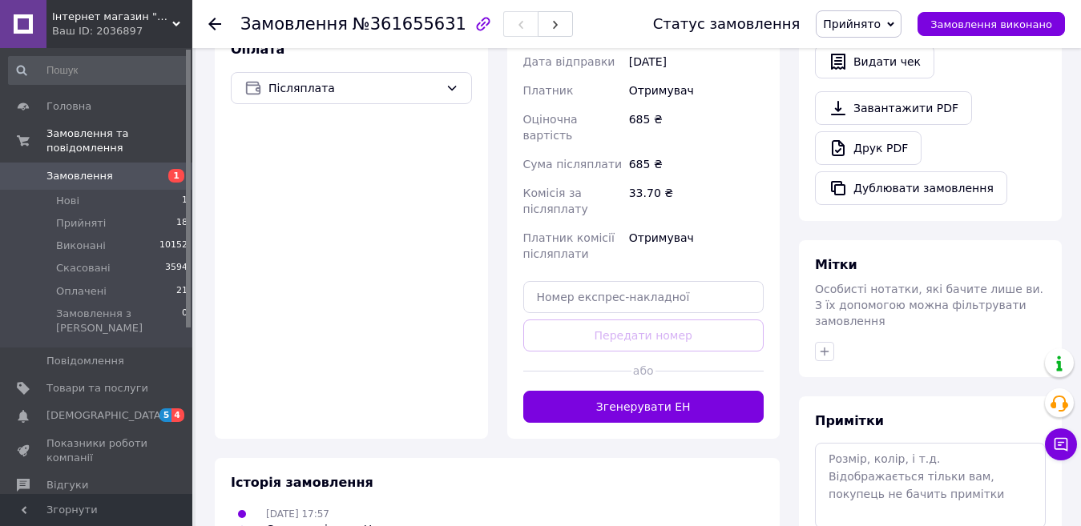
scroll to position [561, 0]
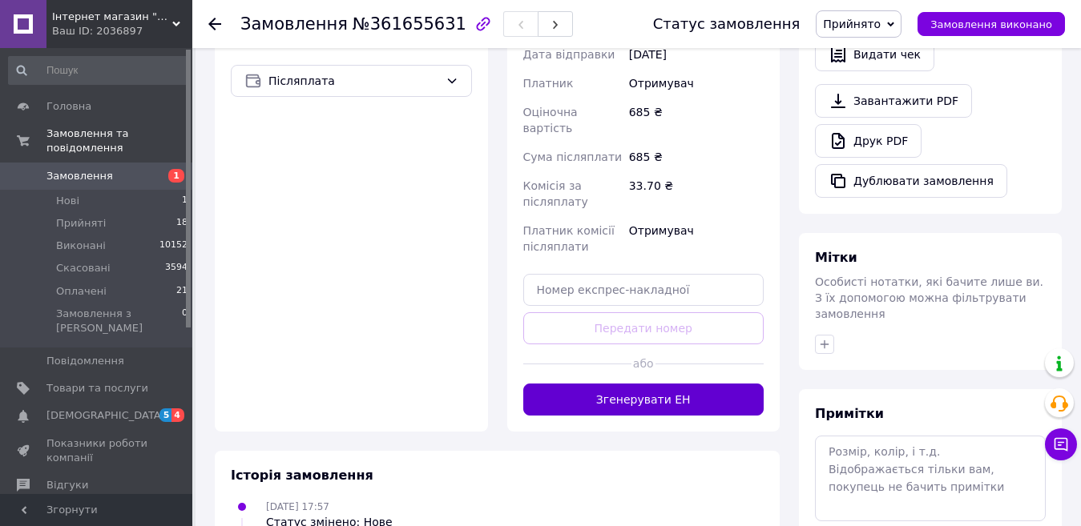
click at [617, 384] on button "Згенерувати ЕН" at bounding box center [643, 400] width 241 height 32
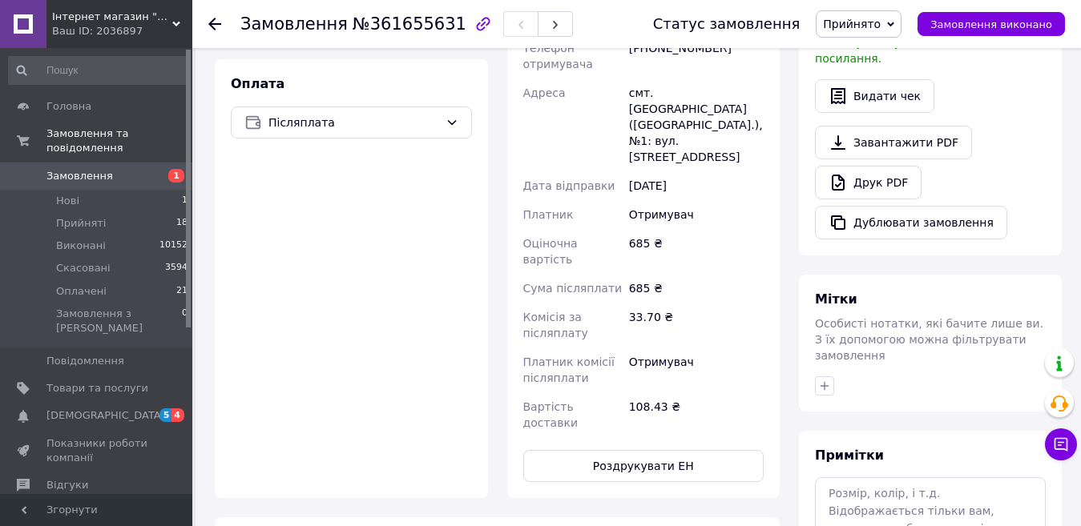
scroll to position [320, 0]
